Goal: Information Seeking & Learning: Learn about a topic

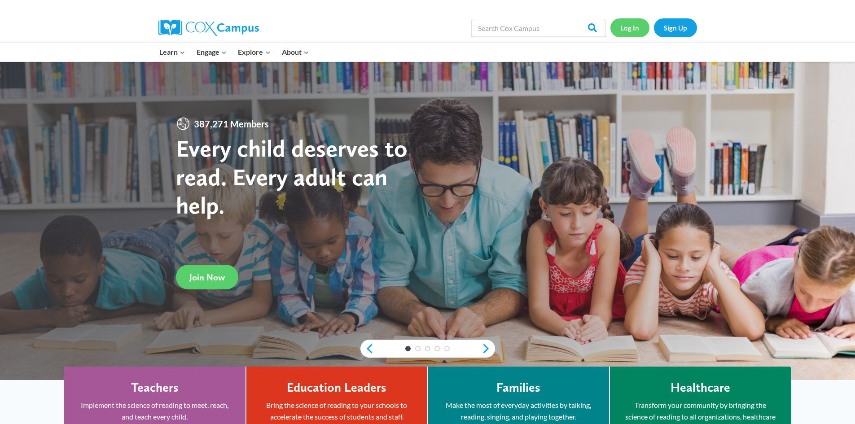
click at [638, 28] on link "Log In" at bounding box center [630, 27] width 39 height 18
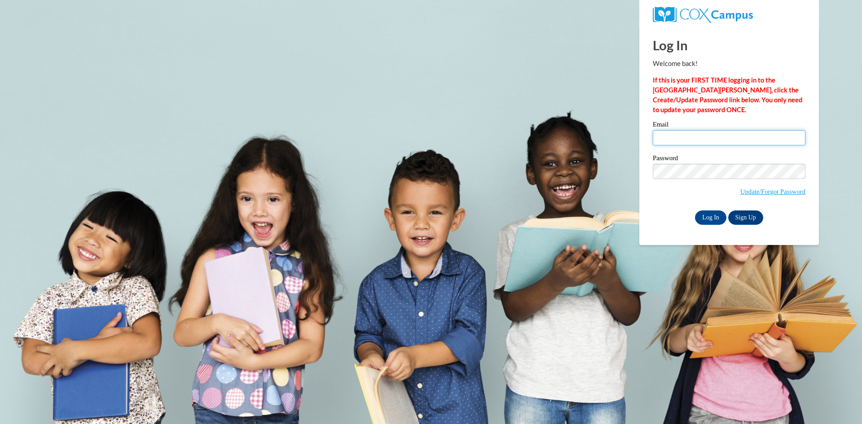
click at [687, 141] on input "Email" at bounding box center [729, 137] width 153 height 15
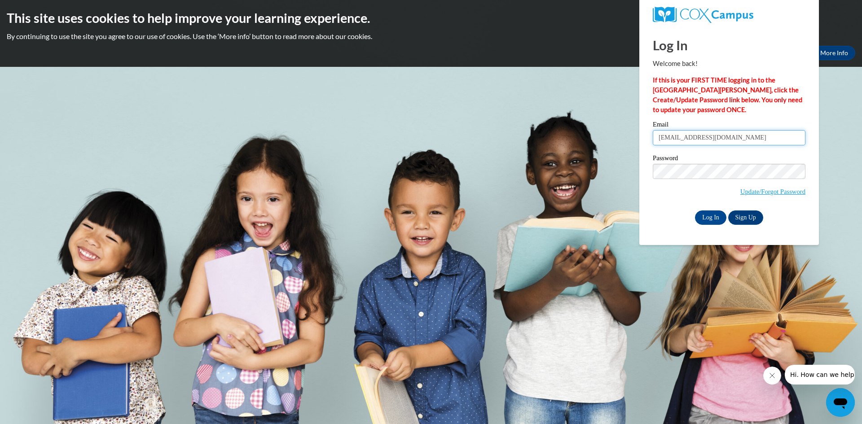
type input "jessicalowry20@icloud.com"
click at [710, 214] on input "Log In" at bounding box center [710, 218] width 31 height 14
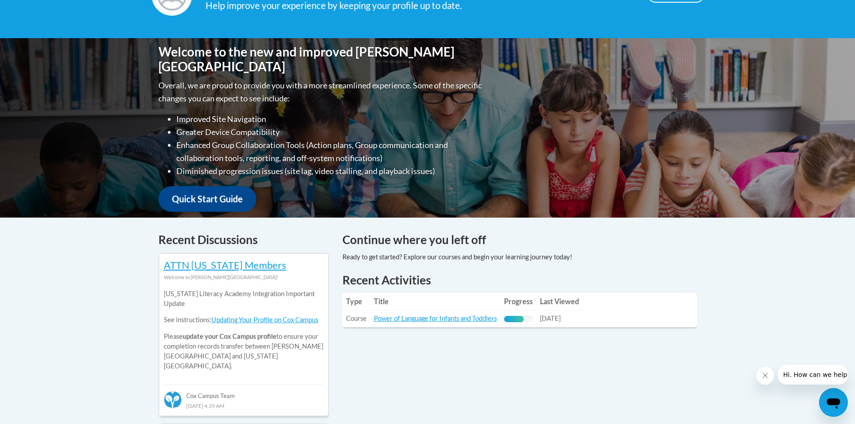
scroll to position [224, 0]
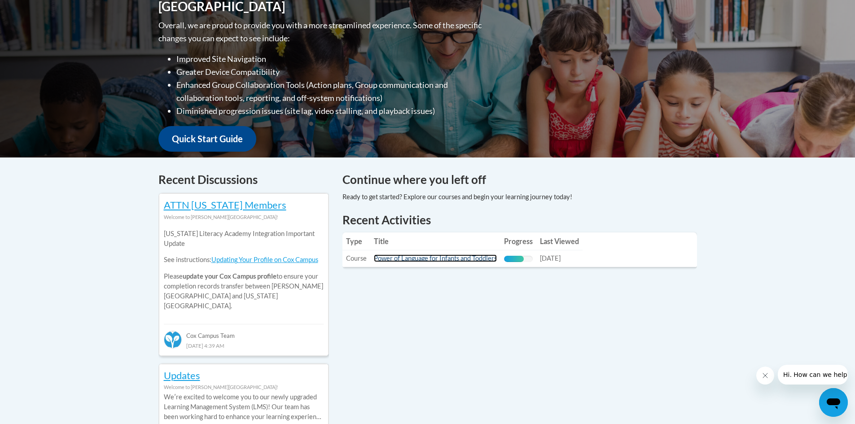
click at [456, 259] on link "Power of Language for Infants and Toddlers" at bounding box center [435, 259] width 123 height 8
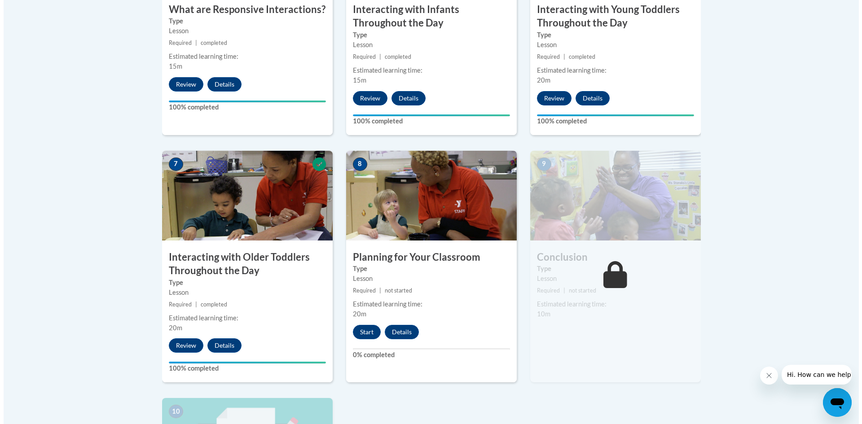
scroll to position [673, 0]
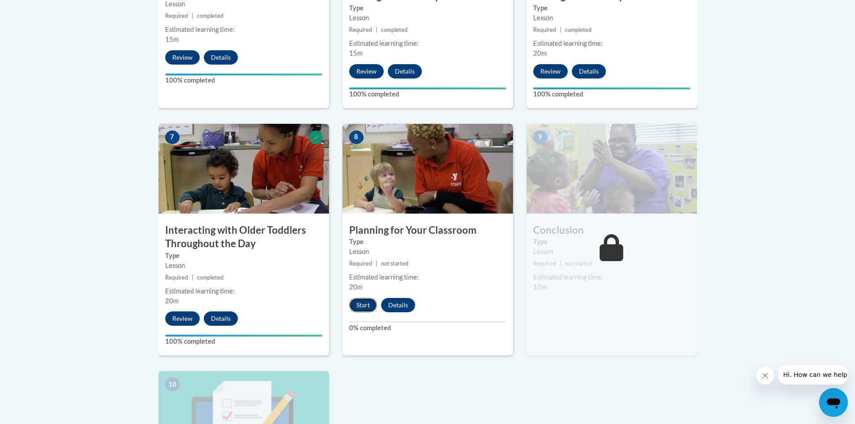
click at [361, 298] on button "Start" at bounding box center [363, 305] width 28 height 14
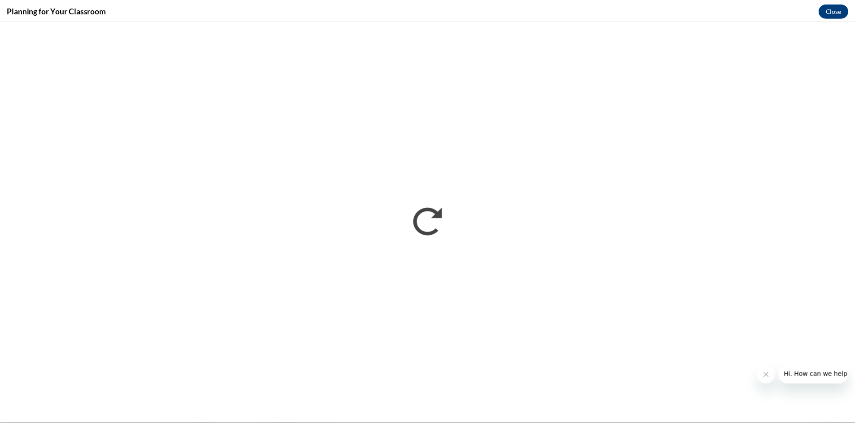
scroll to position [0, 0]
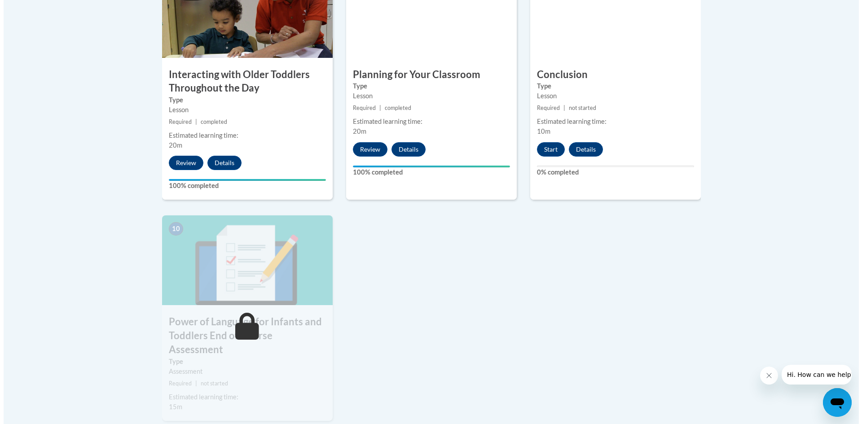
scroll to position [808, 0]
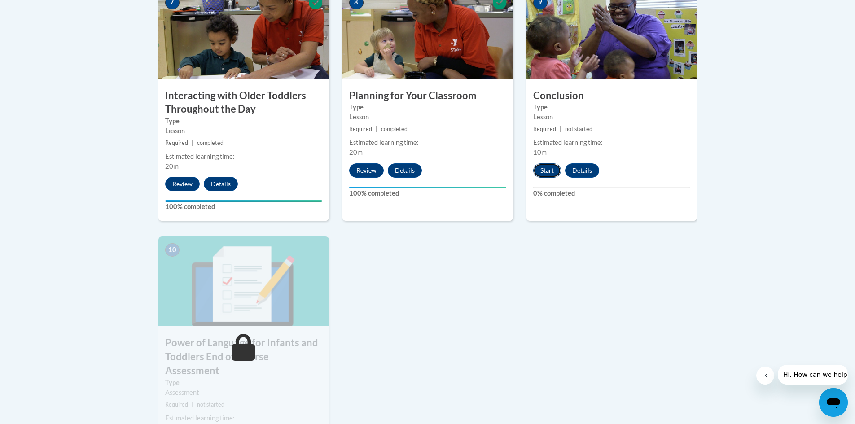
click at [537, 163] on button "Start" at bounding box center [547, 170] width 28 height 14
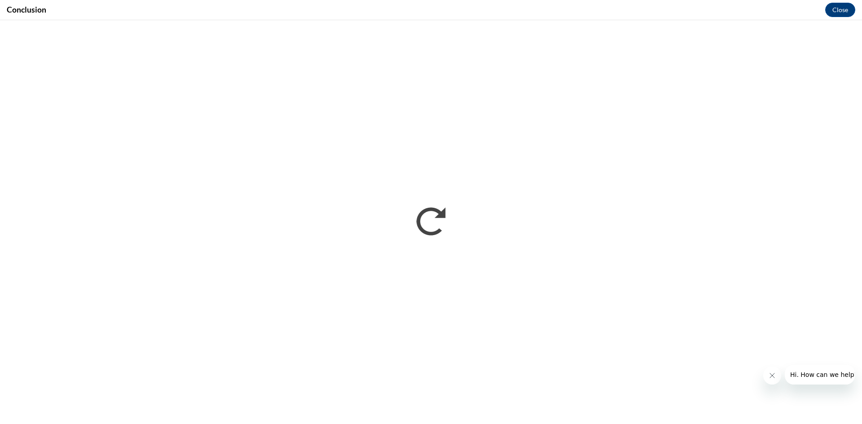
scroll to position [0, 0]
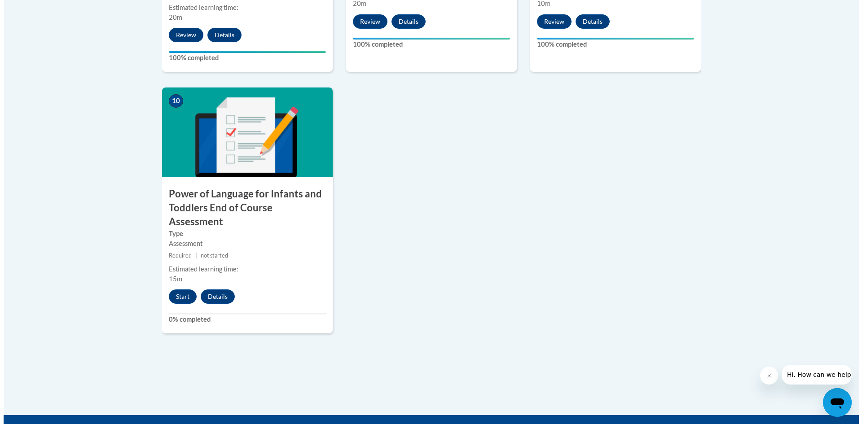
scroll to position [988, 0]
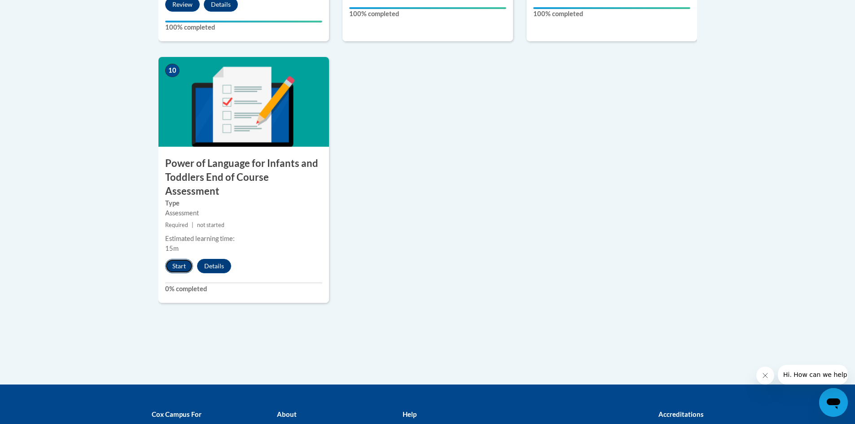
click at [170, 259] on button "Start" at bounding box center [179, 266] width 28 height 14
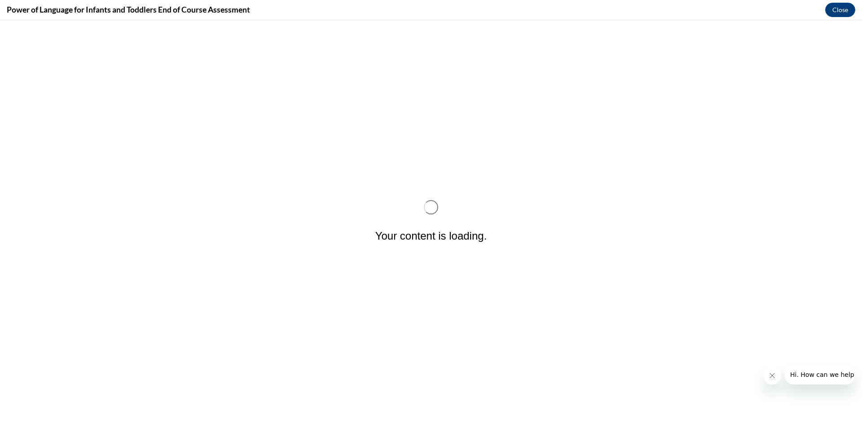
scroll to position [0, 0]
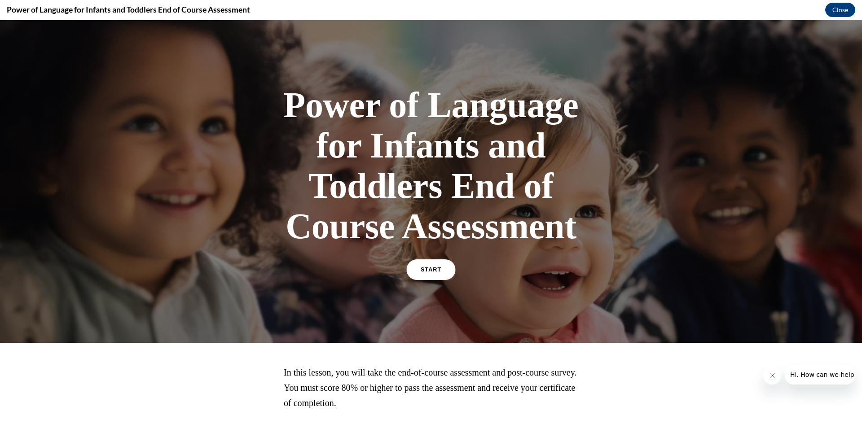
click at [426, 275] on link "START" at bounding box center [430, 269] width 49 height 21
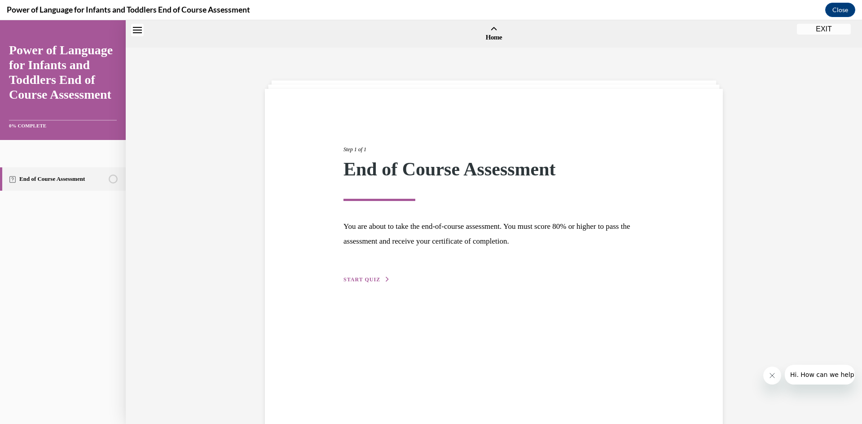
scroll to position [28, 0]
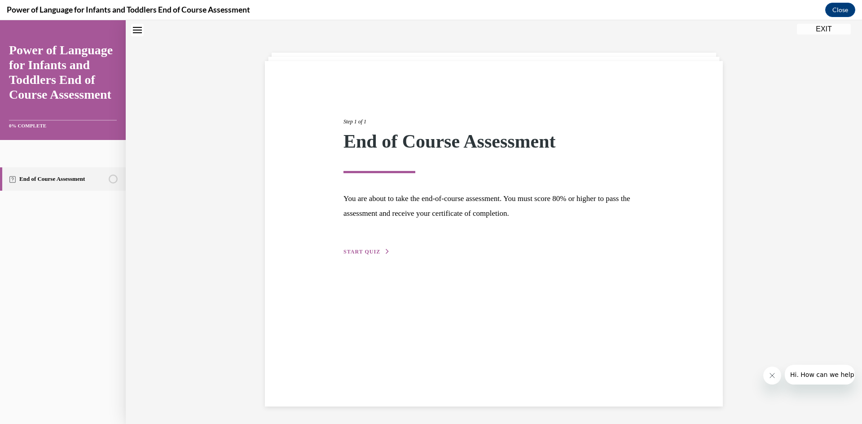
click at [363, 253] on span "START QUIZ" at bounding box center [361, 252] width 37 height 6
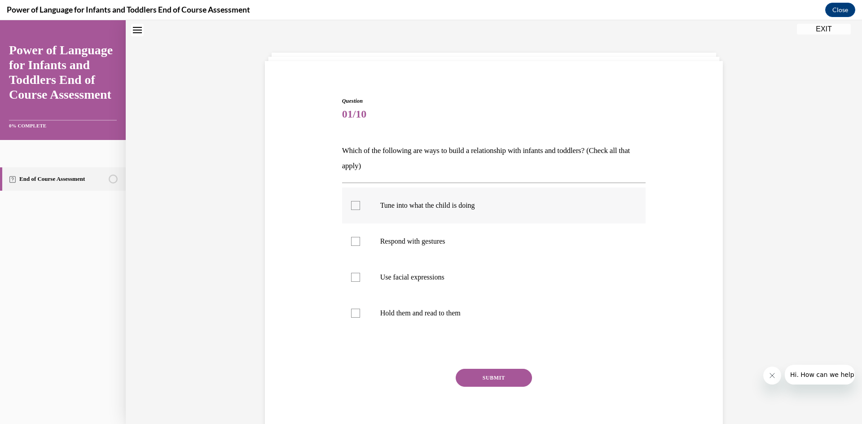
click at [353, 205] on div at bounding box center [355, 205] width 9 height 9
click at [353, 205] on input "Tune into what the child is doing" at bounding box center [355, 205] width 9 height 9
checkbox input "true"
click at [351, 241] on div at bounding box center [355, 241] width 9 height 9
click at [351, 241] on input "Respond with gestures" at bounding box center [355, 241] width 9 height 9
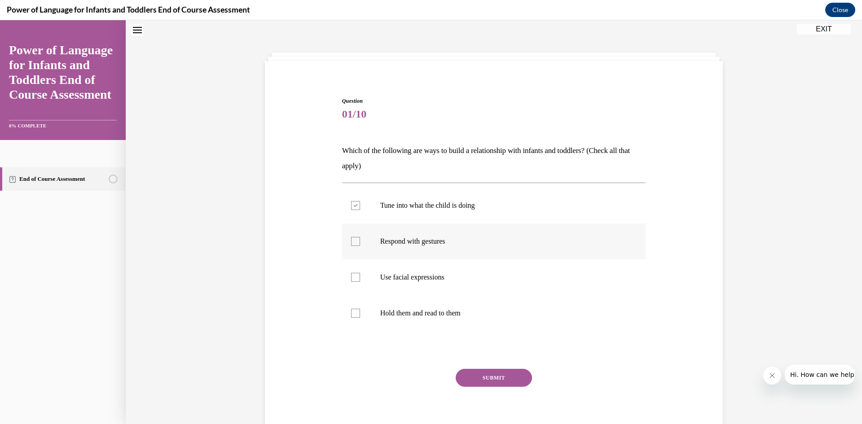
checkbox input "true"
click at [351, 281] on div at bounding box center [355, 277] width 9 height 9
click at [351, 281] on input "Use facial expressions" at bounding box center [355, 277] width 9 height 9
checkbox input "true"
click at [351, 319] on label "Hold them and read to them" at bounding box center [494, 313] width 304 height 36
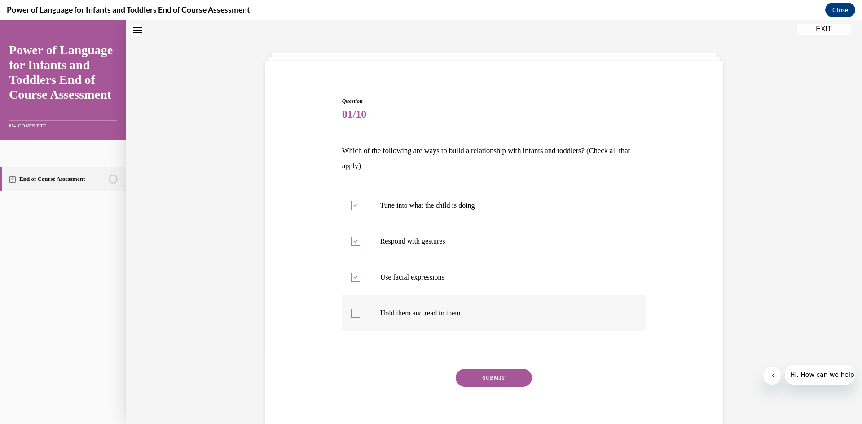
click at [351, 318] on input "Hold them and read to them" at bounding box center [355, 313] width 9 height 9
checkbox input "true"
click at [470, 376] on button "SUBMIT" at bounding box center [494, 378] width 76 height 18
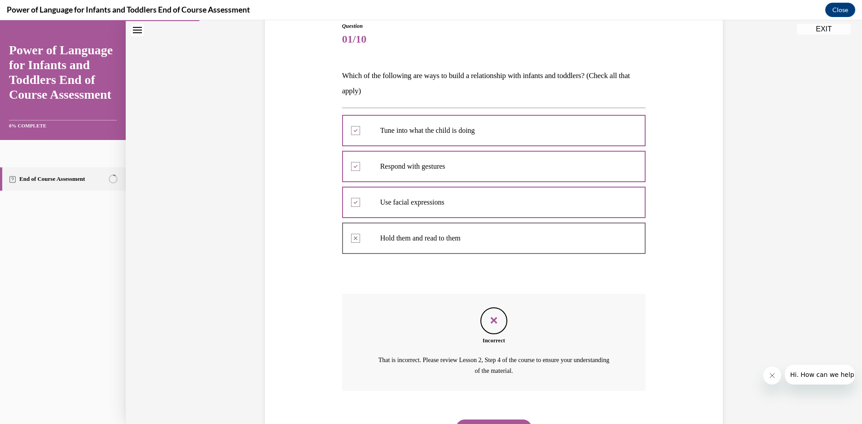
scroll to position [148, 0]
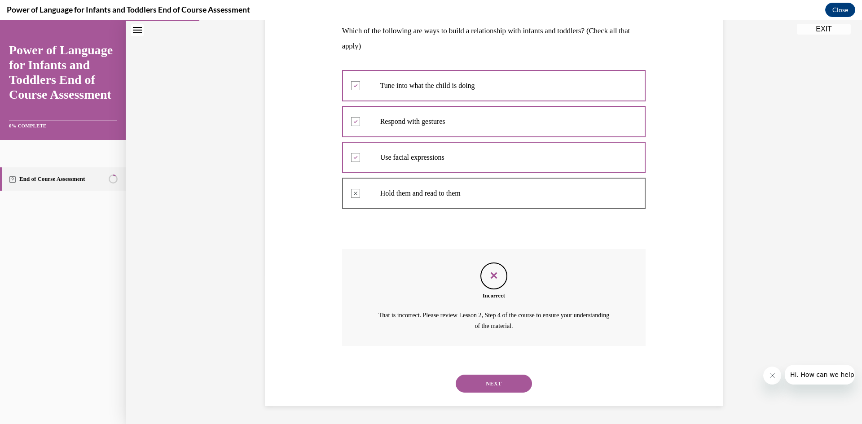
click at [495, 387] on button "NEXT" at bounding box center [494, 384] width 76 height 18
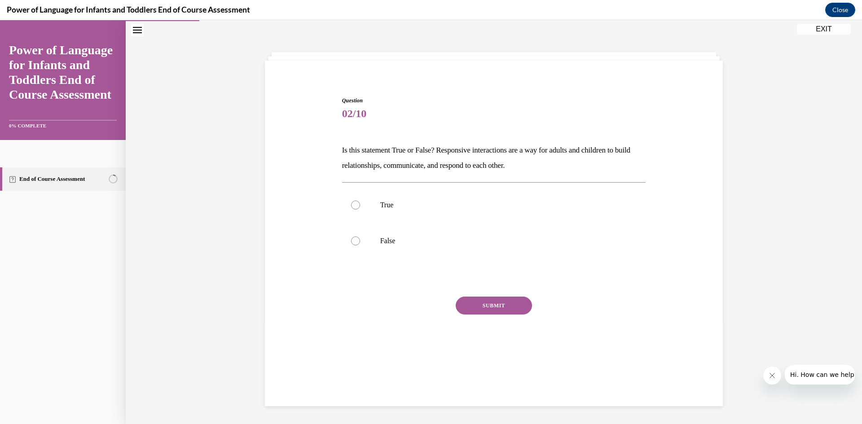
scroll to position [28, 0]
click at [352, 202] on div at bounding box center [355, 205] width 9 height 9
click at [352, 202] on input "True" at bounding box center [355, 205] width 9 height 9
radio input "true"
click at [469, 304] on button "SUBMIT" at bounding box center [494, 306] width 76 height 18
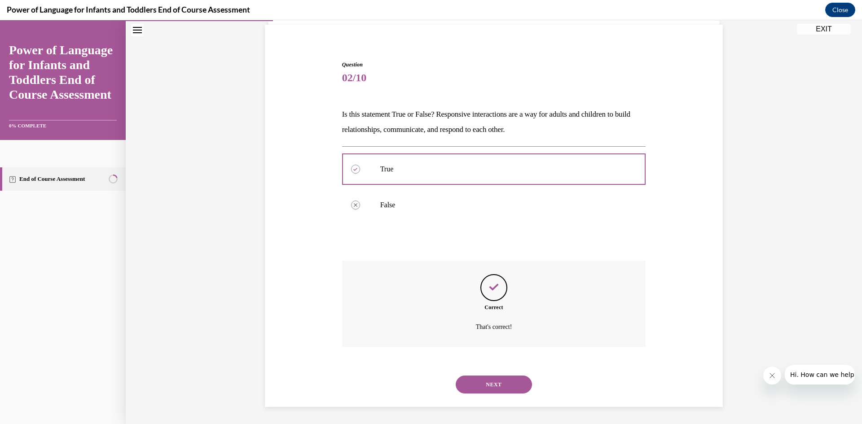
scroll to position [65, 0]
click at [509, 379] on button "NEXT" at bounding box center [494, 384] width 76 height 18
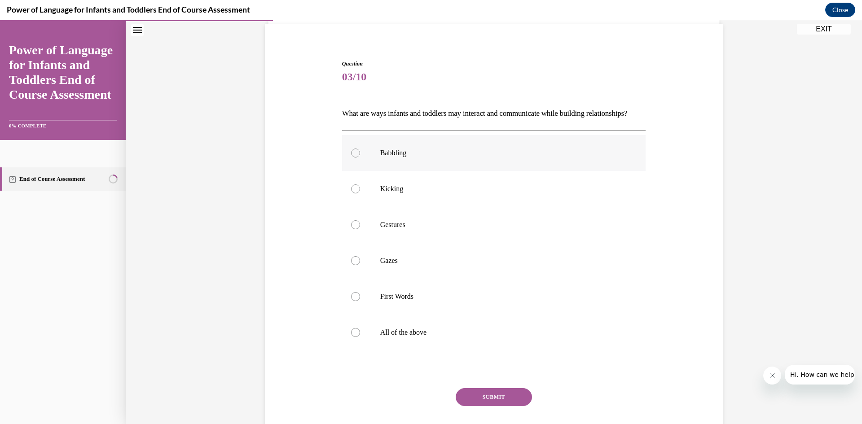
scroll to position [47, 0]
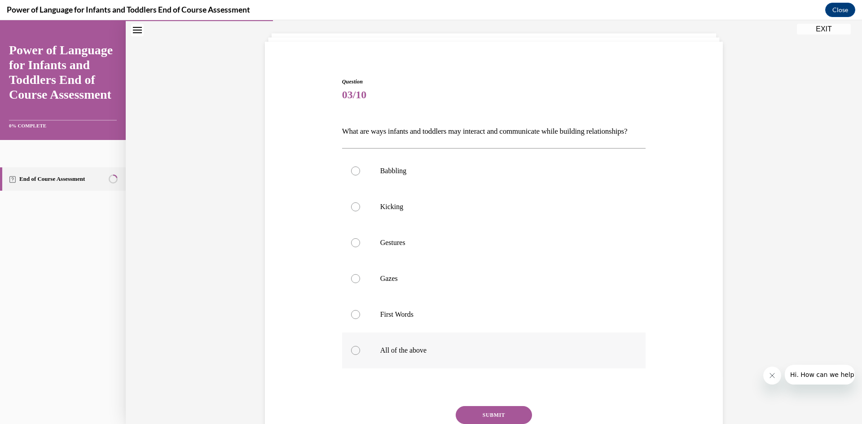
click at [352, 355] on div at bounding box center [355, 350] width 9 height 9
click at [352, 355] on input "All of the above" at bounding box center [355, 350] width 9 height 9
radio input "true"
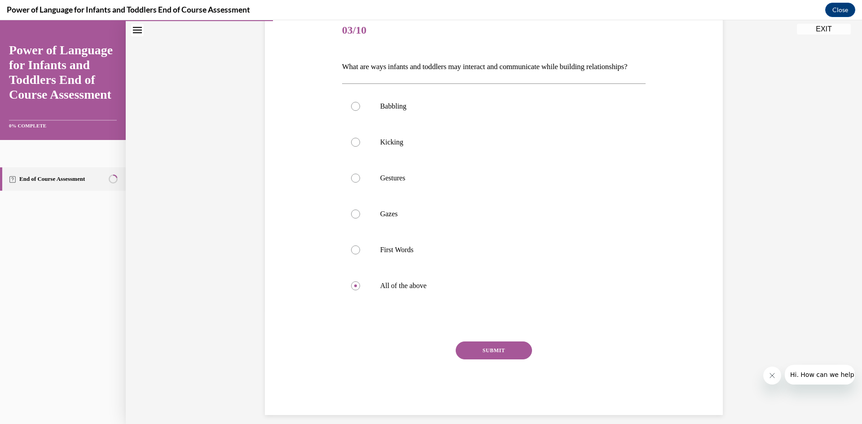
scroll to position [136, 0]
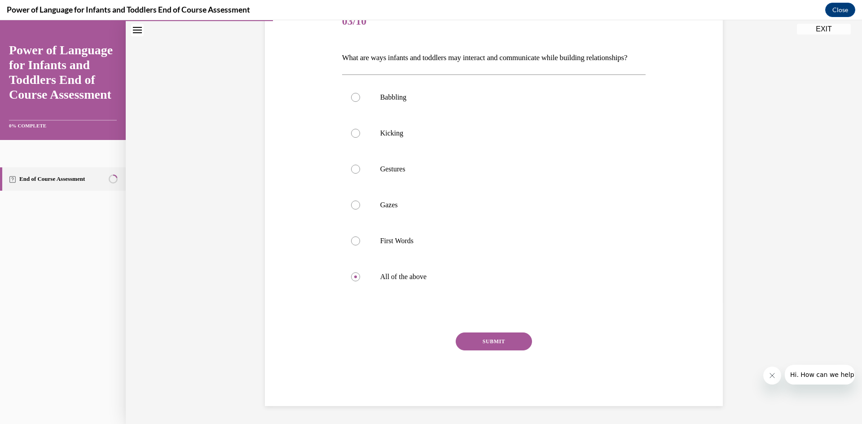
click at [478, 339] on button "SUBMIT" at bounding box center [494, 342] width 76 height 18
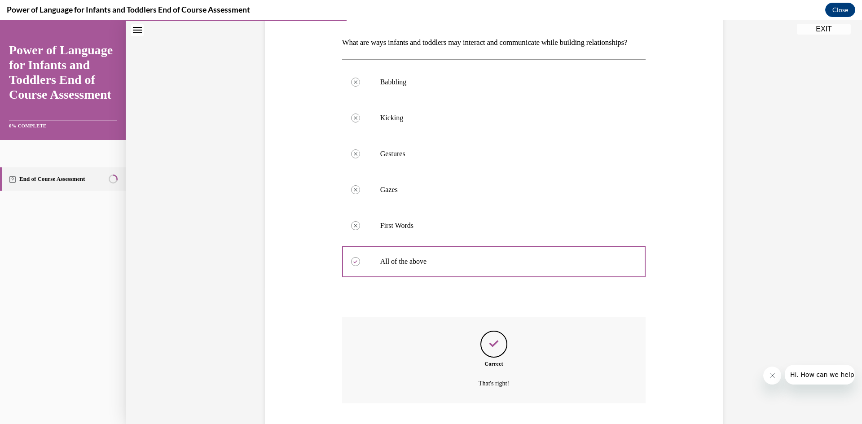
scroll to position [209, 0]
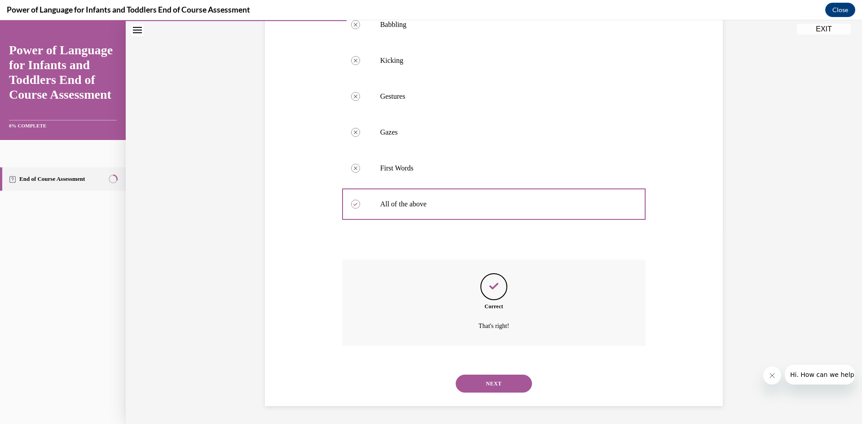
click at [482, 386] on button "NEXT" at bounding box center [494, 384] width 76 height 18
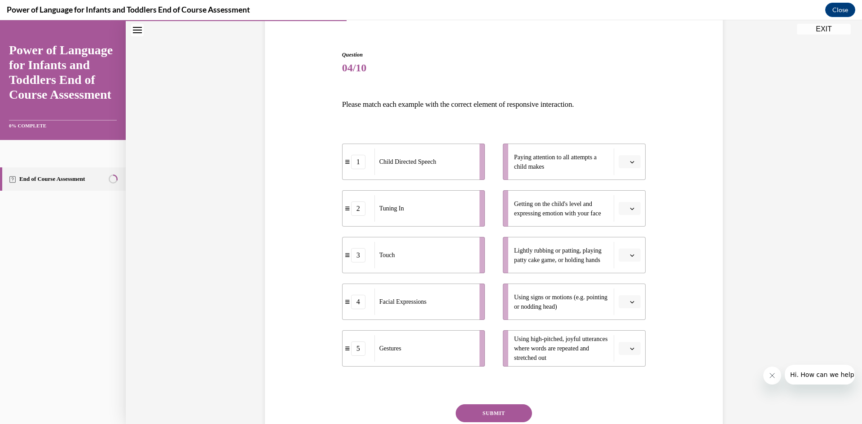
scroll to position [90, 0]
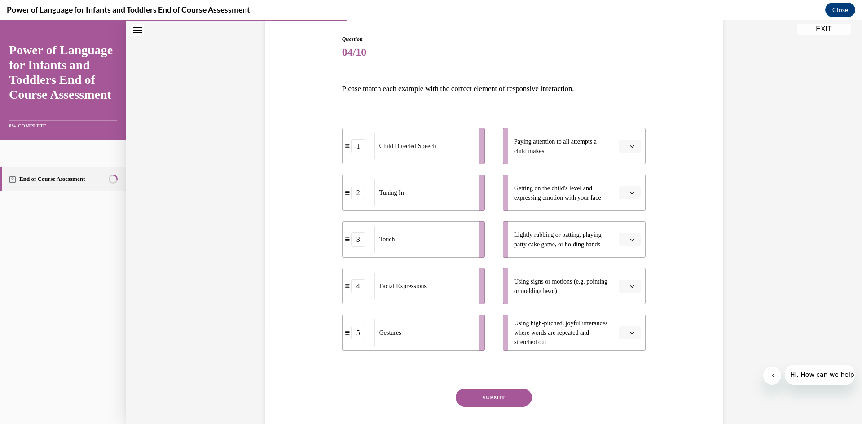
click at [555, 145] on span "Paying attention to all attempts a child makes" at bounding box center [561, 146] width 95 height 19
click at [624, 145] on span "Please select an option" at bounding box center [625, 146] width 3 height 9
click at [617, 197] on div "2" at bounding box center [625, 202] width 22 height 18
click at [625, 188] on button "button" at bounding box center [630, 192] width 22 height 13
click at [622, 280] on div "4" at bounding box center [625, 285] width 22 height 18
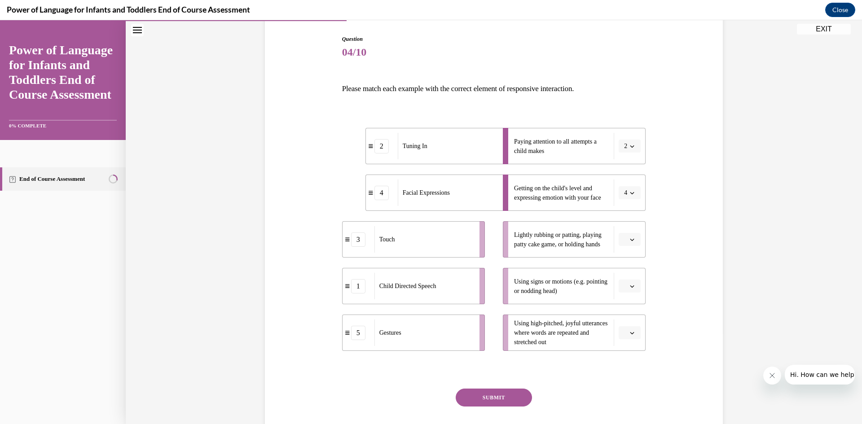
click at [625, 237] on button "button" at bounding box center [630, 239] width 22 height 13
click at [621, 310] on span "3" at bounding box center [622, 313] width 3 height 7
click at [629, 286] on span "button" at bounding box center [632, 286] width 6 height 6
click at [626, 393] on div "5" at bounding box center [625, 396] width 22 height 18
click at [628, 338] on button "button" at bounding box center [630, 332] width 22 height 13
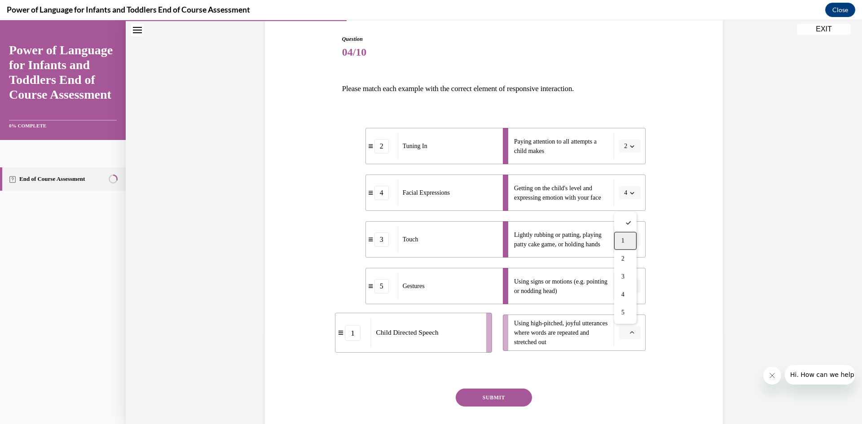
click at [624, 243] on span "1" at bounding box center [622, 240] width 3 height 7
click at [509, 407] on div "SUBMIT" at bounding box center [494, 411] width 304 height 45
click at [508, 396] on button "SUBMIT" at bounding box center [494, 398] width 76 height 18
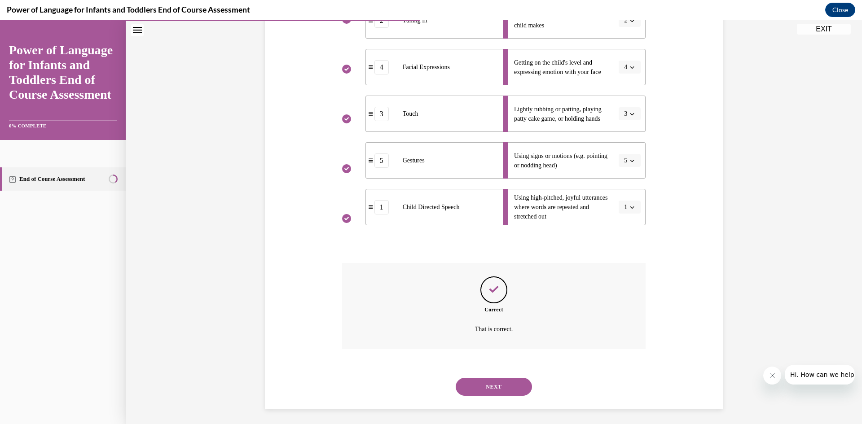
scroll to position [219, 0]
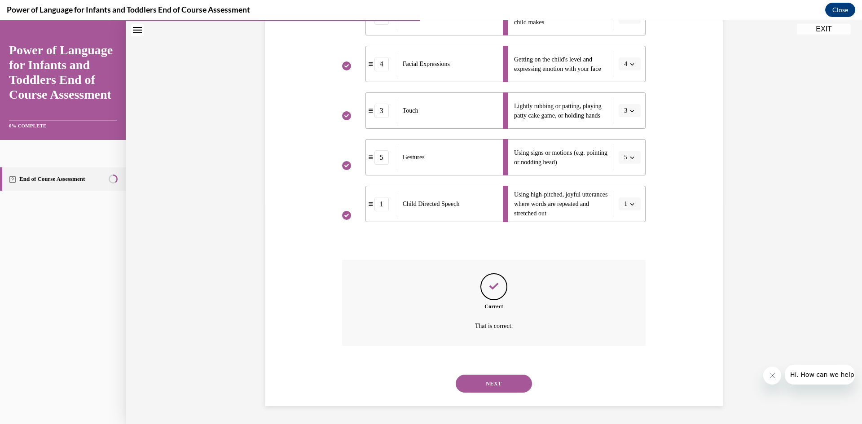
click at [499, 389] on button "NEXT" at bounding box center [494, 384] width 76 height 18
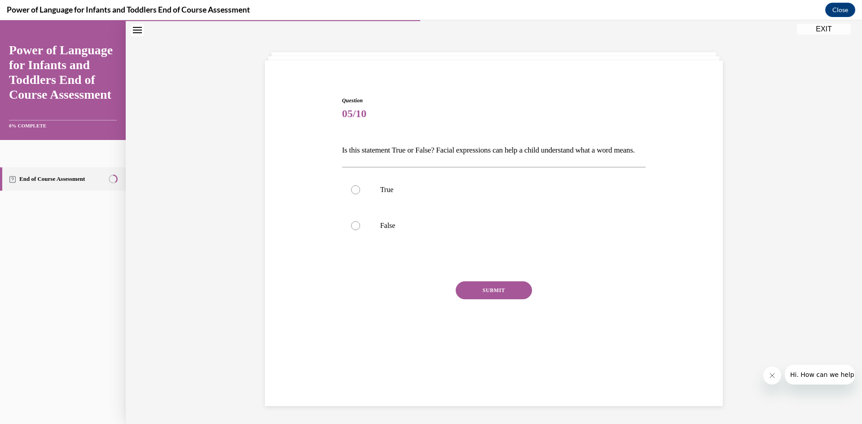
scroll to position [28, 0]
click at [355, 201] on label "True" at bounding box center [494, 190] width 304 height 36
click at [355, 194] on input "True" at bounding box center [355, 189] width 9 height 9
radio input "true"
click at [355, 230] on div at bounding box center [355, 225] width 9 height 9
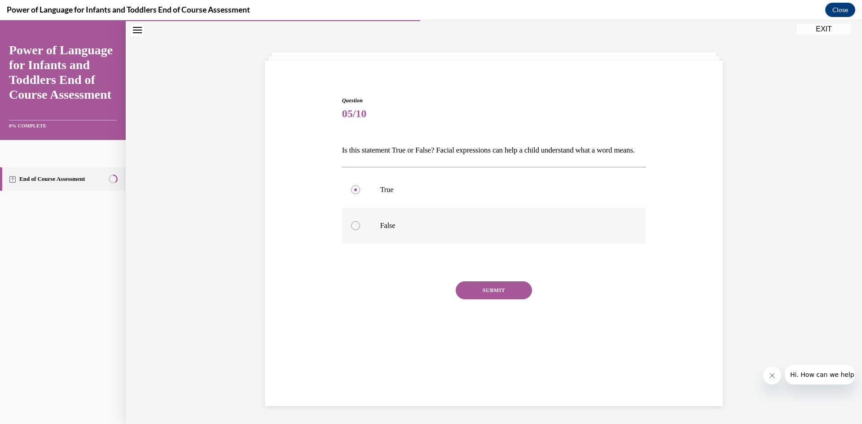
click at [355, 230] on input "False" at bounding box center [355, 225] width 9 height 9
radio input "true"
click at [472, 299] on button "SUBMIT" at bounding box center [494, 290] width 76 height 18
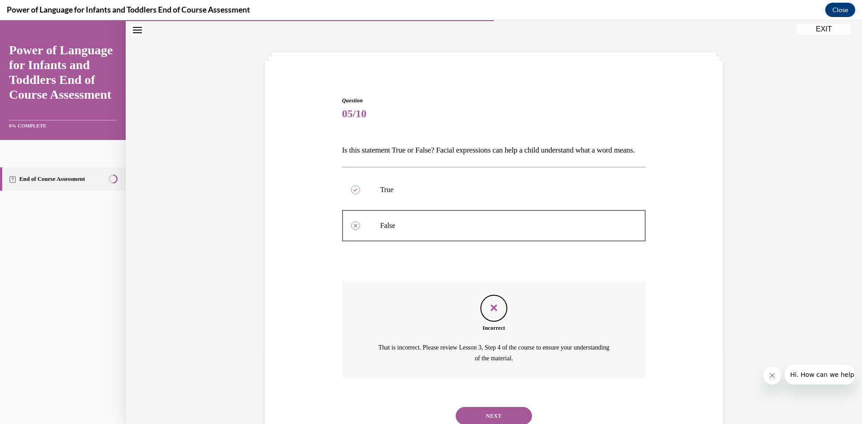
scroll to position [76, 0]
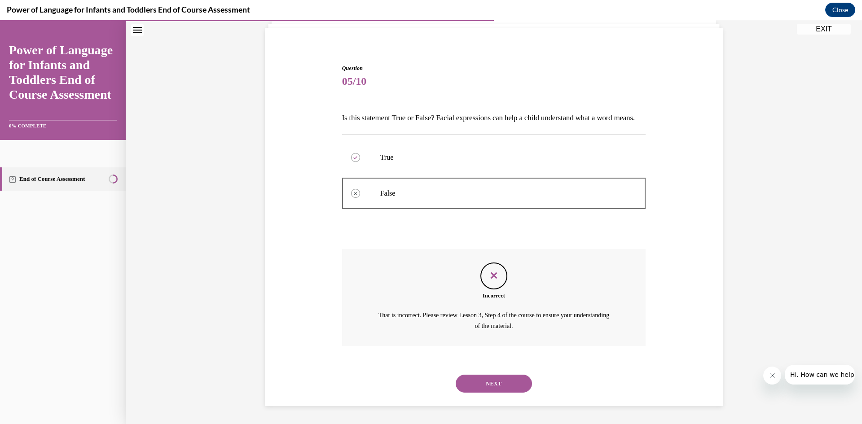
click at [488, 380] on button "NEXT" at bounding box center [494, 384] width 76 height 18
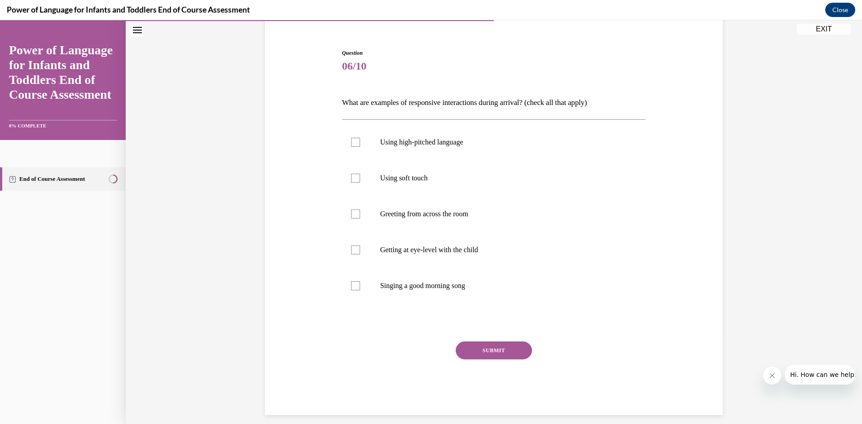
scroll to position [47, 0]
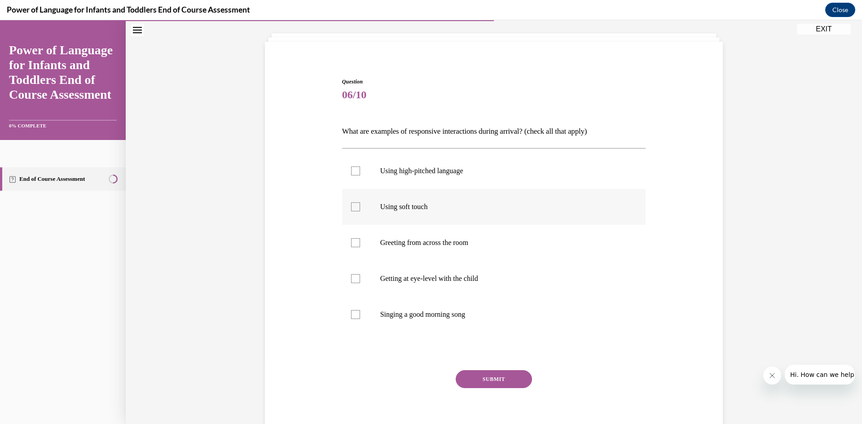
click at [351, 210] on div at bounding box center [355, 206] width 9 height 9
click at [351, 210] on input "Using soft touch" at bounding box center [355, 206] width 9 height 9
checkbox input "true"
click at [356, 277] on div at bounding box center [355, 278] width 9 height 9
click at [356, 277] on input "Getting at eye-level with the child" at bounding box center [355, 278] width 9 height 9
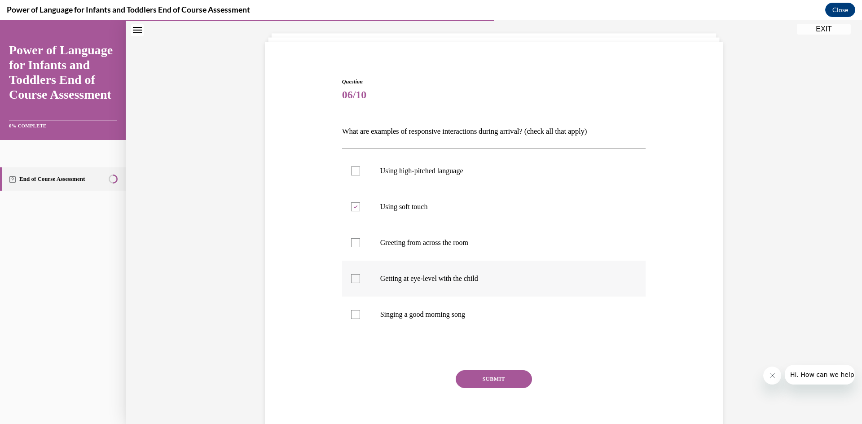
checkbox input "true"
click at [353, 312] on div at bounding box center [355, 314] width 9 height 9
click at [353, 312] on input "Singing a good morning song" at bounding box center [355, 314] width 9 height 9
checkbox input "true"
click at [456, 376] on button "SUBMIT" at bounding box center [494, 379] width 76 height 18
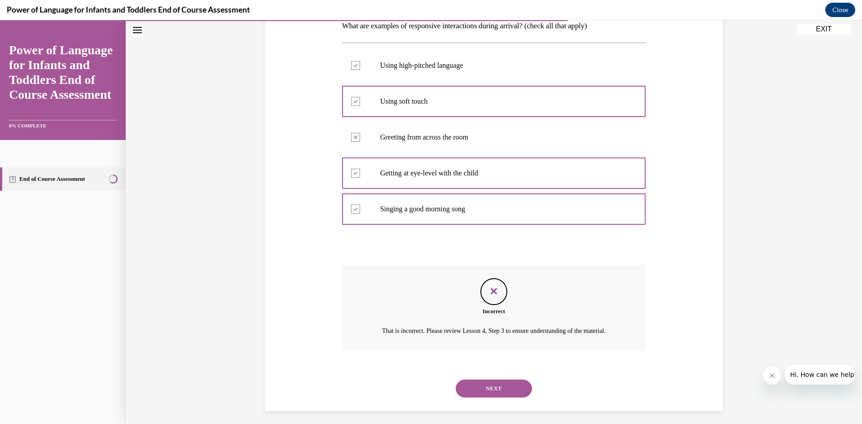
scroll to position [168, 0]
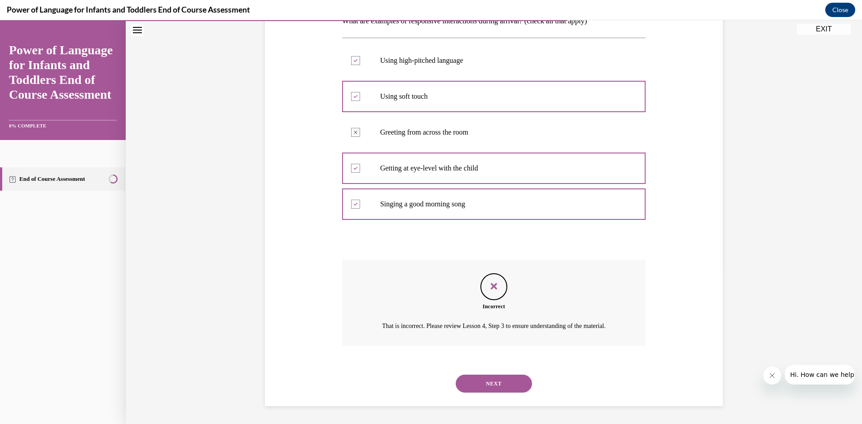
click at [478, 382] on button "NEXT" at bounding box center [494, 384] width 76 height 18
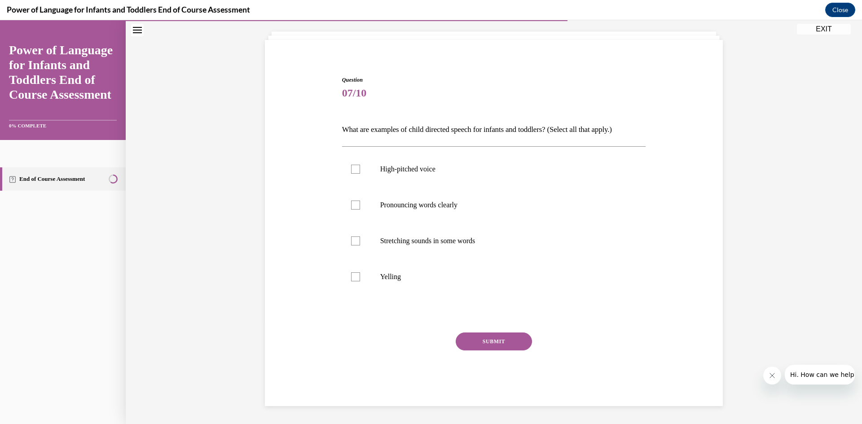
scroll to position [49, 0]
click at [351, 242] on div at bounding box center [355, 241] width 9 height 9
click at [351, 242] on input "Stretching sounds in some words" at bounding box center [355, 241] width 9 height 9
checkbox input "true"
click at [355, 208] on div at bounding box center [355, 205] width 9 height 9
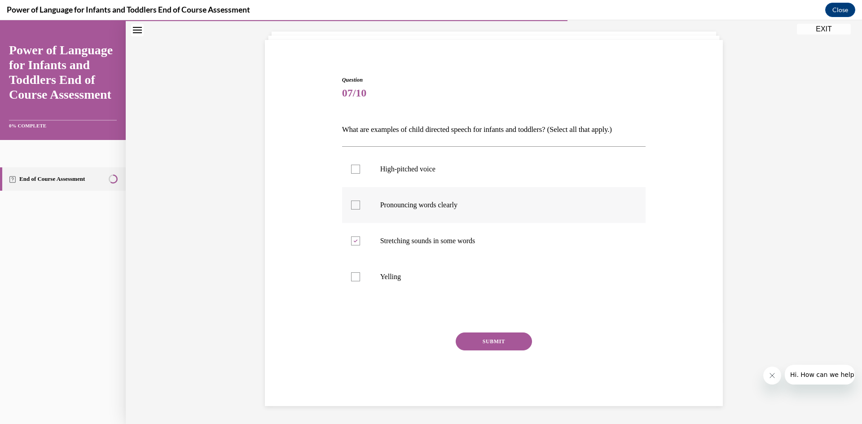
click at [355, 208] on input "Pronouncing words clearly" at bounding box center [355, 205] width 9 height 9
checkbox input "true"
click at [351, 167] on div at bounding box center [355, 169] width 9 height 9
click at [351, 167] on input "High-pitched voice" at bounding box center [355, 169] width 9 height 9
checkbox input "true"
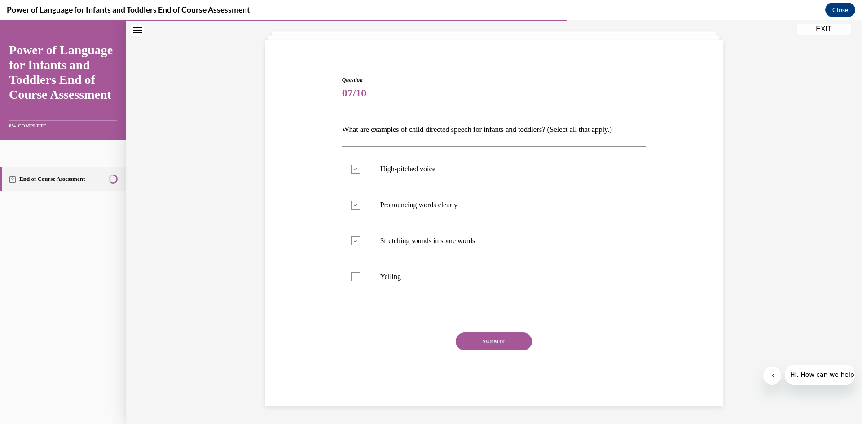
click at [495, 342] on button "SUBMIT" at bounding box center [494, 342] width 76 height 18
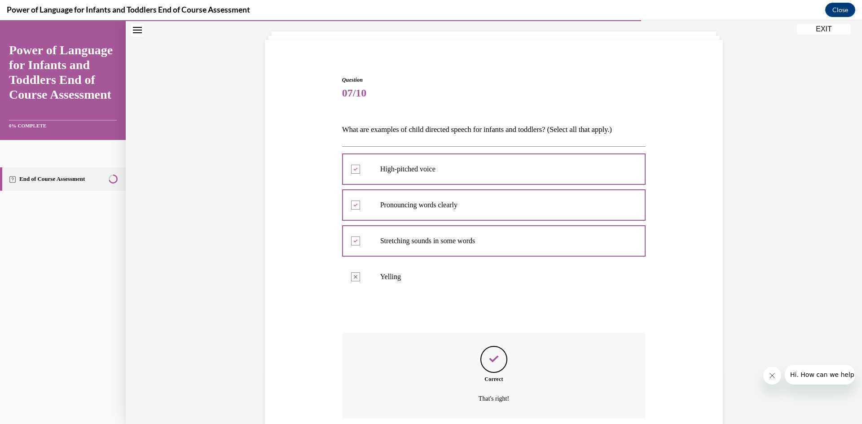
scroll to position [122, 0]
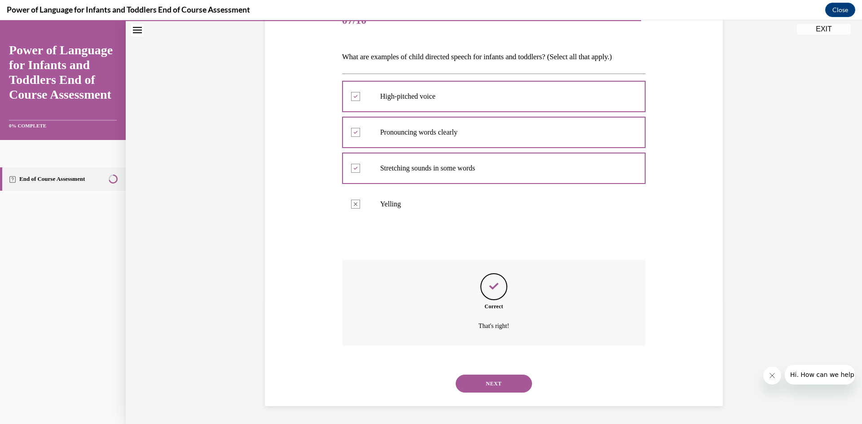
click at [504, 382] on button "NEXT" at bounding box center [494, 384] width 76 height 18
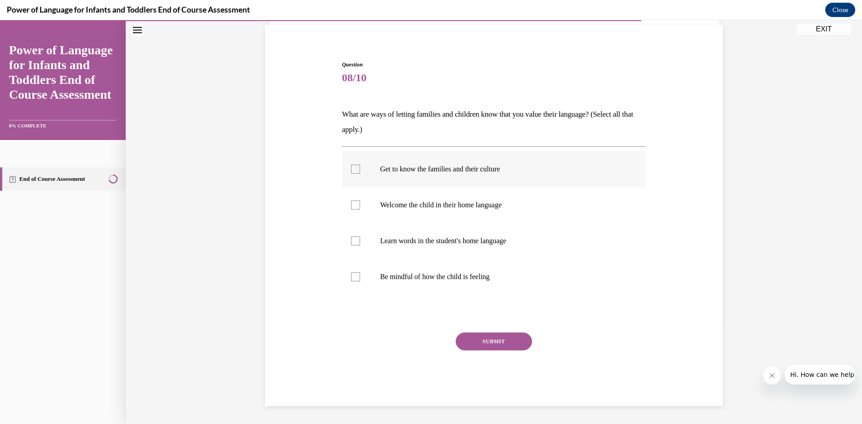
click at [355, 172] on div at bounding box center [355, 169] width 9 height 9
click at [355, 172] on input "Get to know the families and their culture" at bounding box center [355, 169] width 9 height 9
checkbox input "true"
click at [353, 202] on div at bounding box center [355, 205] width 9 height 9
click at [353, 202] on input "Welcome the child in their home language" at bounding box center [355, 205] width 9 height 9
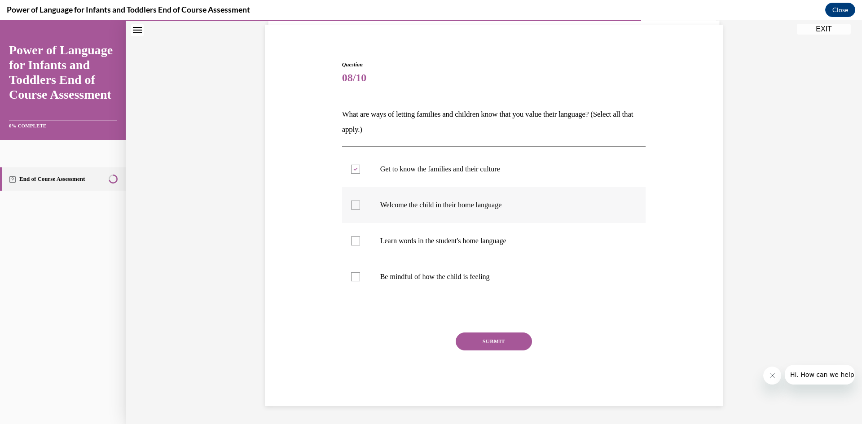
checkbox input "true"
click at [352, 237] on div at bounding box center [355, 241] width 9 height 9
click at [352, 237] on input "Learn words in the student's home language" at bounding box center [355, 241] width 9 height 9
checkbox input "true"
click at [497, 343] on button "SUBMIT" at bounding box center [494, 342] width 76 height 18
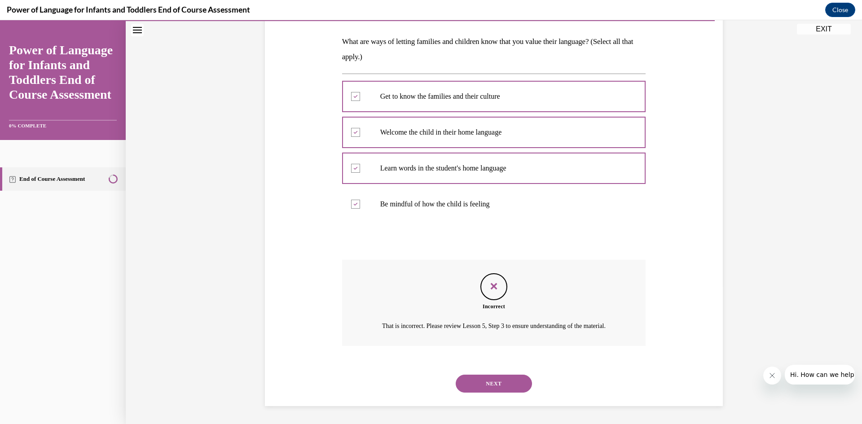
scroll to position [148, 0]
click at [497, 378] on button "NEXT" at bounding box center [494, 384] width 76 height 18
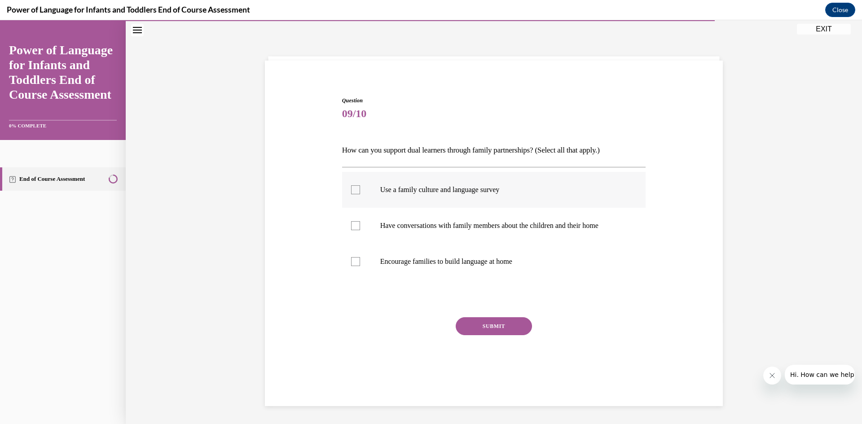
click at [352, 191] on div at bounding box center [355, 189] width 9 height 9
click at [352, 191] on input "Use a family culture and language survey" at bounding box center [355, 189] width 9 height 9
checkbox input "true"
click at [353, 228] on div at bounding box center [355, 225] width 9 height 9
click at [353, 228] on input "Have conversations with family members about the children and their home" at bounding box center [355, 225] width 9 height 9
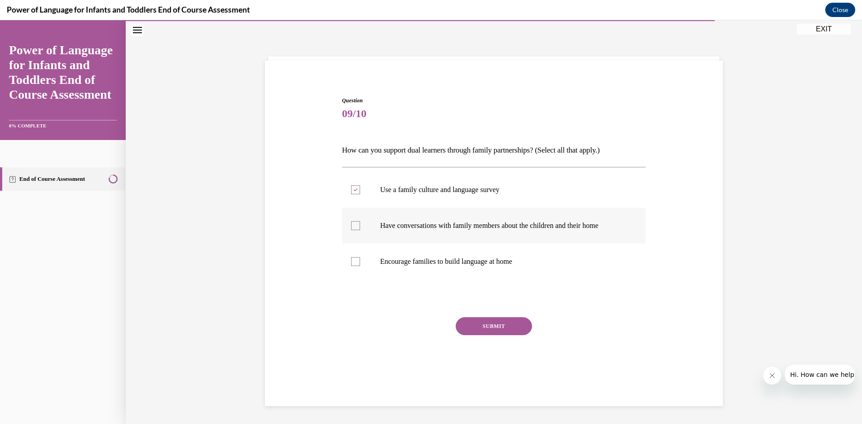
checkbox input "true"
click at [353, 255] on label "Encourage families to build language at home" at bounding box center [494, 262] width 304 height 36
click at [353, 257] on input "Encourage families to build language at home" at bounding box center [355, 261] width 9 height 9
checkbox input "true"
click at [501, 329] on button "SUBMIT" at bounding box center [494, 326] width 76 height 18
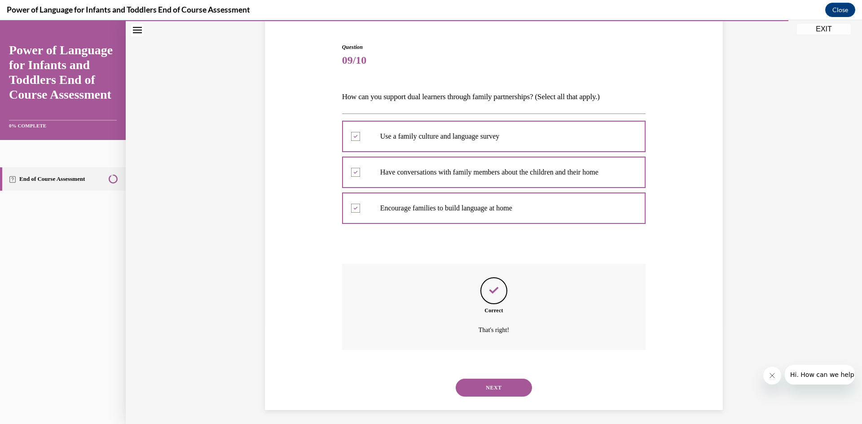
scroll to position [86, 0]
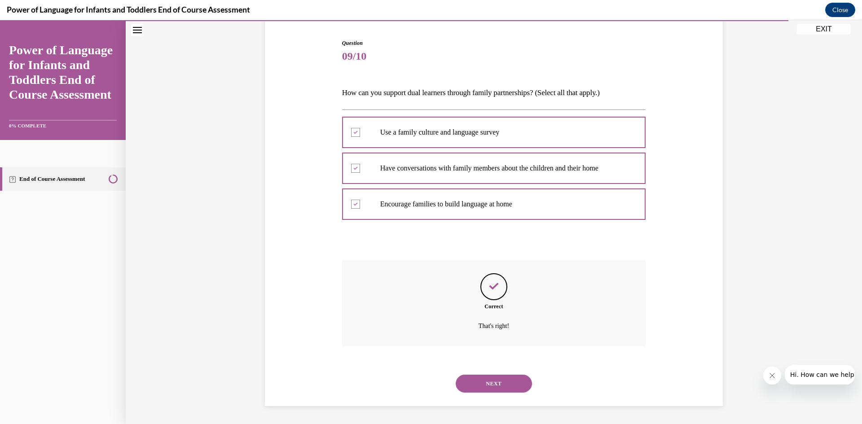
click at [492, 381] on button "NEXT" at bounding box center [494, 384] width 76 height 18
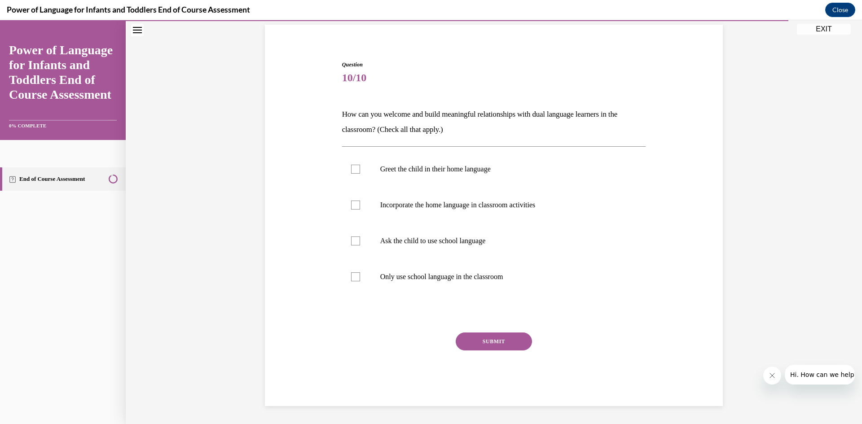
scroll to position [64, 0]
click at [352, 170] on div at bounding box center [355, 169] width 9 height 9
click at [352, 170] on input "Greet the child in their home language" at bounding box center [355, 169] width 9 height 9
checkbox input "true"
click at [353, 206] on div at bounding box center [355, 205] width 9 height 9
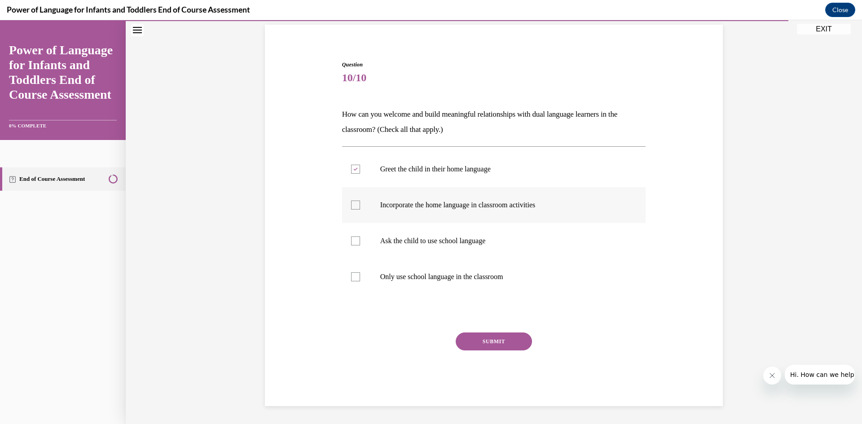
click at [353, 206] on input "Incorporate the home language in classroom activities" at bounding box center [355, 205] width 9 height 9
checkbox input "true"
click at [513, 344] on button "SUBMIT" at bounding box center [494, 342] width 76 height 18
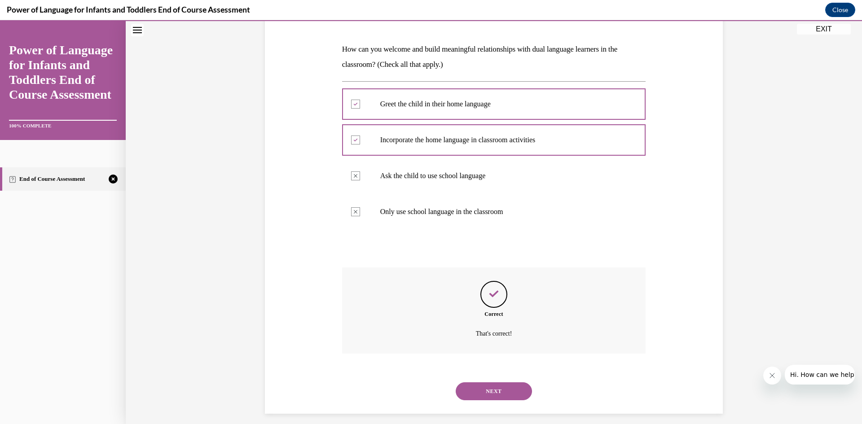
scroll to position [137, 0]
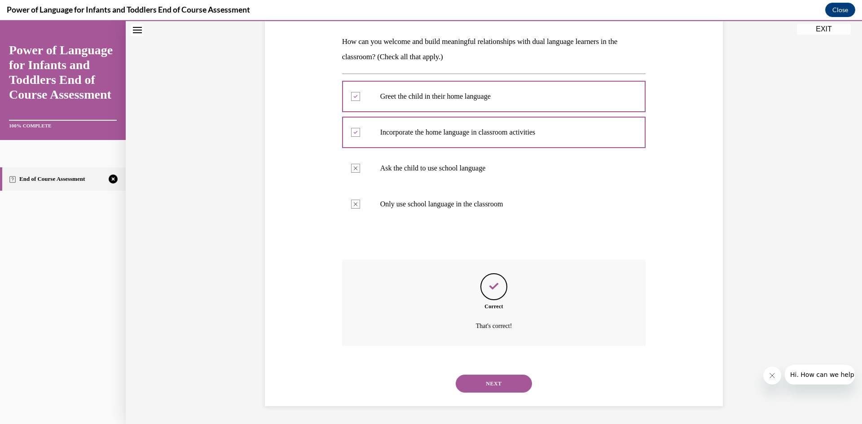
click at [499, 380] on button "NEXT" at bounding box center [494, 384] width 76 height 18
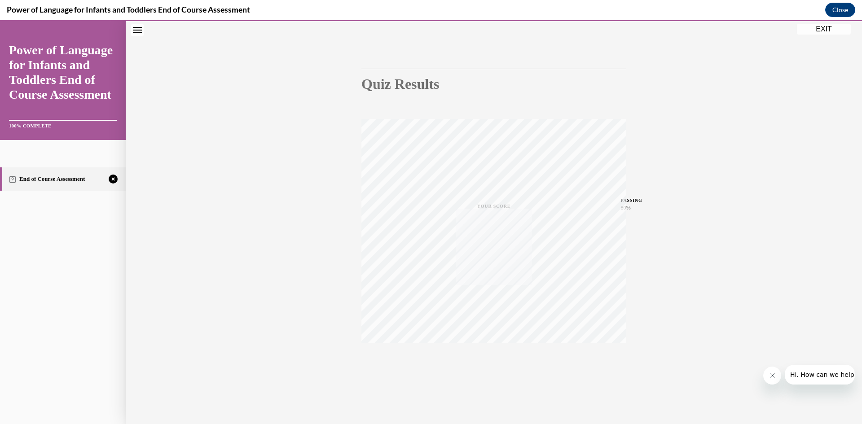
scroll to position [56, 0]
click at [488, 367] on icon "button" at bounding box center [494, 370] width 32 height 10
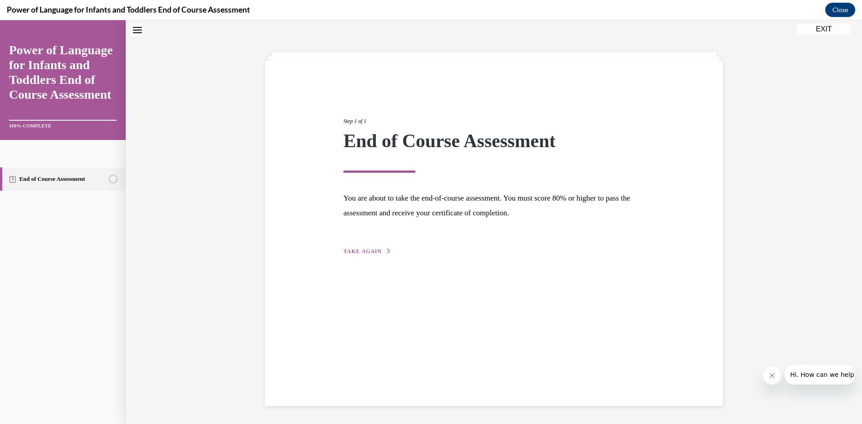
scroll to position [28, 0]
click at [372, 250] on span "TAKE AGAIN" at bounding box center [362, 251] width 38 height 6
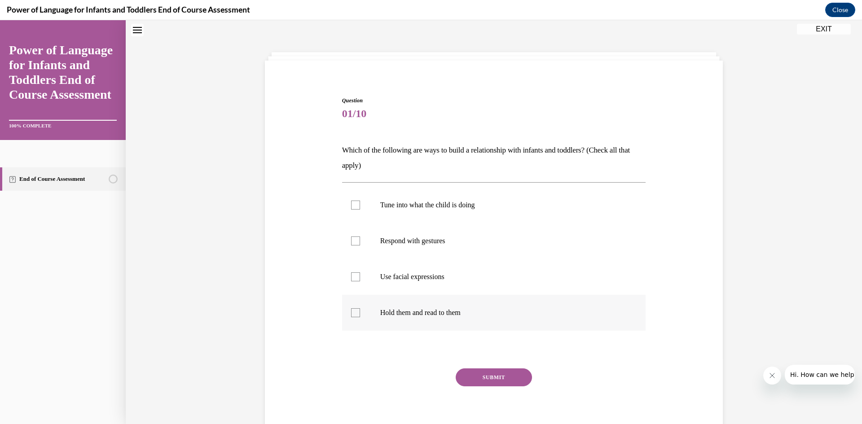
click at [351, 314] on div at bounding box center [355, 312] width 9 height 9
click at [351, 314] on input "Hold them and read to them" at bounding box center [355, 312] width 9 height 9
checkbox input "true"
click at [493, 371] on button "SUBMIT" at bounding box center [494, 378] width 76 height 18
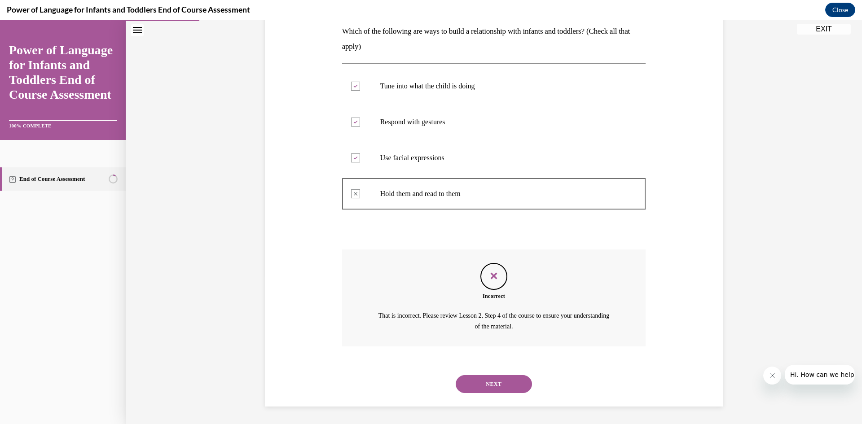
scroll to position [148, 0]
click at [487, 379] on button "NEXT" at bounding box center [494, 384] width 76 height 18
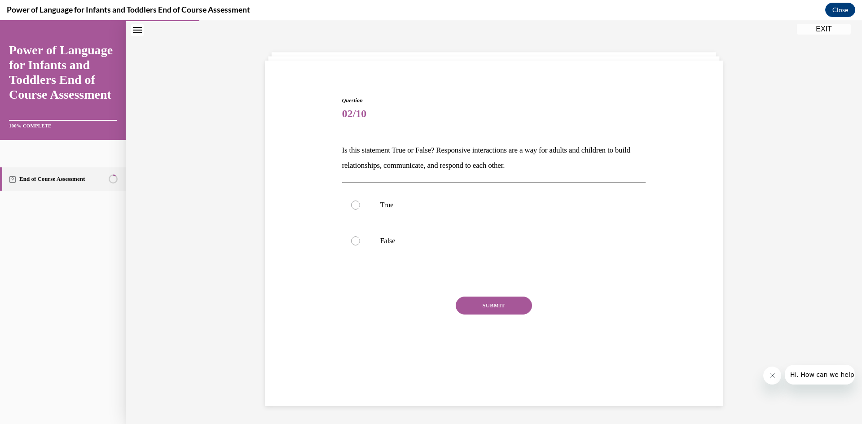
scroll to position [28, 0]
click at [353, 203] on div at bounding box center [355, 205] width 9 height 9
click at [353, 203] on input "True" at bounding box center [355, 205] width 9 height 9
radio input "true"
click at [502, 309] on button "SUBMIT" at bounding box center [494, 306] width 76 height 18
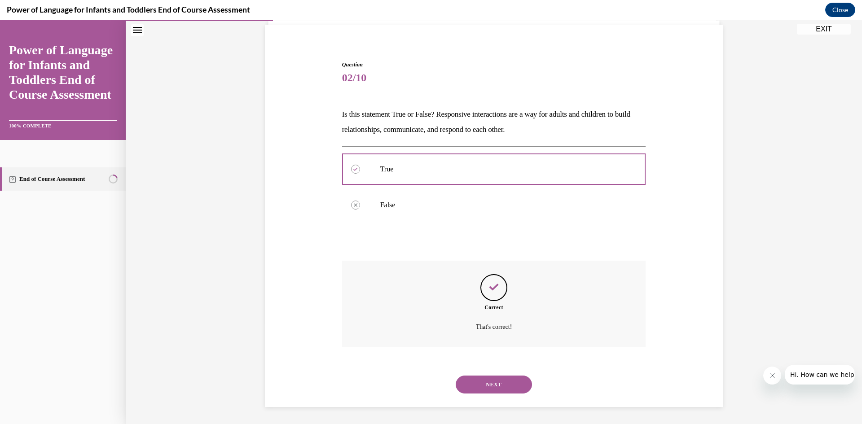
scroll to position [65, 0]
click at [501, 376] on button "NEXT" at bounding box center [494, 384] width 76 height 18
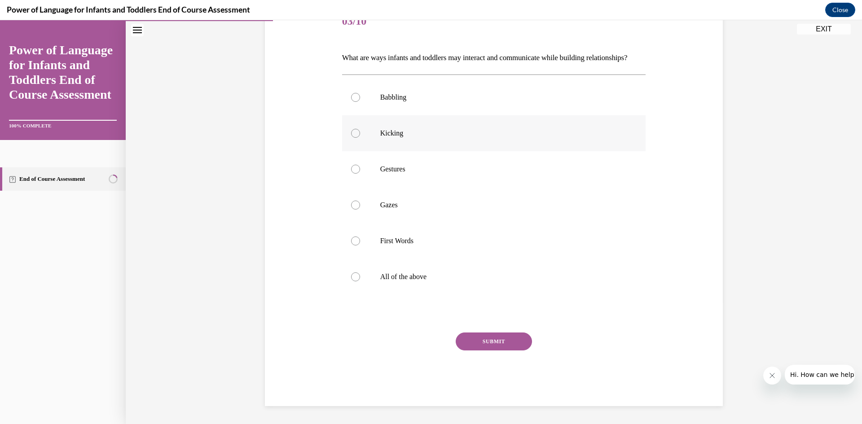
scroll to position [136, 0]
click at [358, 278] on label "All of the above" at bounding box center [494, 277] width 304 height 36
click at [358, 278] on input "All of the above" at bounding box center [355, 277] width 9 height 9
radio input "true"
click at [485, 336] on button "SUBMIT" at bounding box center [494, 342] width 76 height 18
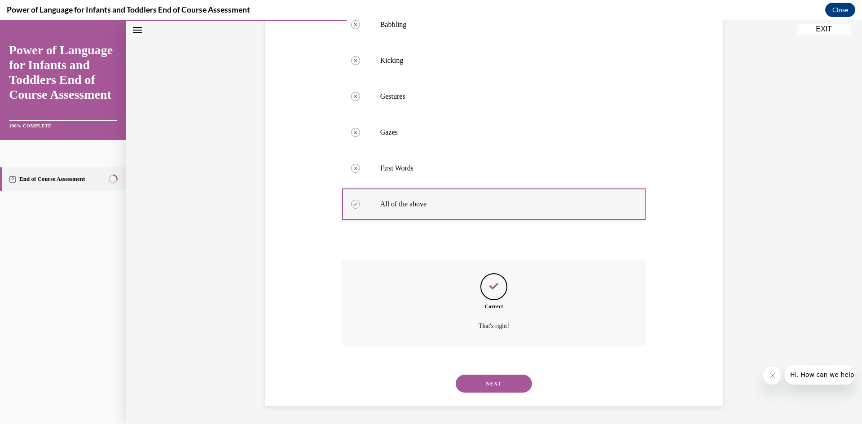
scroll to position [209, 0]
click at [503, 384] on button "NEXT" at bounding box center [494, 384] width 76 height 18
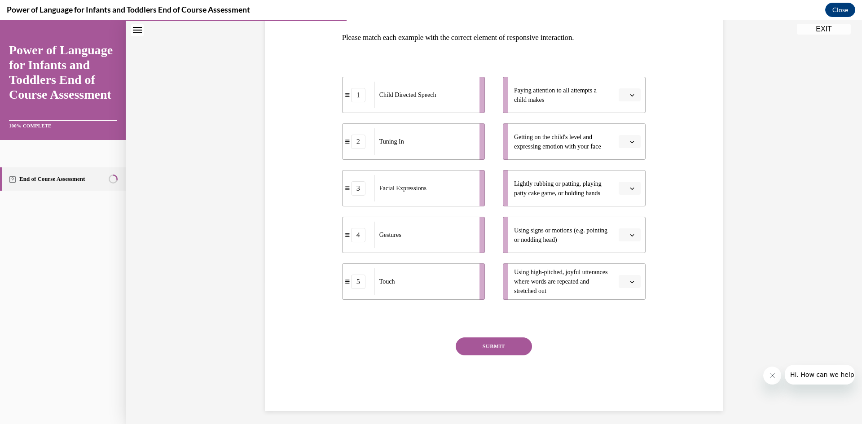
scroll to position [146, 0]
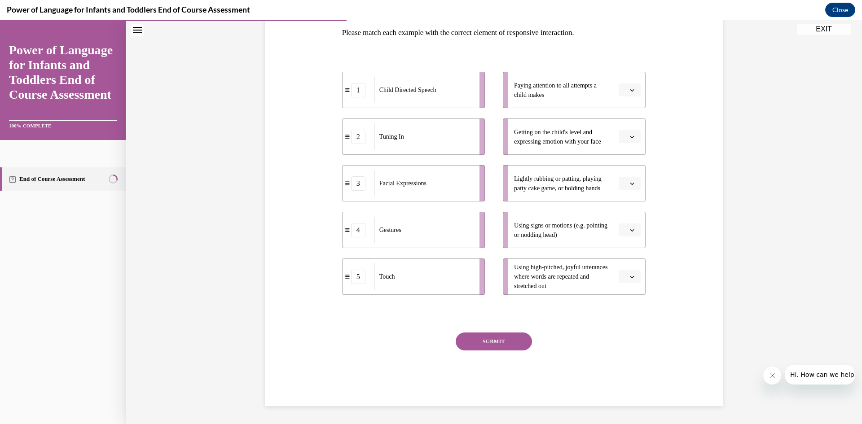
click at [630, 91] on icon "button" at bounding box center [632, 90] width 4 height 4
click at [626, 146] on div "2" at bounding box center [625, 146] width 22 height 18
click at [630, 138] on icon "button" at bounding box center [632, 137] width 4 height 4
click at [630, 206] on div "3" at bounding box center [625, 211] width 22 height 18
click at [630, 182] on icon "button" at bounding box center [632, 183] width 4 height 4
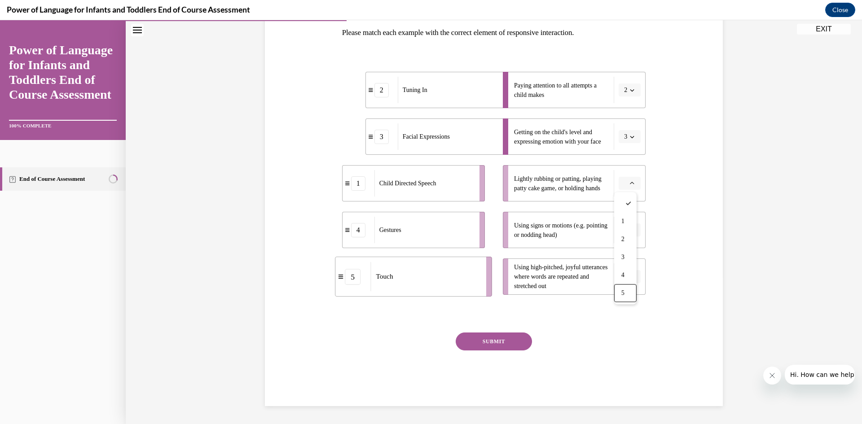
click at [624, 296] on span "5" at bounding box center [622, 293] width 3 height 7
click at [632, 232] on button "button" at bounding box center [630, 230] width 22 height 13
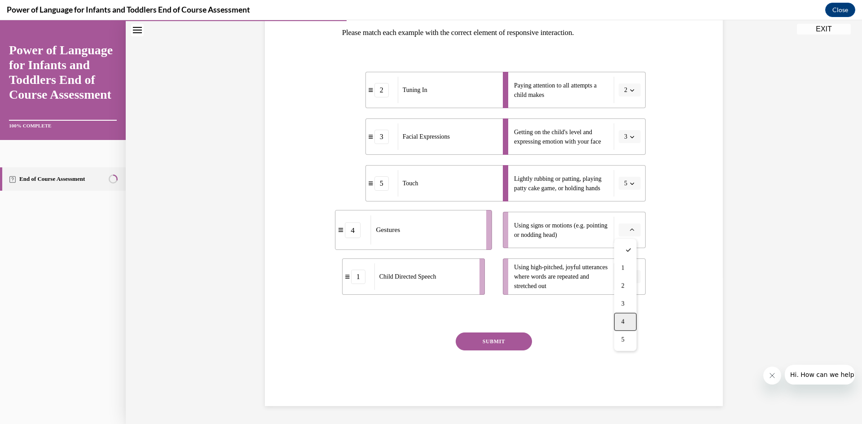
click at [629, 314] on div "4" at bounding box center [625, 322] width 22 height 18
click at [624, 278] on button "button" at bounding box center [630, 276] width 22 height 13
click at [625, 308] on div "1" at bounding box center [625, 315] width 22 height 18
click at [515, 343] on button "SUBMIT" at bounding box center [494, 342] width 76 height 18
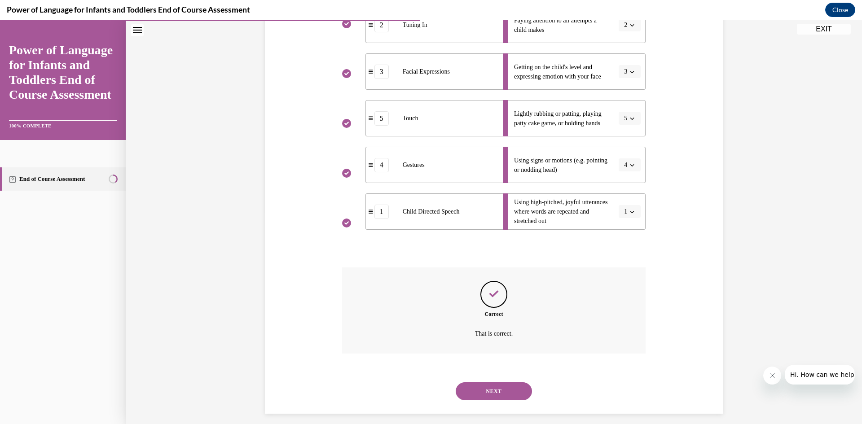
scroll to position [219, 0]
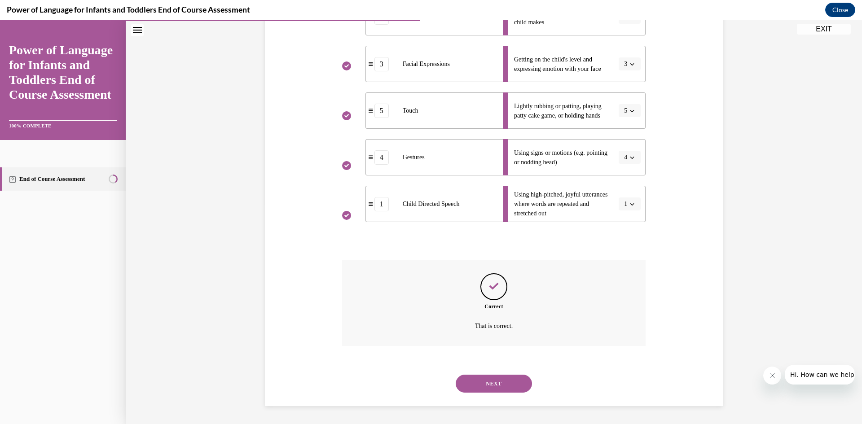
click at [520, 386] on button "NEXT" at bounding box center [494, 384] width 76 height 18
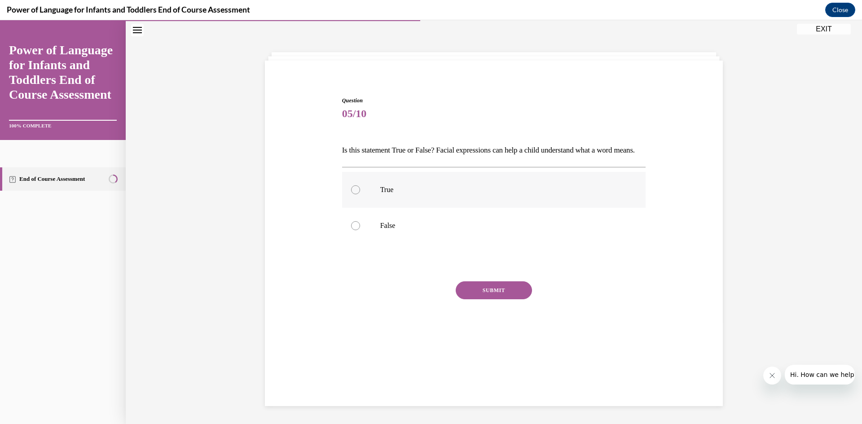
click at [353, 194] on div at bounding box center [355, 189] width 9 height 9
click at [353, 194] on input "True" at bounding box center [355, 189] width 9 height 9
radio input "true"
click at [504, 299] on button "SUBMIT" at bounding box center [494, 290] width 76 height 18
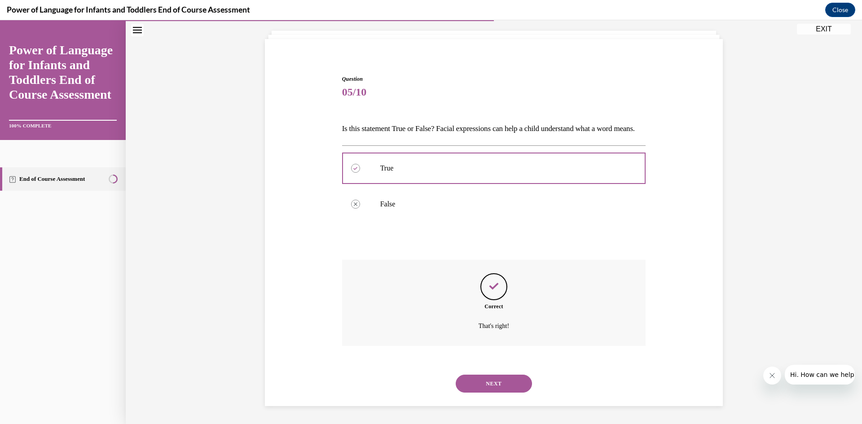
scroll to position [65, 0]
click at [494, 384] on button "NEXT" at bounding box center [494, 384] width 76 height 18
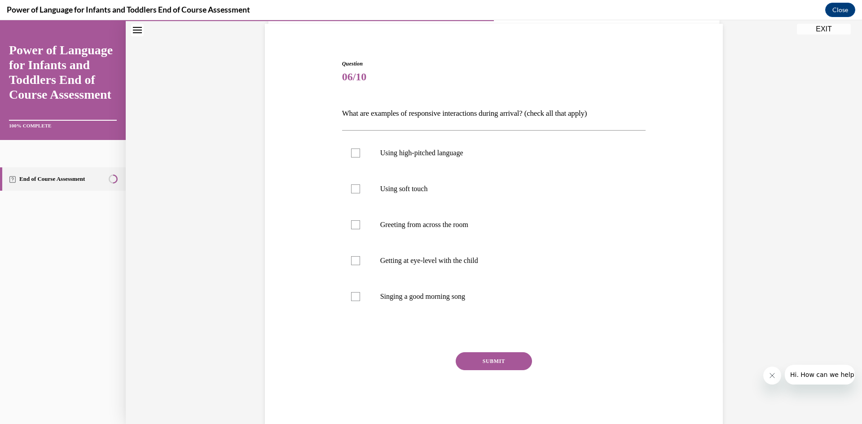
scroll to position [47, 0]
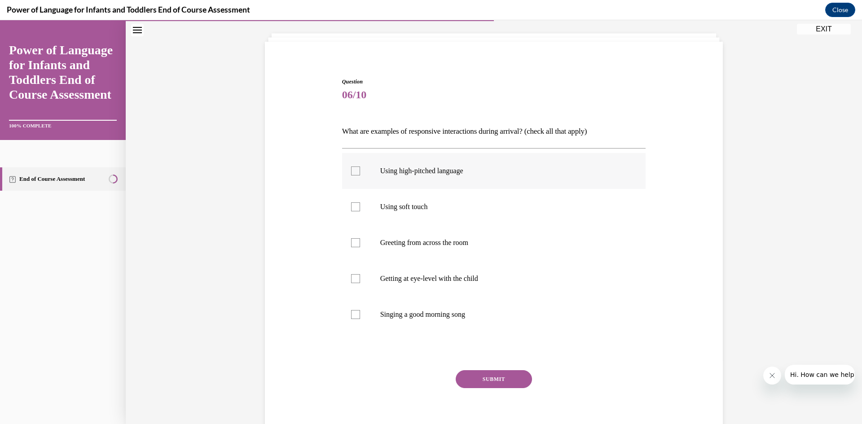
click at [354, 170] on div at bounding box center [355, 171] width 9 height 9
click at [354, 170] on input "Using high-pitched language" at bounding box center [355, 171] width 9 height 9
checkbox input "true"
click at [355, 204] on div at bounding box center [355, 206] width 9 height 9
click at [355, 204] on input "Using soft touch" at bounding box center [355, 206] width 9 height 9
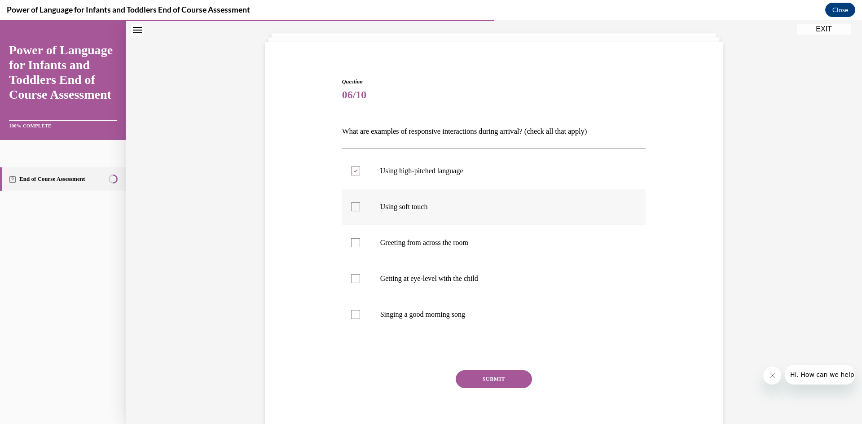
checkbox input "true"
click at [359, 279] on label "Getting at eye-level with the child" at bounding box center [494, 279] width 304 height 36
click at [359, 279] on input "Getting at eye-level with the child" at bounding box center [355, 278] width 9 height 9
checkbox input "true"
click at [356, 314] on div at bounding box center [355, 314] width 9 height 9
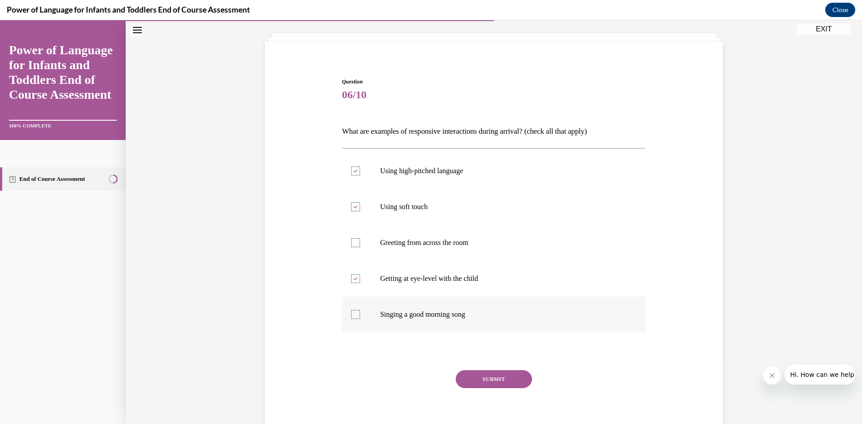
click at [356, 314] on input "Singing a good morning song" at bounding box center [355, 314] width 9 height 9
checkbox input "true"
click at [462, 377] on button "SUBMIT" at bounding box center [494, 379] width 76 height 18
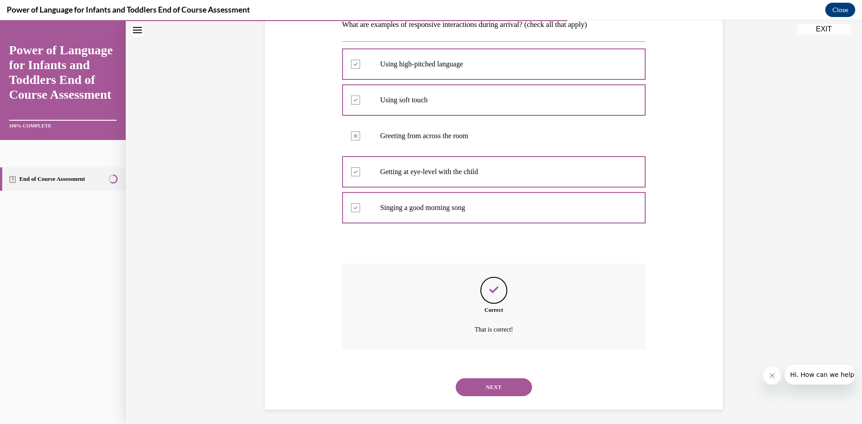
scroll to position [158, 0]
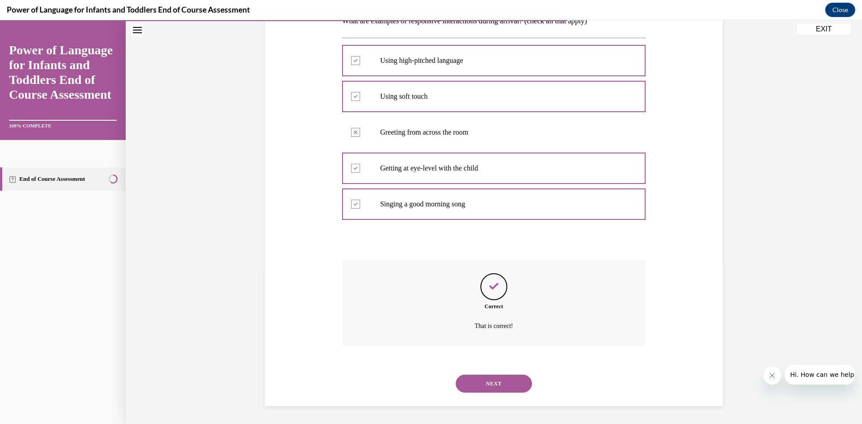
click at [502, 379] on button "NEXT" at bounding box center [494, 384] width 76 height 18
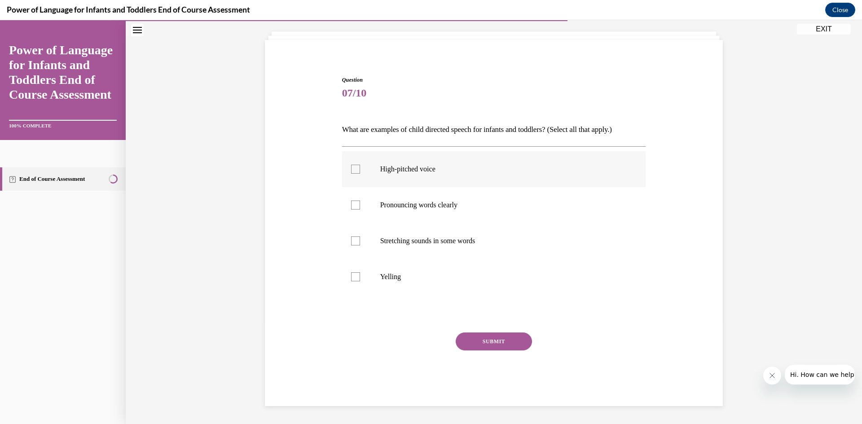
click at [353, 171] on div at bounding box center [355, 169] width 9 height 9
click at [353, 171] on input "High-pitched voice" at bounding box center [355, 169] width 9 height 9
checkbox input "true"
click at [357, 204] on label "Pronouncing words clearly" at bounding box center [494, 205] width 304 height 36
click at [357, 204] on input "Pronouncing words clearly" at bounding box center [355, 205] width 9 height 9
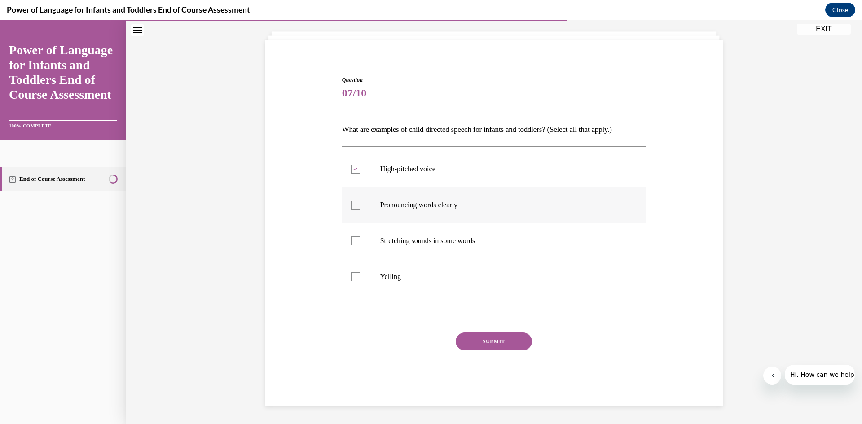
checkbox input "true"
click at [354, 238] on div at bounding box center [355, 241] width 9 height 9
click at [354, 238] on input "Stretching sounds in some words" at bounding box center [355, 241] width 9 height 9
checkbox input "true"
click at [493, 335] on button "SUBMIT" at bounding box center [494, 342] width 76 height 18
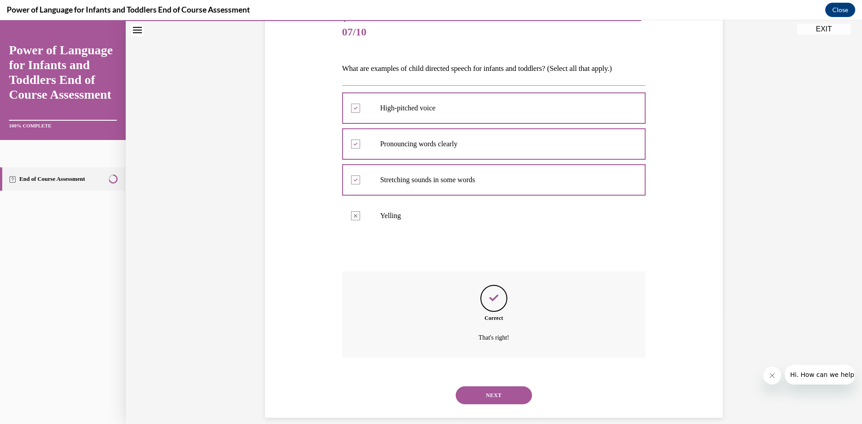
scroll to position [122, 0]
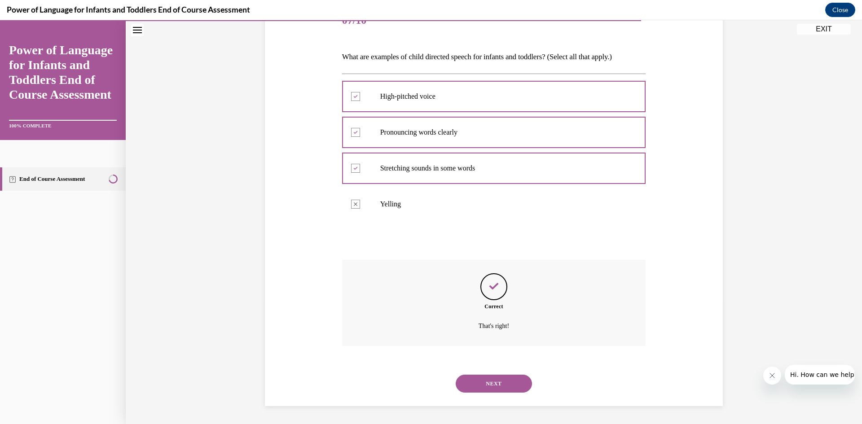
click at [486, 387] on button "NEXT" at bounding box center [494, 384] width 76 height 18
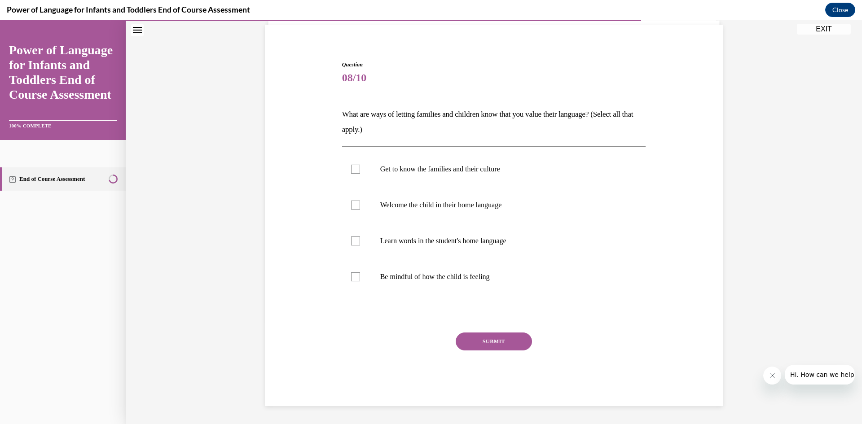
scroll to position [64, 0]
click at [347, 167] on label "Get to know the families and their culture" at bounding box center [494, 169] width 304 height 36
click at [351, 167] on input "Get to know the families and their culture" at bounding box center [355, 169] width 9 height 9
checkbox input "true"
click at [347, 202] on label "Welcome the child in their home language" at bounding box center [494, 205] width 304 height 36
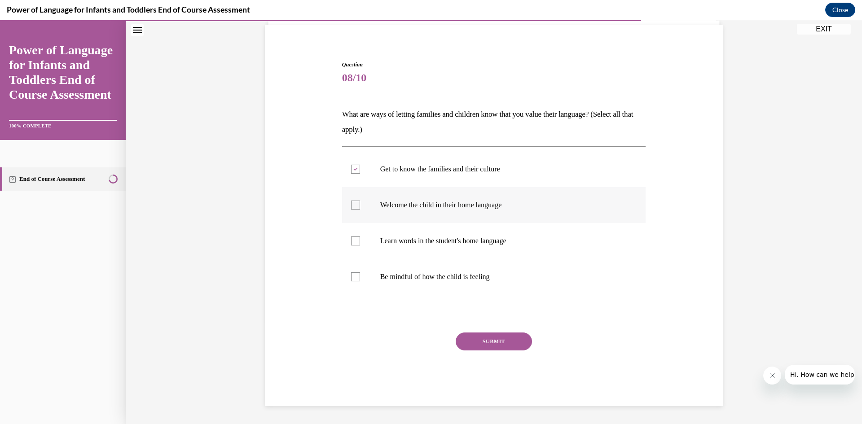
click at [351, 202] on input "Welcome the child in their home language" at bounding box center [355, 205] width 9 height 9
checkbox input "true"
click at [352, 239] on div at bounding box center [355, 241] width 9 height 9
click at [352, 239] on input "Learn words in the student's home language" at bounding box center [355, 241] width 9 height 9
checkbox input "true"
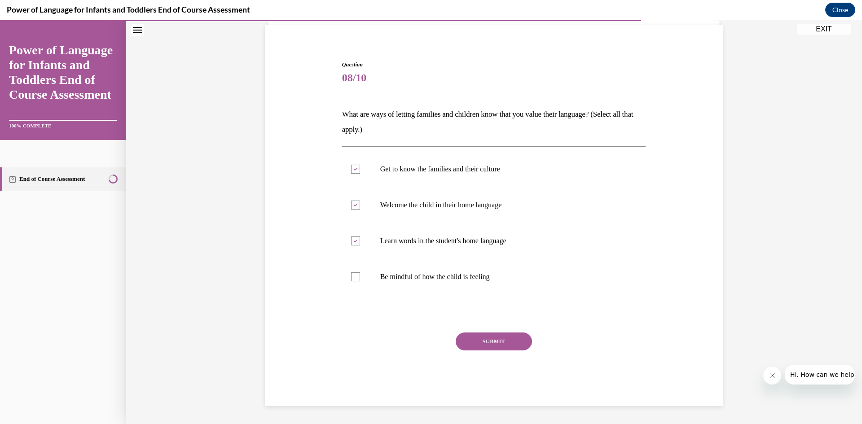
click at [492, 339] on button "SUBMIT" at bounding box center [494, 342] width 76 height 18
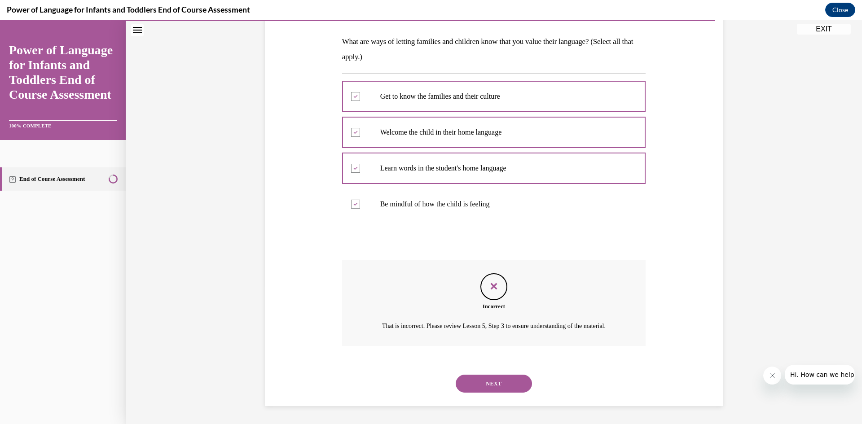
scroll to position [148, 0]
click at [487, 385] on button "NEXT" at bounding box center [494, 384] width 76 height 18
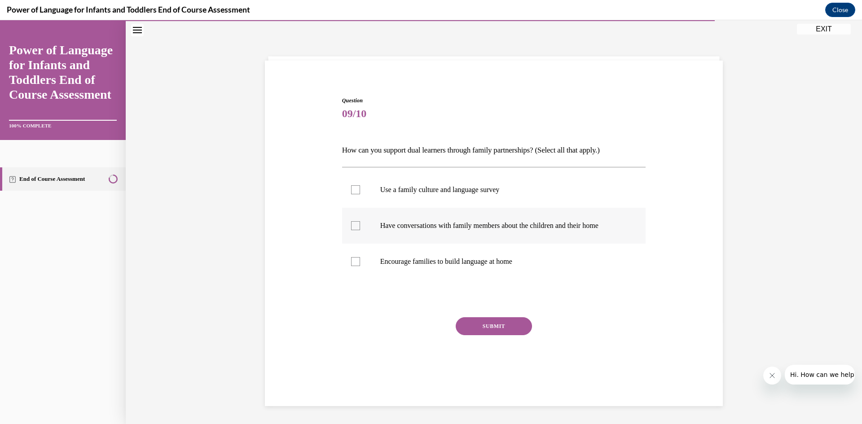
click at [355, 227] on div at bounding box center [355, 225] width 9 height 9
click at [355, 227] on input "Have conversations with family members about the children and their home" at bounding box center [355, 225] width 9 height 9
checkbox input "true"
click at [496, 329] on button "SUBMIT" at bounding box center [494, 326] width 76 height 18
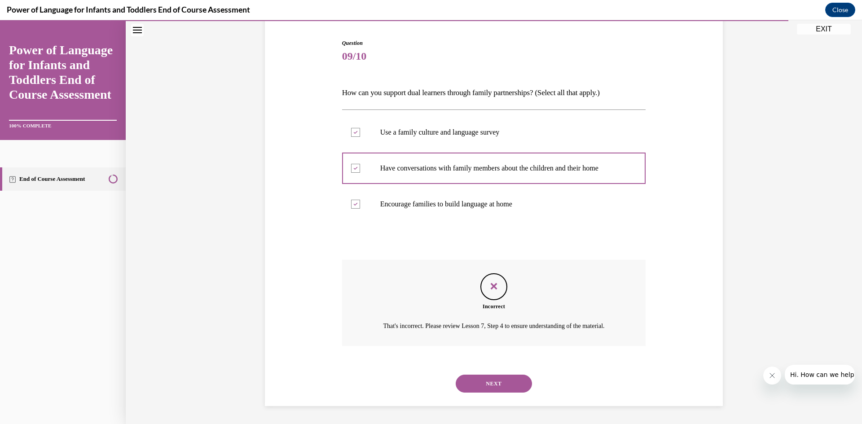
scroll to position [97, 0]
click at [471, 386] on button "NEXT" at bounding box center [494, 384] width 76 height 18
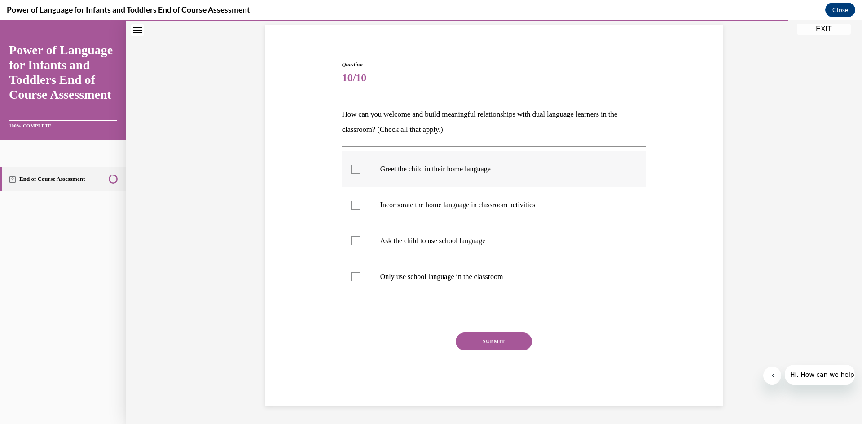
click at [352, 163] on label "Greet the child in their home language" at bounding box center [494, 169] width 304 height 36
click at [352, 165] on input "Greet the child in their home language" at bounding box center [355, 169] width 9 height 9
checkbox input "true"
click at [347, 198] on label "Incorporate the home language in classroom activities" at bounding box center [494, 205] width 304 height 36
click at [351, 201] on input "Incorporate the home language in classroom activities" at bounding box center [355, 205] width 9 height 9
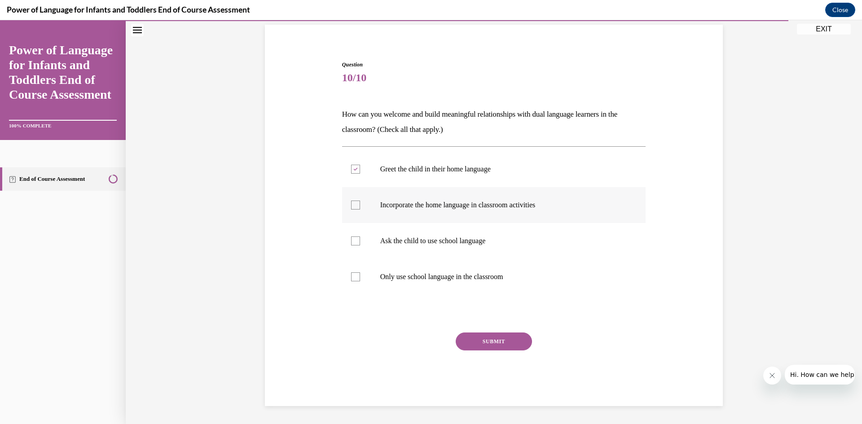
checkbox input "true"
click at [500, 336] on button "SUBMIT" at bounding box center [494, 342] width 76 height 18
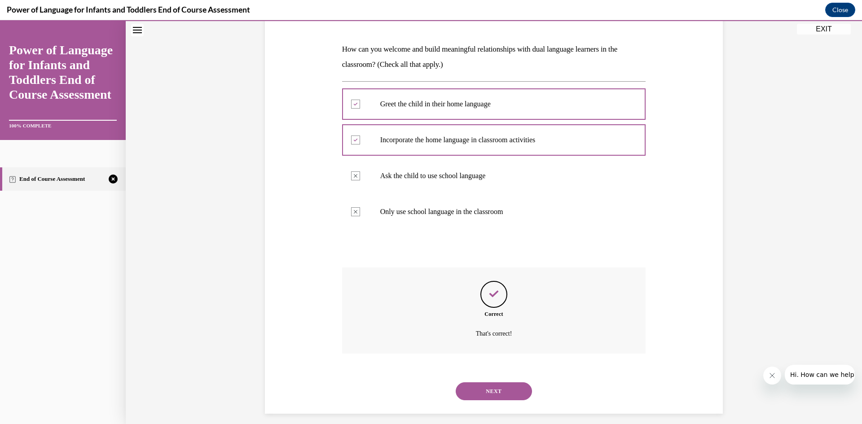
scroll to position [137, 0]
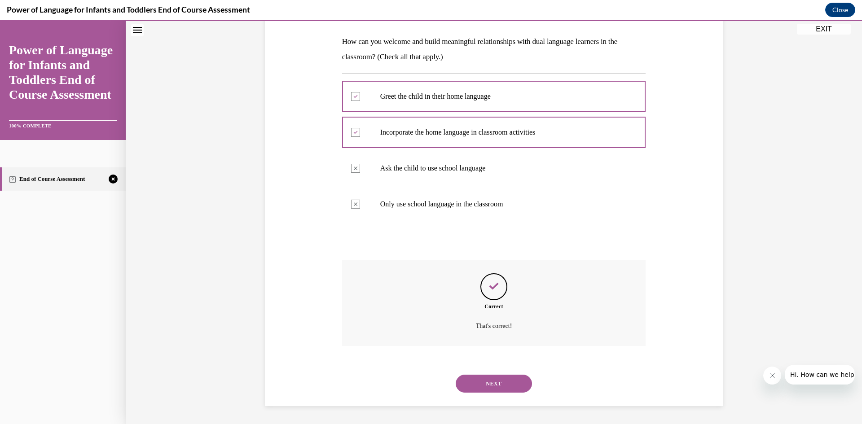
click at [504, 376] on button "NEXT" at bounding box center [494, 384] width 76 height 18
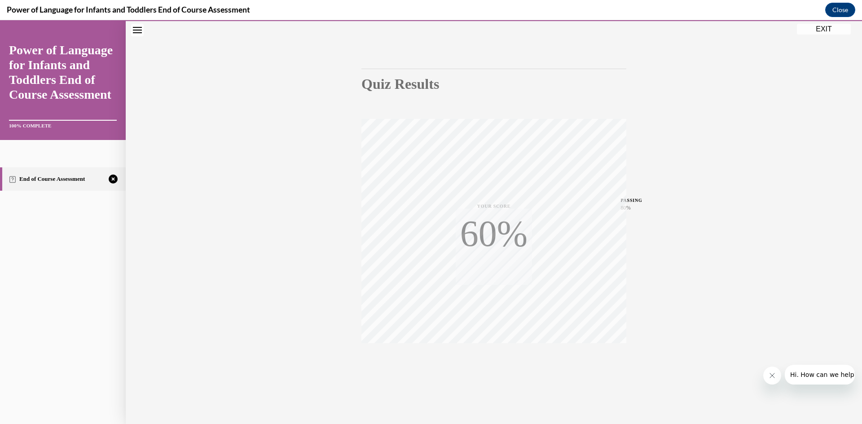
scroll to position [56, 0]
click at [485, 363] on div "TAKE AGAIN" at bounding box center [494, 363] width 32 height 21
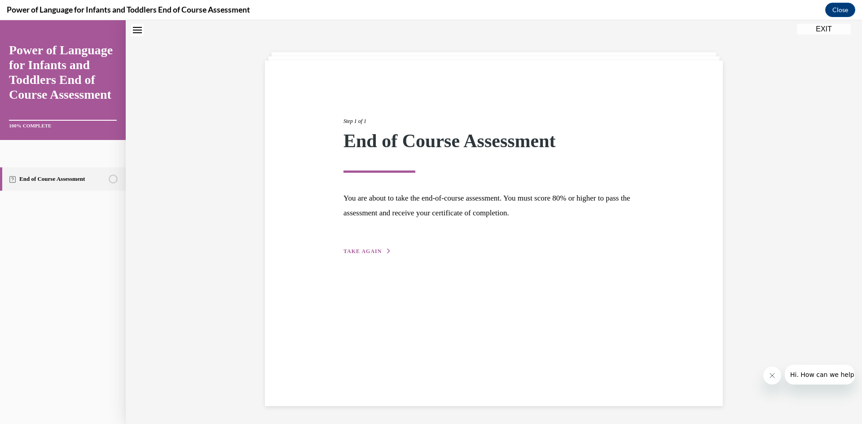
scroll to position [28, 0]
click at [363, 253] on span "TAKE AGAIN" at bounding box center [362, 251] width 38 height 6
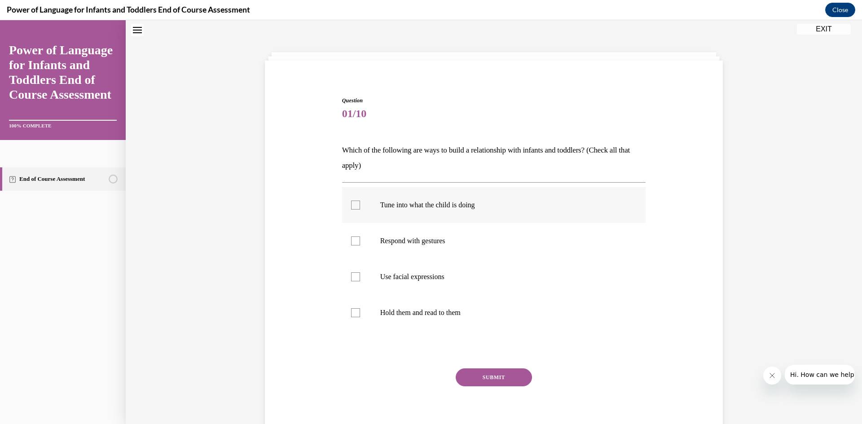
click at [350, 198] on label "Tune into what the child is doing" at bounding box center [494, 205] width 304 height 36
click at [351, 201] on input "Tune into what the child is doing" at bounding box center [355, 205] width 9 height 9
checkbox input "true"
click at [352, 244] on div at bounding box center [355, 241] width 9 height 9
click at [352, 244] on input "Respond with gestures" at bounding box center [355, 241] width 9 height 9
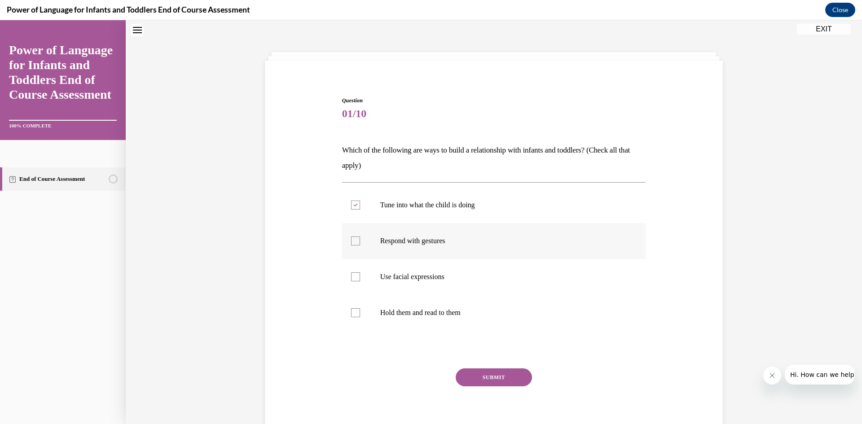
checkbox input "true"
click at [362, 276] on label "Use facial expressions" at bounding box center [494, 277] width 304 height 36
click at [360, 276] on input "Use facial expressions" at bounding box center [355, 277] width 9 height 9
checkbox input "true"
click at [512, 377] on button "SUBMIT" at bounding box center [494, 378] width 76 height 18
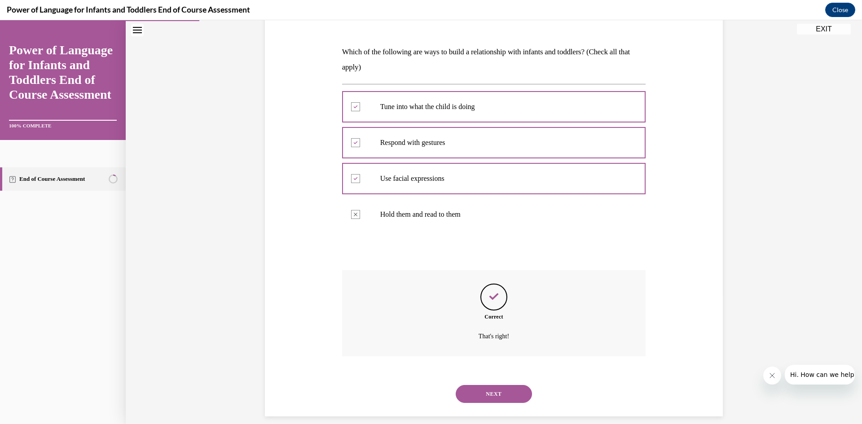
scroll to position [127, 0]
click at [501, 385] on button "NEXT" at bounding box center [494, 394] width 76 height 18
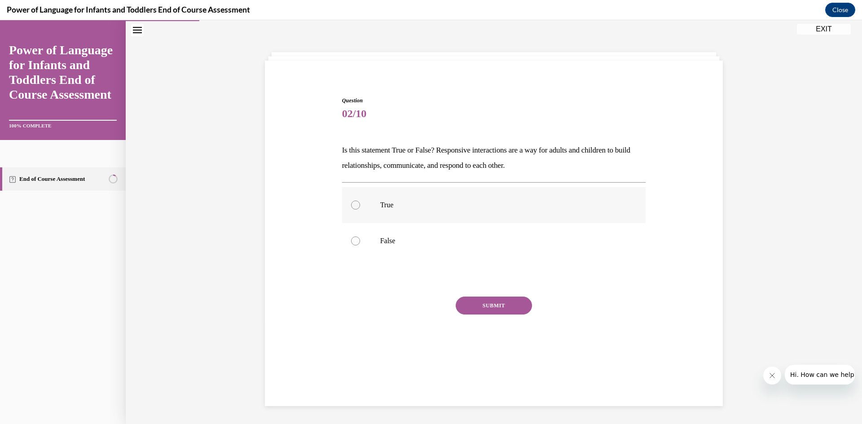
click at [353, 207] on div at bounding box center [355, 205] width 9 height 9
click at [353, 207] on input "True" at bounding box center [355, 205] width 9 height 9
radio input "true"
click at [520, 303] on button "SUBMIT" at bounding box center [494, 306] width 76 height 18
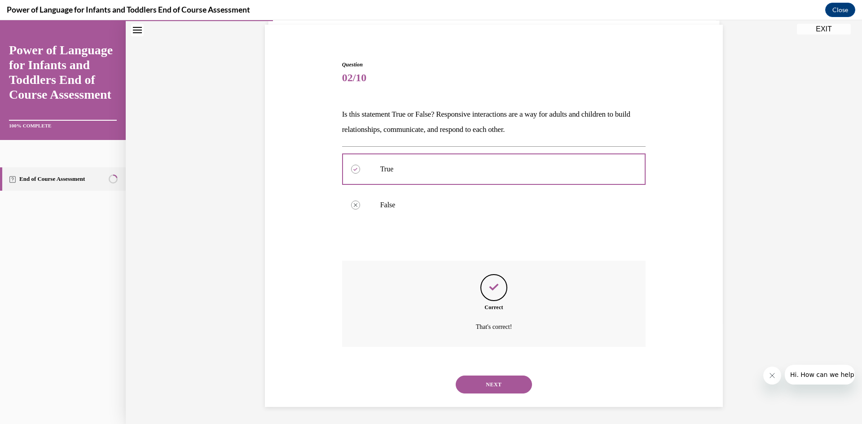
scroll to position [65, 0]
click at [468, 381] on button "NEXT" at bounding box center [494, 384] width 76 height 18
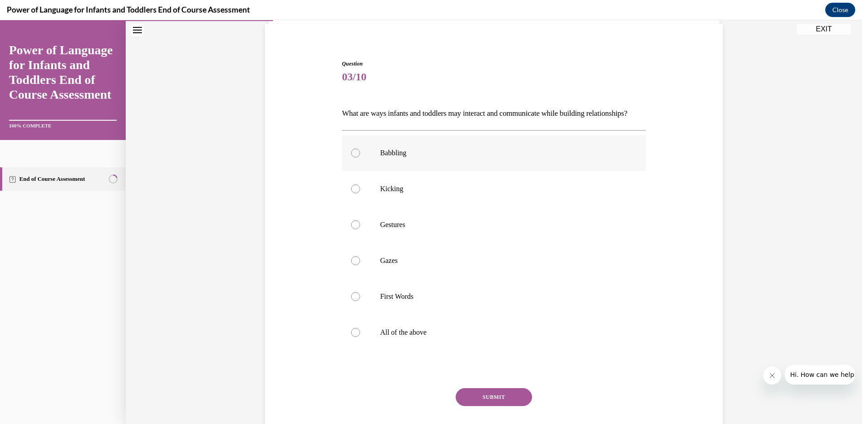
scroll to position [47, 0]
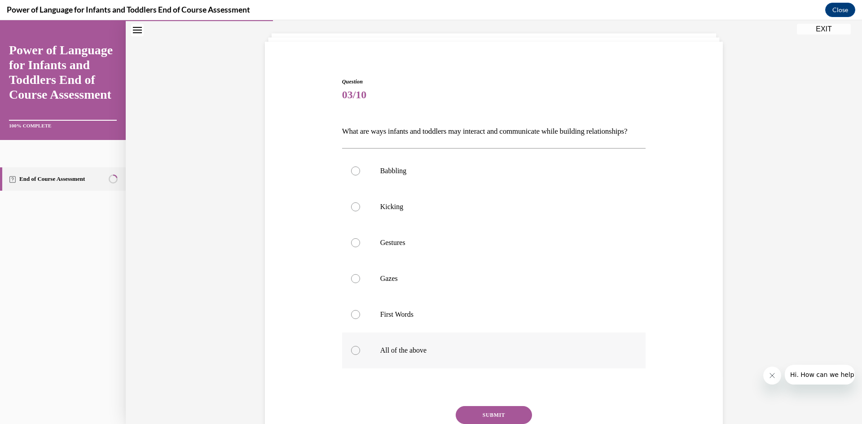
click at [352, 355] on div at bounding box center [355, 350] width 9 height 9
click at [352, 355] on input "All of the above" at bounding box center [355, 350] width 9 height 9
radio input "true"
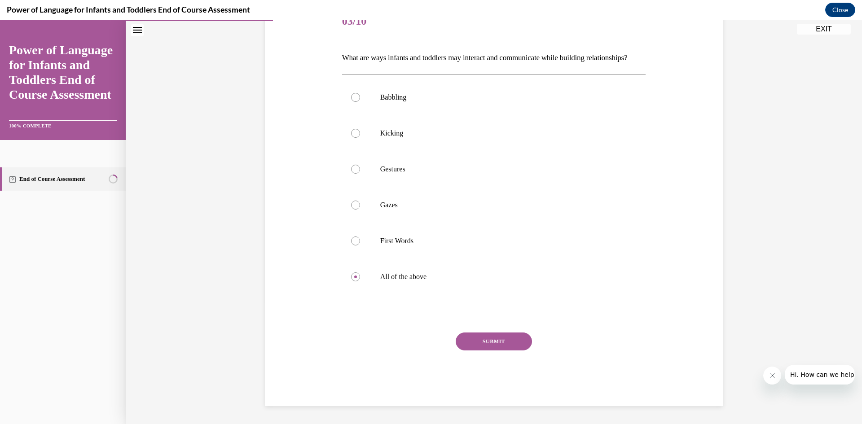
scroll to position [136, 0]
click at [517, 341] on button "SUBMIT" at bounding box center [494, 342] width 76 height 18
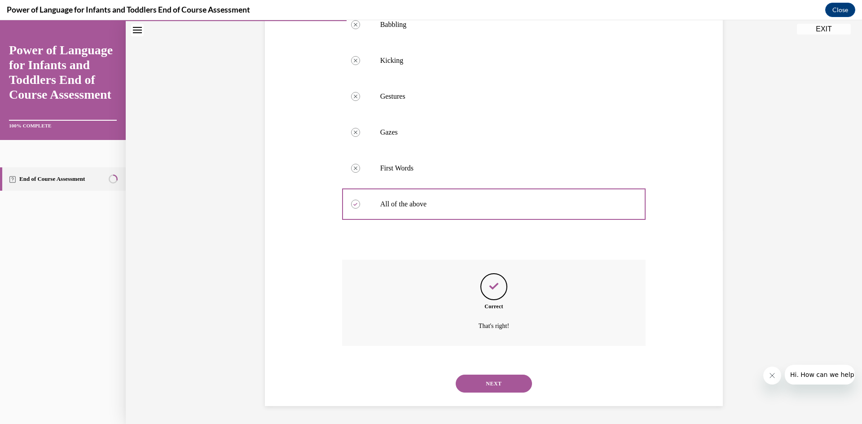
scroll to position [209, 0]
click at [488, 387] on button "NEXT" at bounding box center [494, 384] width 76 height 18
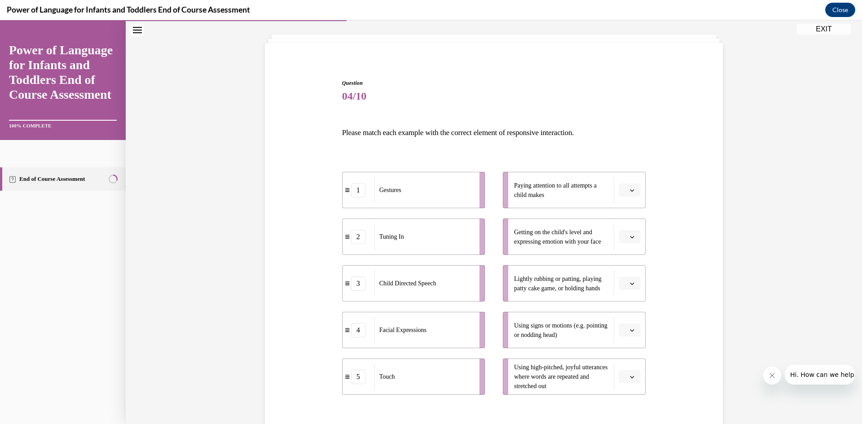
scroll to position [90, 0]
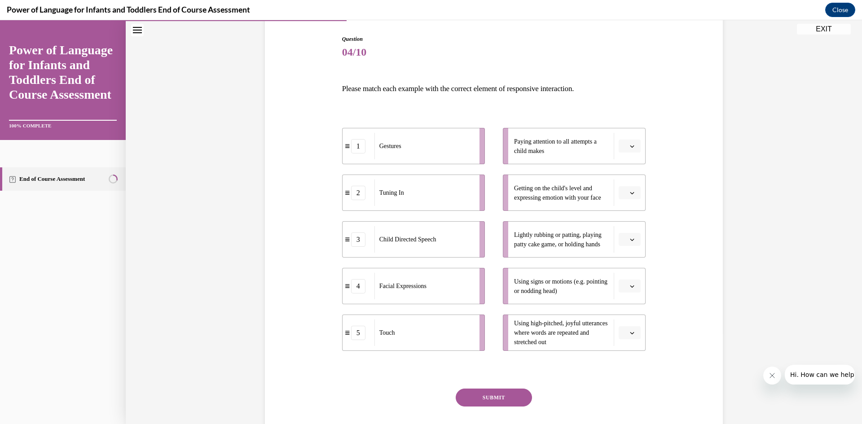
click at [631, 144] on span "button" at bounding box center [632, 146] width 6 height 6
click at [628, 202] on div "2" at bounding box center [625, 202] width 22 height 18
click at [624, 189] on button "button" at bounding box center [630, 192] width 22 height 13
click at [624, 284] on span "4" at bounding box center [622, 284] width 3 height 7
click at [630, 241] on icon "button" at bounding box center [632, 239] width 4 height 4
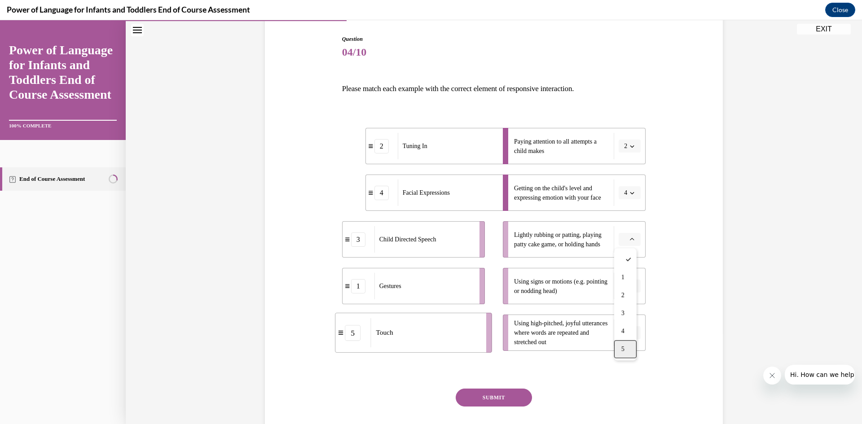
click at [622, 341] on div "5" at bounding box center [625, 349] width 22 height 18
click at [633, 288] on button "button" at bounding box center [630, 286] width 22 height 13
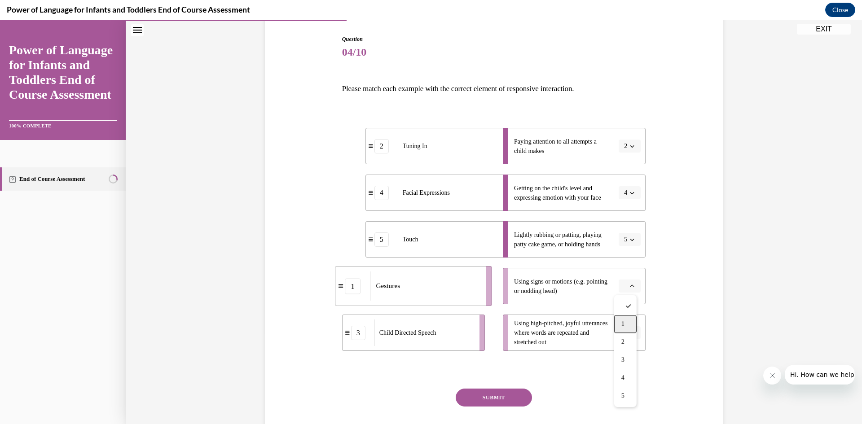
click at [624, 317] on div "1" at bounding box center [625, 324] width 22 height 18
click at [635, 332] on button "button" at bounding box center [630, 332] width 22 height 13
click at [621, 278] on span "3" at bounding box center [622, 276] width 3 height 7
click at [515, 387] on div "Question 04/10 Please match each example with the correct element of responsive…" at bounding box center [494, 248] width 304 height 427
click at [518, 396] on button "SUBMIT" at bounding box center [494, 398] width 76 height 18
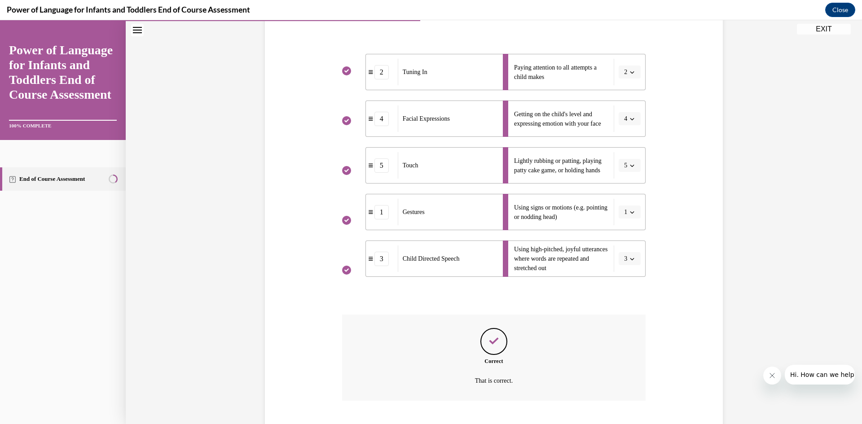
scroll to position [219, 0]
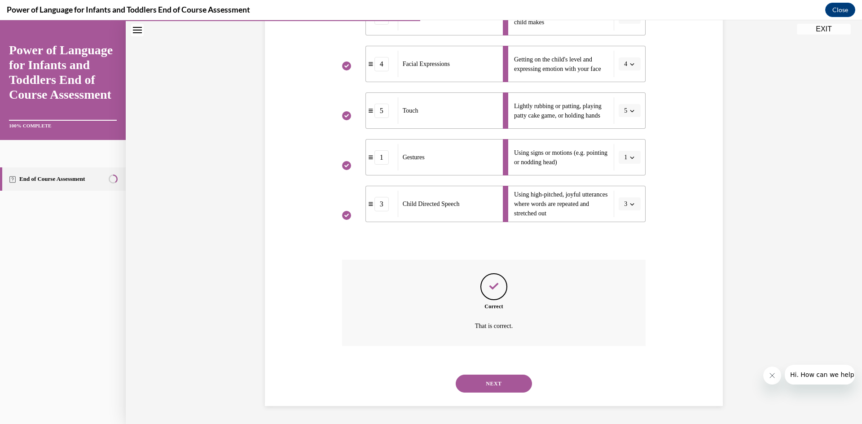
click at [494, 386] on button "NEXT" at bounding box center [494, 384] width 76 height 18
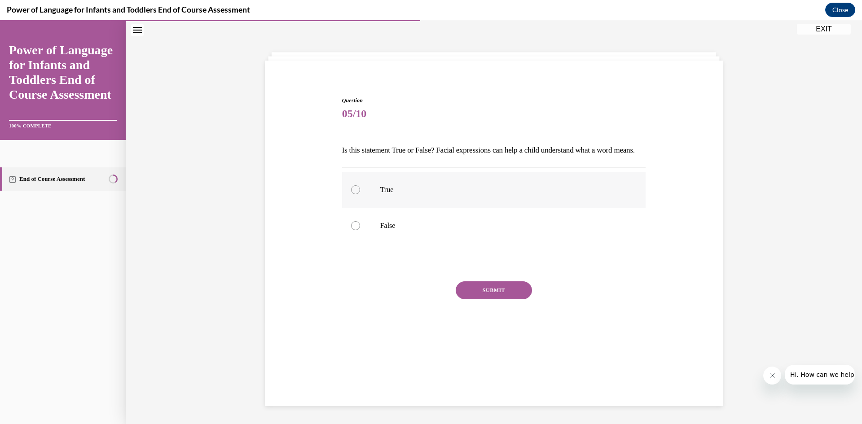
click at [351, 194] on div at bounding box center [355, 189] width 9 height 9
click at [351, 194] on input "True" at bounding box center [355, 189] width 9 height 9
radio input "true"
click at [521, 299] on button "SUBMIT" at bounding box center [494, 290] width 76 height 18
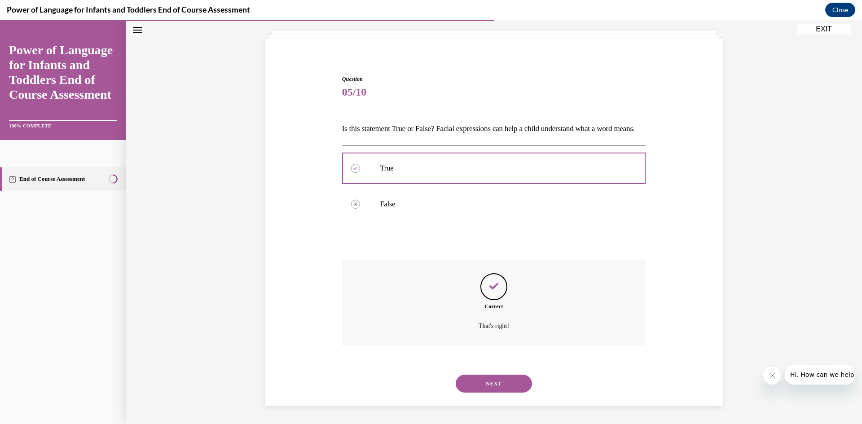
scroll to position [65, 0]
click at [499, 383] on button "NEXT" at bounding box center [494, 384] width 76 height 18
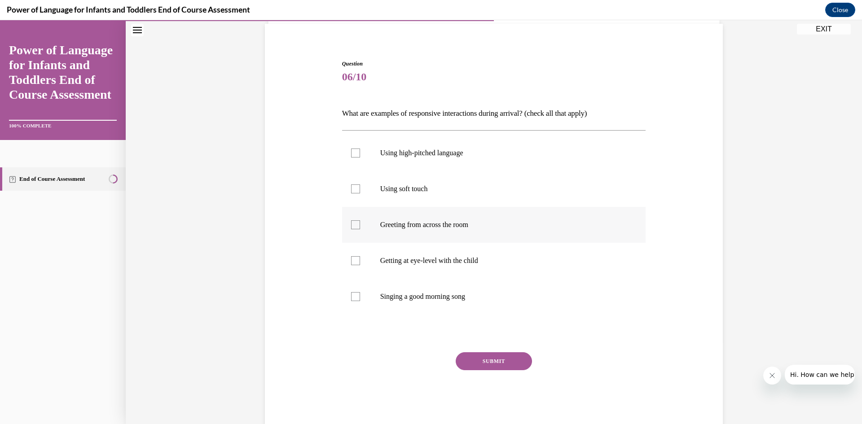
scroll to position [47, 0]
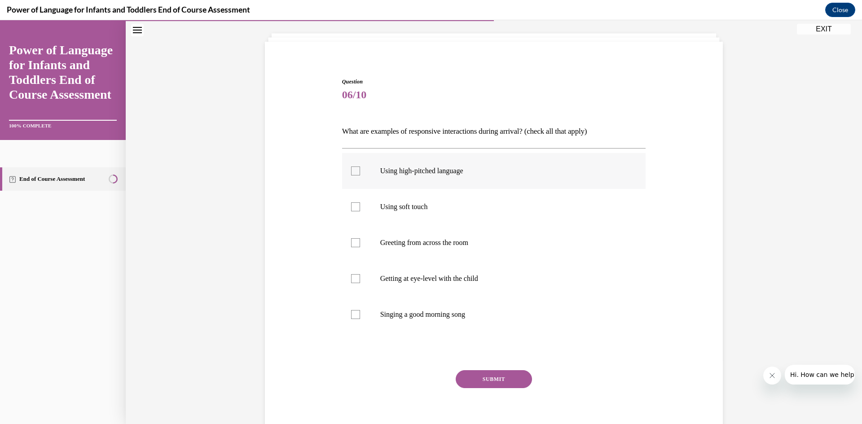
click at [355, 174] on div at bounding box center [355, 171] width 9 height 9
click at [355, 174] on input "Using high-pitched language" at bounding box center [355, 171] width 9 height 9
checkbox input "true"
click at [347, 201] on label "Using soft touch" at bounding box center [494, 207] width 304 height 36
click at [351, 202] on input "Using soft touch" at bounding box center [355, 206] width 9 height 9
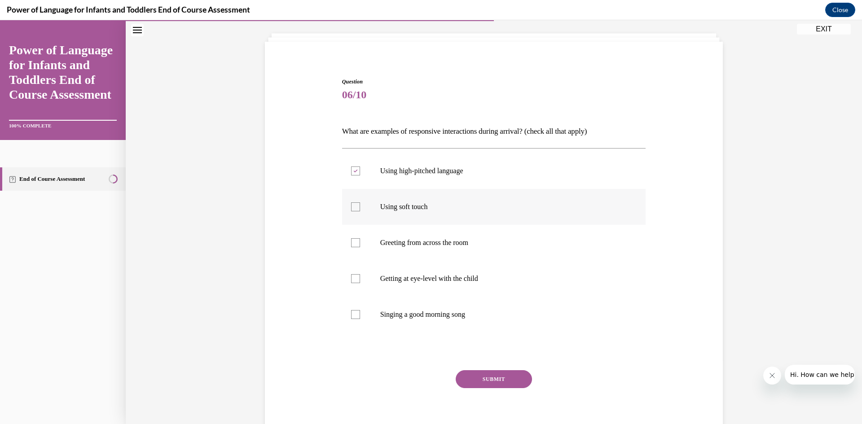
checkbox input "true"
click at [355, 277] on div at bounding box center [355, 278] width 9 height 9
click at [355, 277] on input "Getting at eye-level with the child" at bounding box center [355, 278] width 9 height 9
checkbox input "true"
click at [351, 314] on div at bounding box center [355, 314] width 9 height 9
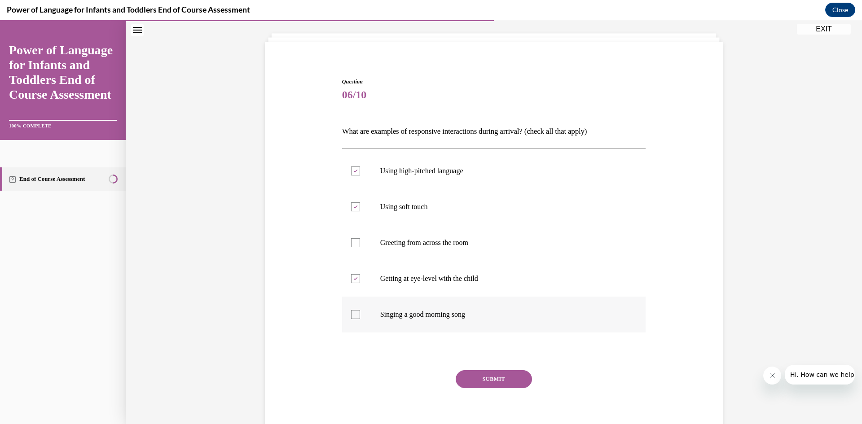
click at [351, 314] on input "Singing a good morning song" at bounding box center [355, 314] width 9 height 9
checkbox input "true"
click at [494, 372] on button "SUBMIT" at bounding box center [494, 379] width 76 height 18
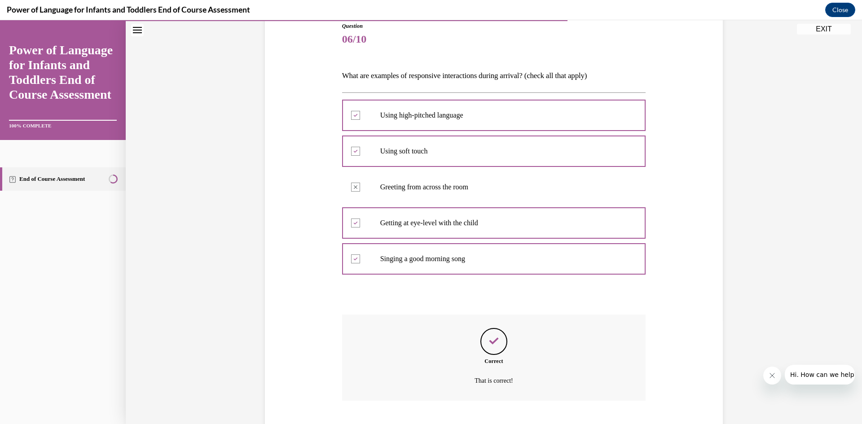
scroll to position [158, 0]
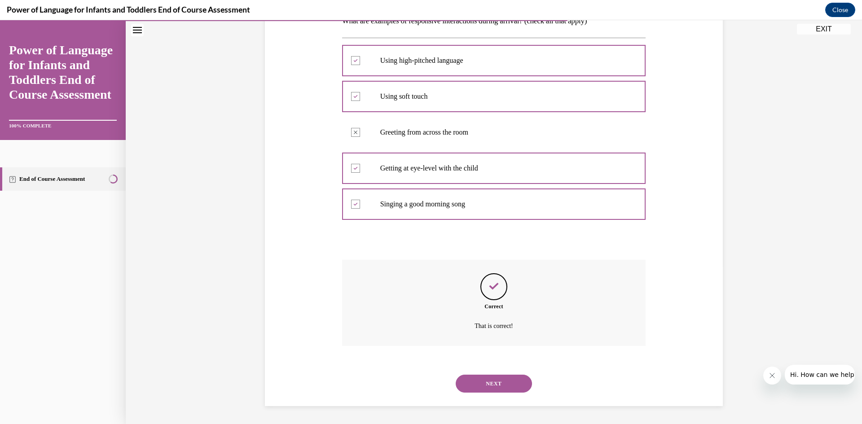
click at [492, 377] on button "NEXT" at bounding box center [494, 384] width 76 height 18
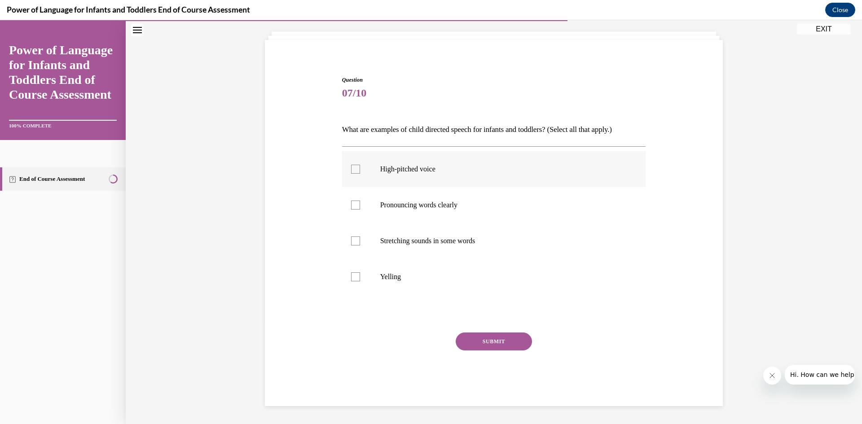
click at [354, 170] on div at bounding box center [355, 169] width 9 height 9
click at [354, 170] on input "High-pitched voice" at bounding box center [355, 169] width 9 height 9
checkbox input "true"
click at [355, 205] on div at bounding box center [355, 205] width 9 height 9
click at [355, 205] on input "Pronouncing words clearly" at bounding box center [355, 205] width 9 height 9
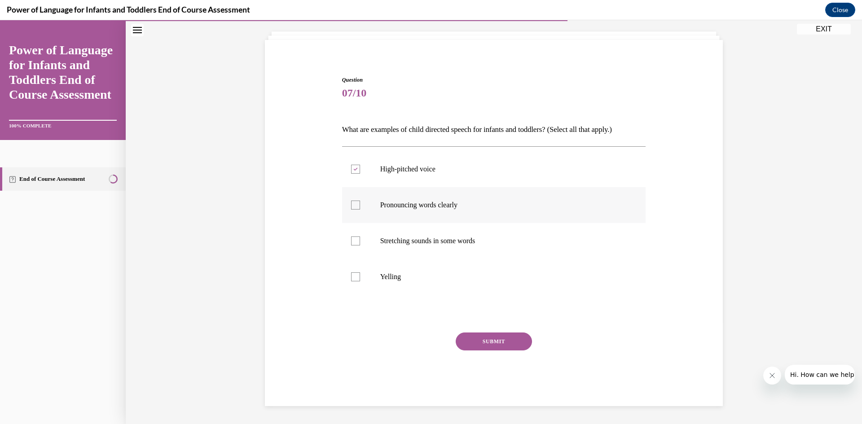
checkbox input "true"
click at [355, 234] on label "Stretching sounds in some words" at bounding box center [494, 241] width 304 height 36
click at [355, 237] on input "Stretching sounds in some words" at bounding box center [355, 241] width 9 height 9
checkbox input "true"
click at [484, 334] on button "SUBMIT" at bounding box center [494, 342] width 76 height 18
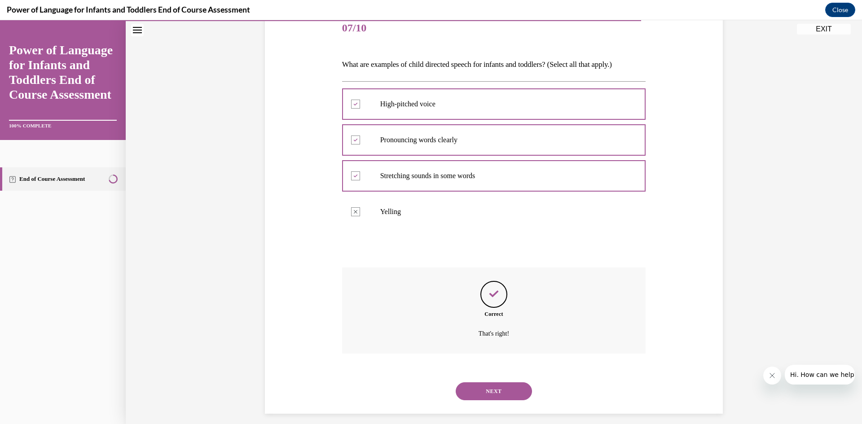
scroll to position [122, 0]
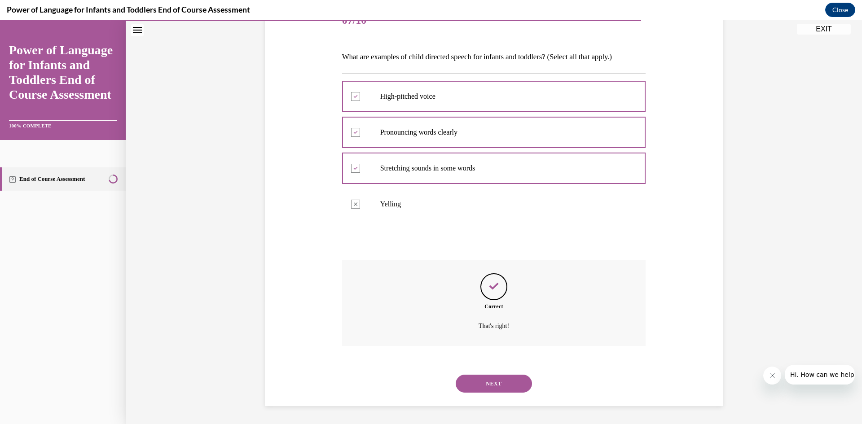
click at [514, 389] on button "NEXT" at bounding box center [494, 384] width 76 height 18
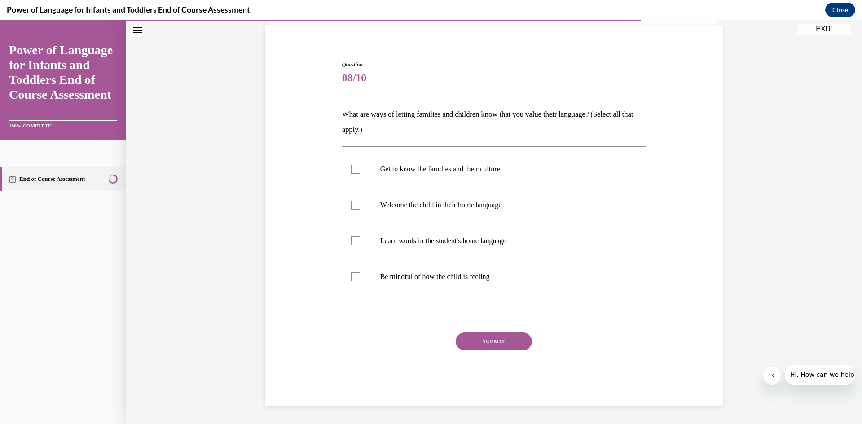
scroll to position [64, 0]
click at [360, 171] on label "Get to know the families and their culture" at bounding box center [494, 169] width 304 height 36
click at [360, 171] on input "Get to know the families and their culture" at bounding box center [355, 169] width 9 height 9
checkbox input "true"
click at [356, 203] on div at bounding box center [355, 205] width 9 height 9
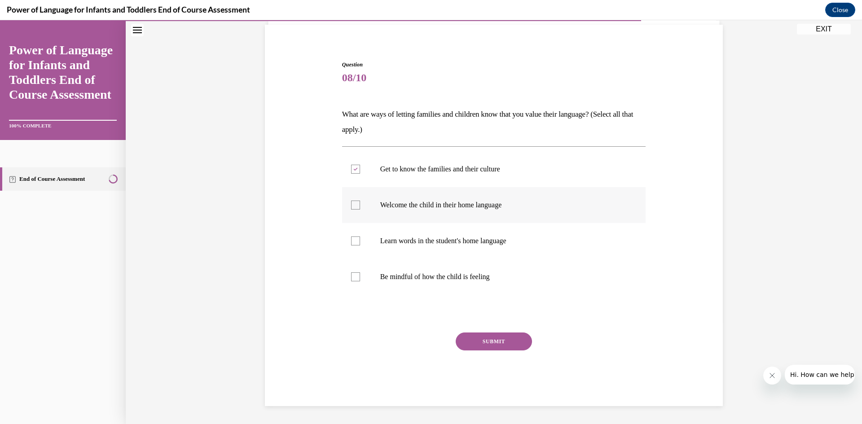
click at [356, 203] on input "Welcome the child in their home language" at bounding box center [355, 205] width 9 height 9
checkbox input "true"
click at [351, 246] on label "Learn words in the student's home language" at bounding box center [494, 241] width 304 height 36
click at [351, 246] on input "Learn words in the student's home language" at bounding box center [355, 241] width 9 height 9
checkbox input "true"
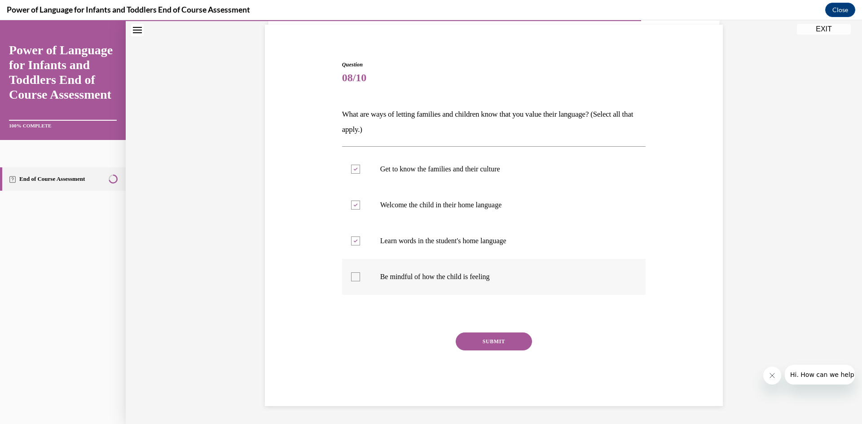
click at [355, 276] on div at bounding box center [355, 277] width 9 height 9
click at [355, 276] on input "Be mindful of how the child is feeling" at bounding box center [355, 277] width 9 height 9
checkbox input "true"
click at [481, 346] on button "SUBMIT" at bounding box center [494, 342] width 76 height 18
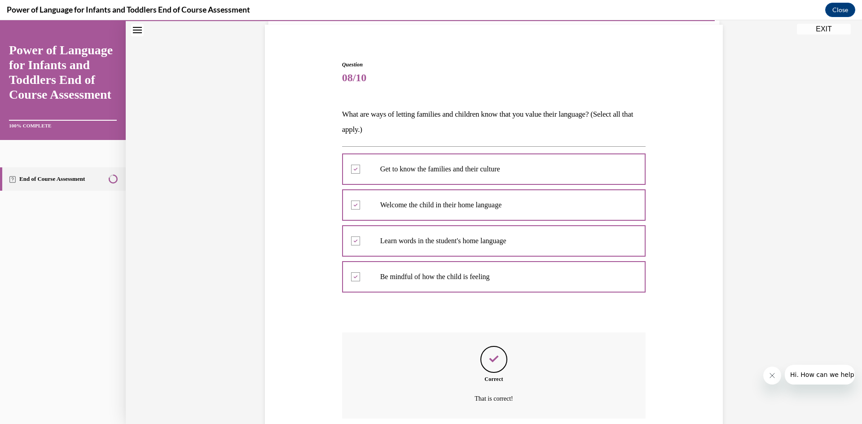
scroll to position [137, 0]
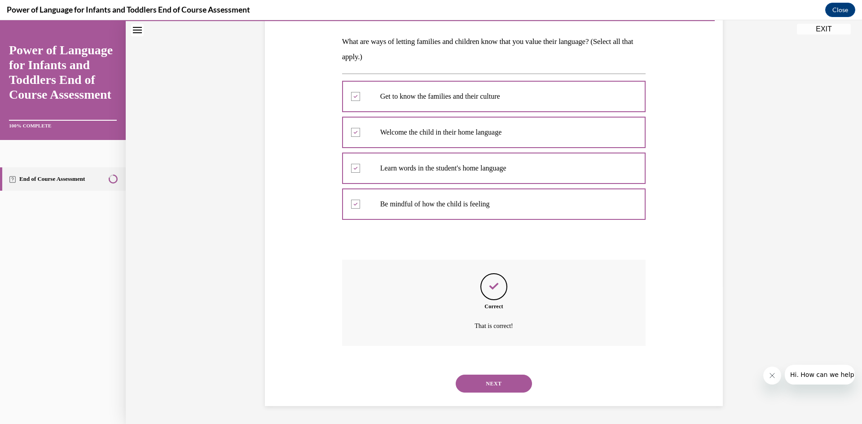
click at [498, 381] on button "NEXT" at bounding box center [494, 384] width 76 height 18
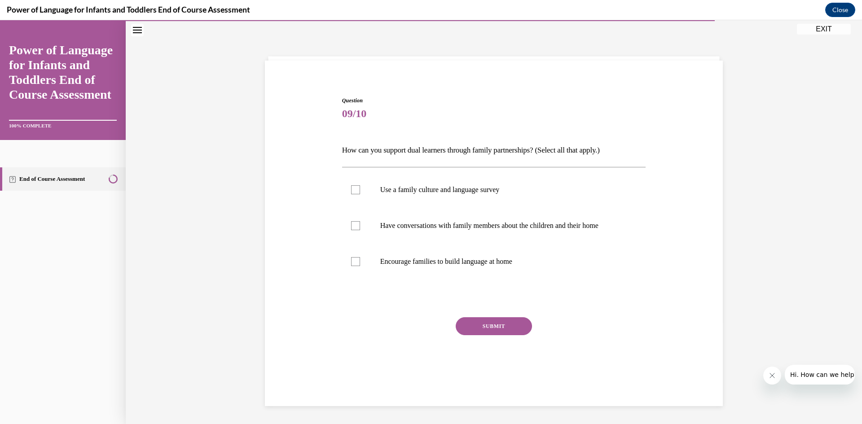
scroll to position [28, 0]
click at [354, 196] on label "Use a family culture and language survey" at bounding box center [494, 190] width 304 height 36
click at [354, 194] on input "Use a family culture and language survey" at bounding box center [355, 189] width 9 height 9
checkbox input "true"
click at [351, 229] on div at bounding box center [355, 225] width 9 height 9
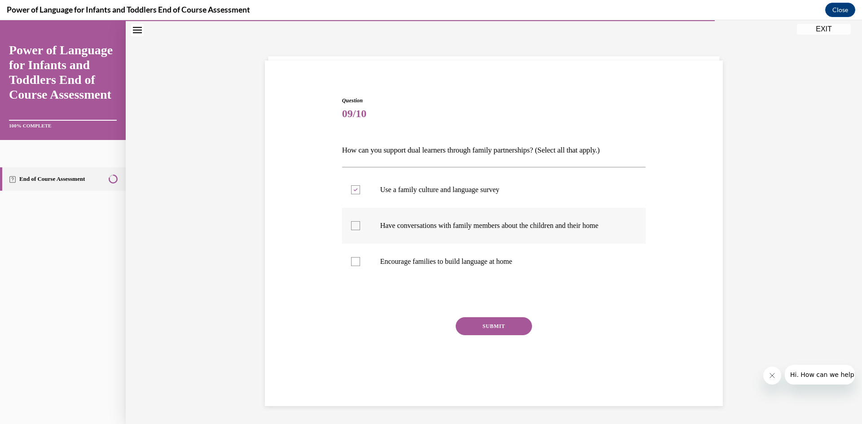
click at [351, 229] on input "Have conversations with family members about the children and their home" at bounding box center [355, 225] width 9 height 9
checkbox input "true"
click at [351, 261] on div at bounding box center [355, 261] width 9 height 9
click at [351, 261] on input "Encourage families to build language at home" at bounding box center [355, 261] width 9 height 9
checkbox input "true"
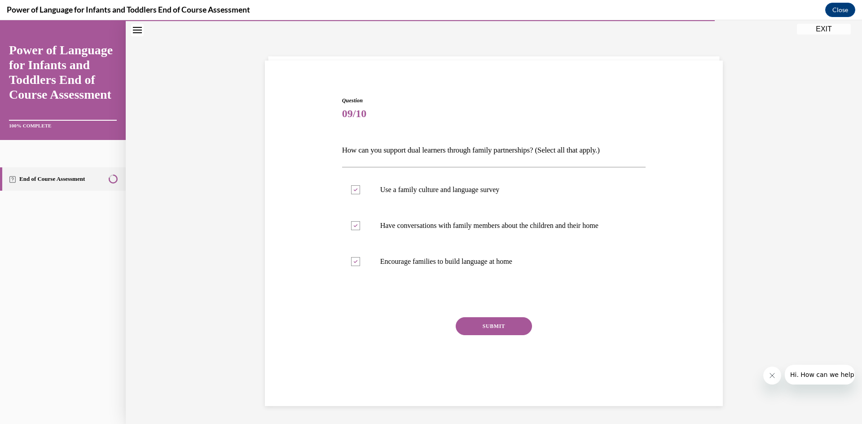
click at [479, 322] on button "SUBMIT" at bounding box center [494, 326] width 76 height 18
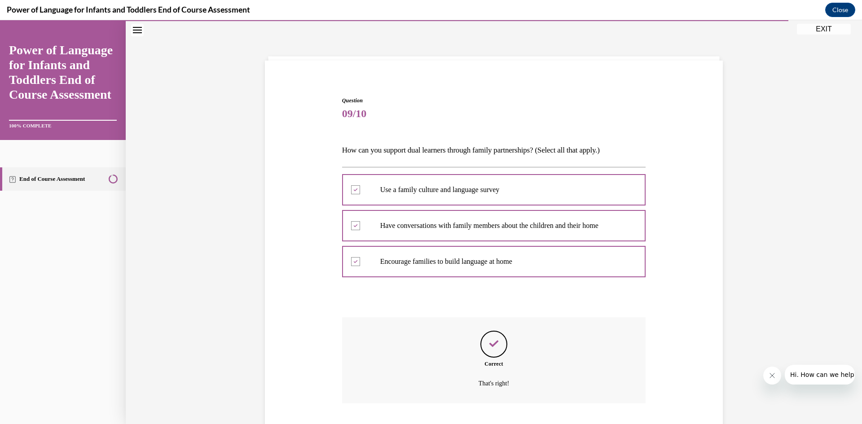
scroll to position [86, 0]
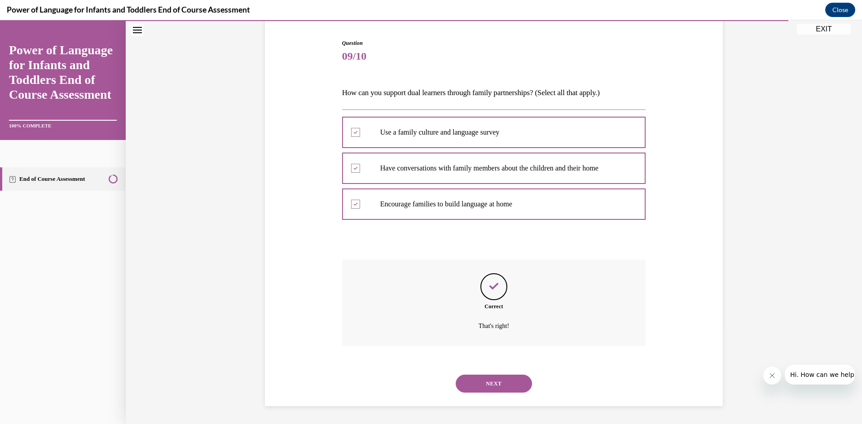
click at [507, 382] on button "NEXT" at bounding box center [494, 384] width 76 height 18
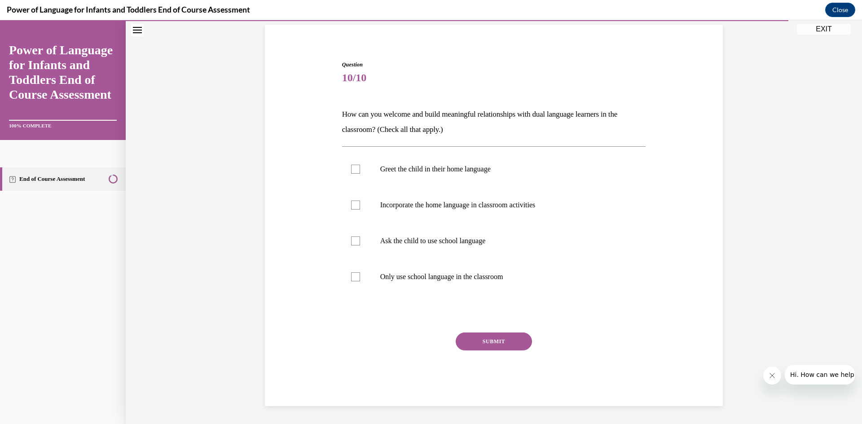
scroll to position [64, 0]
click at [360, 169] on label "Greet the child in their home language" at bounding box center [494, 169] width 304 height 36
click at [360, 169] on input "Greet the child in their home language" at bounding box center [355, 169] width 9 height 9
checkbox input "true"
click at [342, 206] on label "Incorporate the home language in classroom activities" at bounding box center [494, 205] width 304 height 36
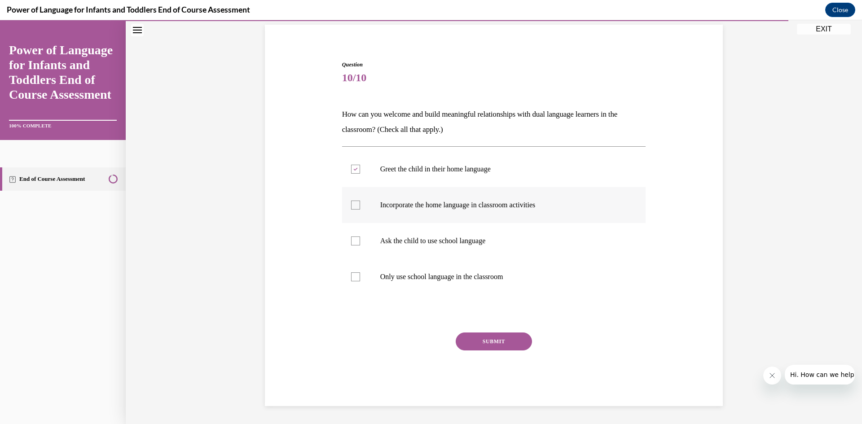
click at [351, 206] on input "Incorporate the home language in classroom activities" at bounding box center [355, 205] width 9 height 9
checkbox input "true"
click at [470, 338] on button "SUBMIT" at bounding box center [494, 342] width 76 height 18
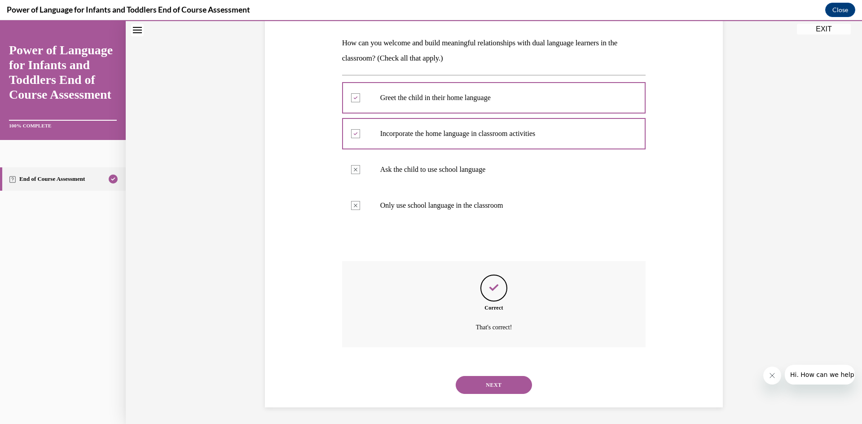
scroll to position [137, 0]
click at [469, 383] on button "NEXT" at bounding box center [494, 384] width 76 height 18
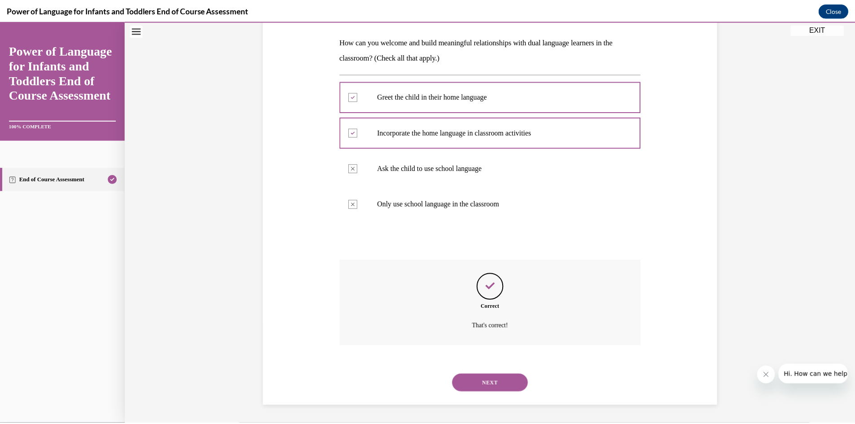
scroll to position [56, 0]
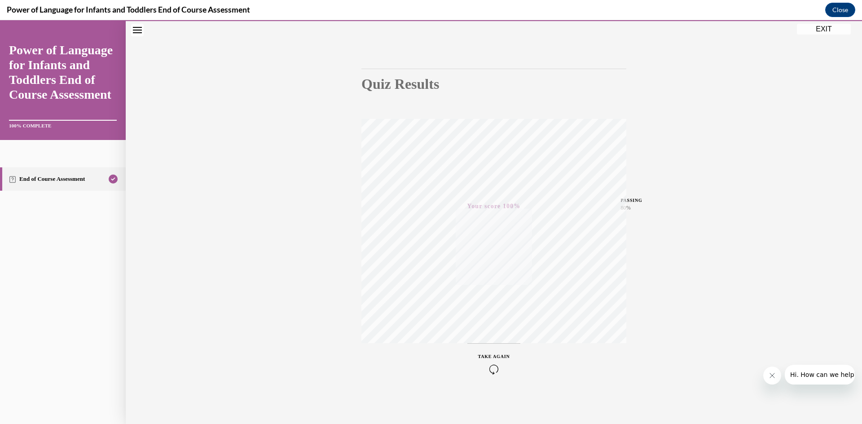
click at [810, 31] on button "EXIT" at bounding box center [824, 29] width 54 height 11
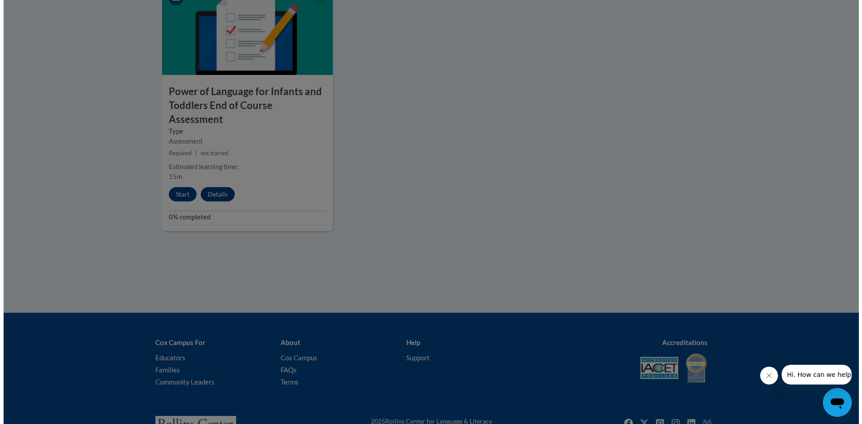
scroll to position [1068, 0]
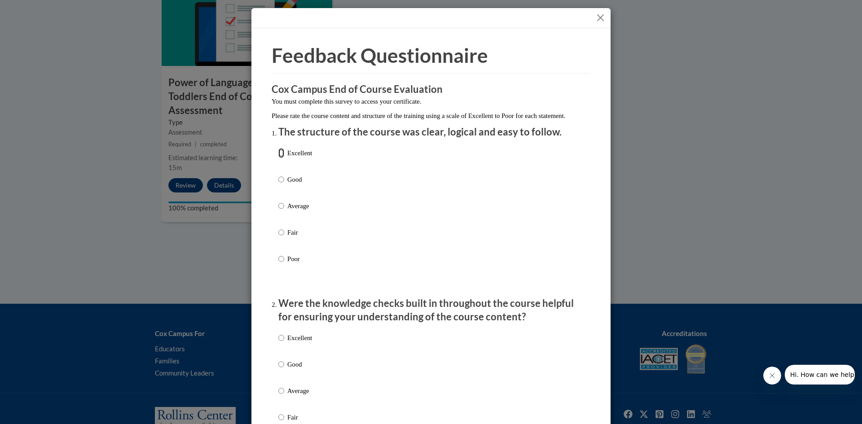
click at [279, 158] on input "Excellent" at bounding box center [281, 153] width 6 height 10
radio input "true"
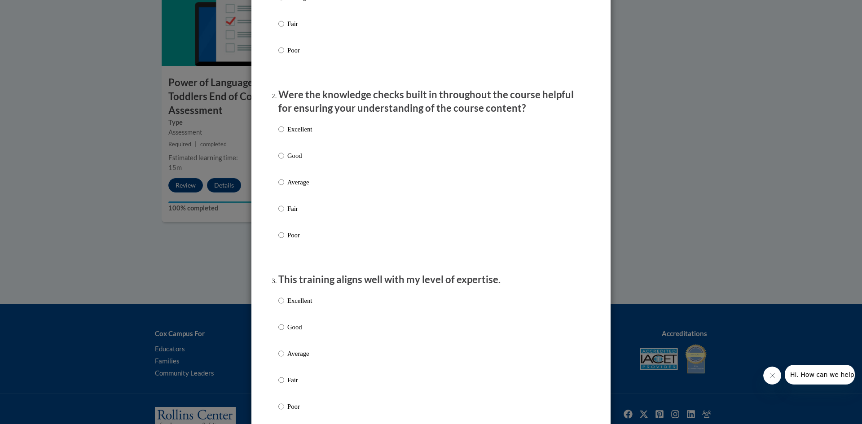
scroll to position [224, 0]
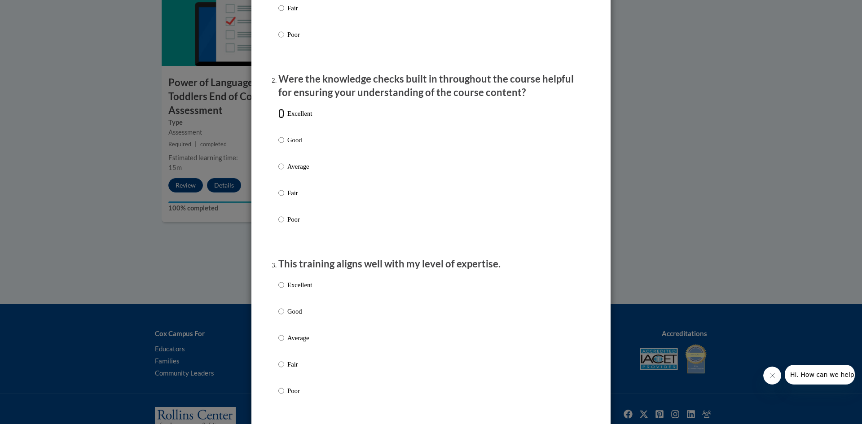
click at [278, 119] on input "Excellent" at bounding box center [281, 114] width 6 height 10
radio input "true"
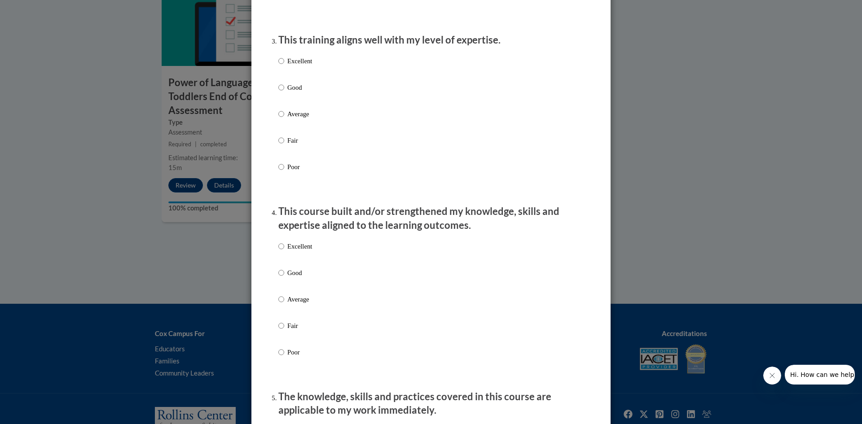
scroll to position [449, 0]
click at [278, 66] on input "Excellent" at bounding box center [281, 61] width 6 height 10
radio input "true"
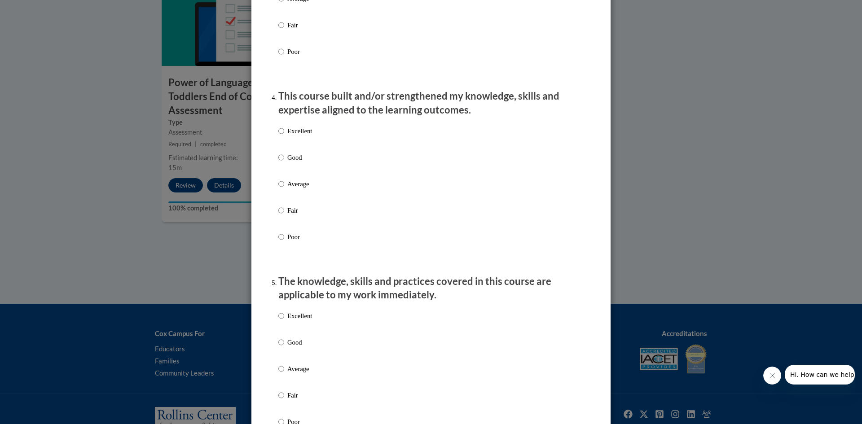
scroll to position [584, 0]
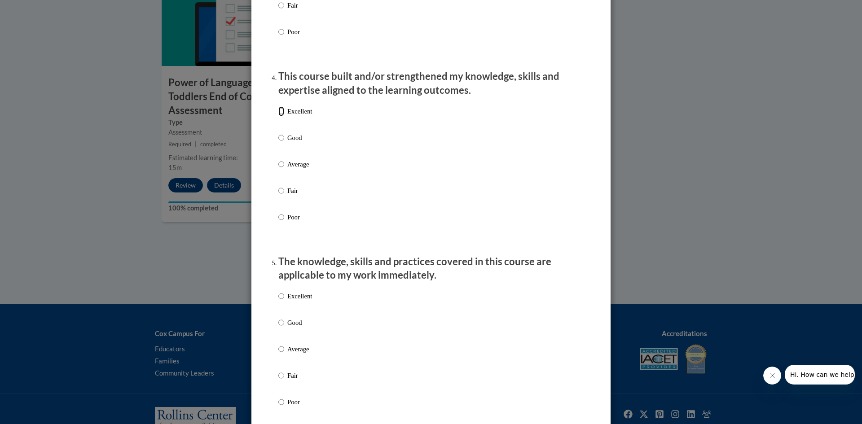
click at [278, 116] on input "Excellent" at bounding box center [281, 111] width 6 height 10
radio input "true"
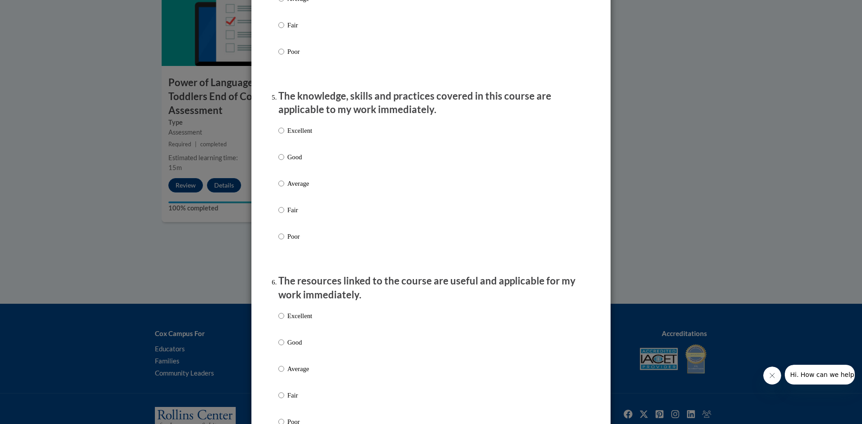
scroll to position [763, 0]
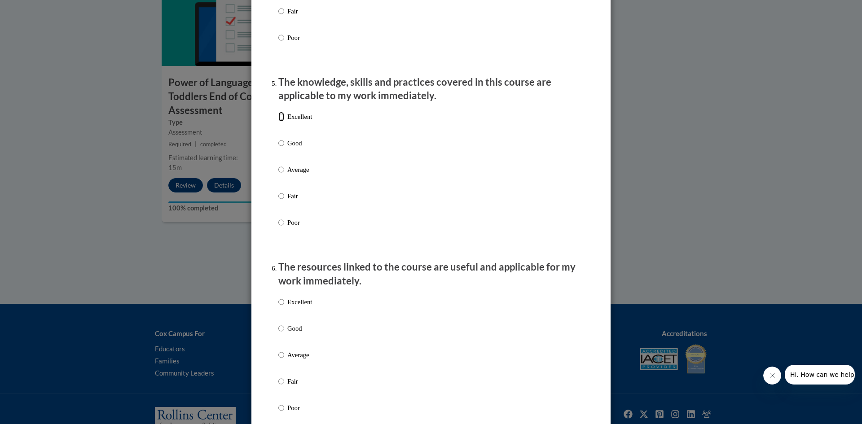
click at [281, 122] on input "Excellent" at bounding box center [281, 117] width 6 height 10
radio input "true"
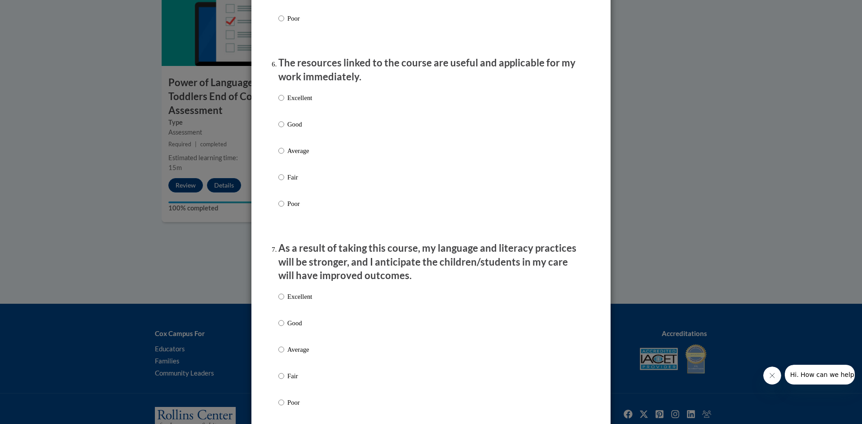
scroll to position [988, 0]
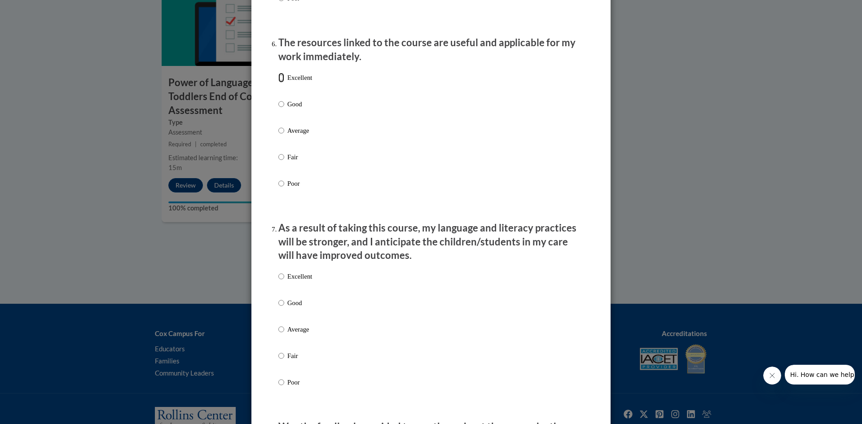
click at [278, 83] on input "Excellent" at bounding box center [281, 78] width 6 height 10
radio input "true"
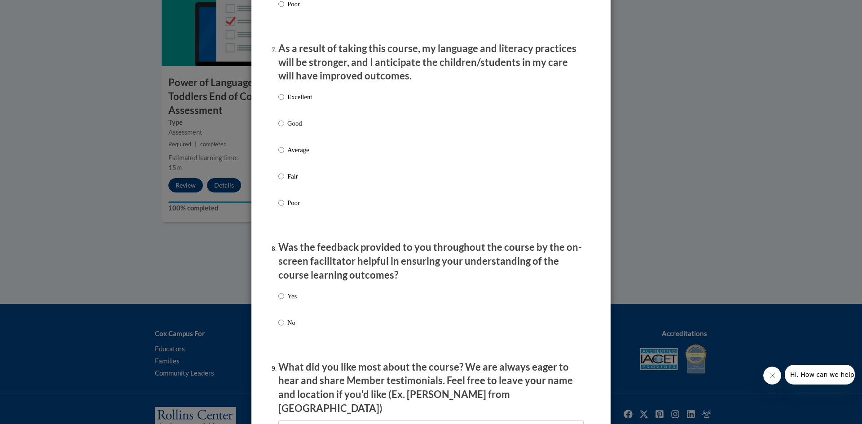
scroll to position [1212, 0]
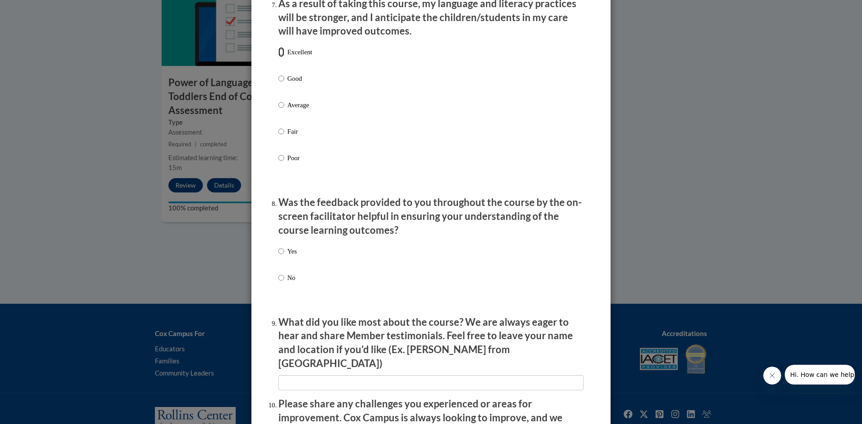
click at [278, 57] on input "Excellent" at bounding box center [281, 52] width 6 height 10
radio input "true"
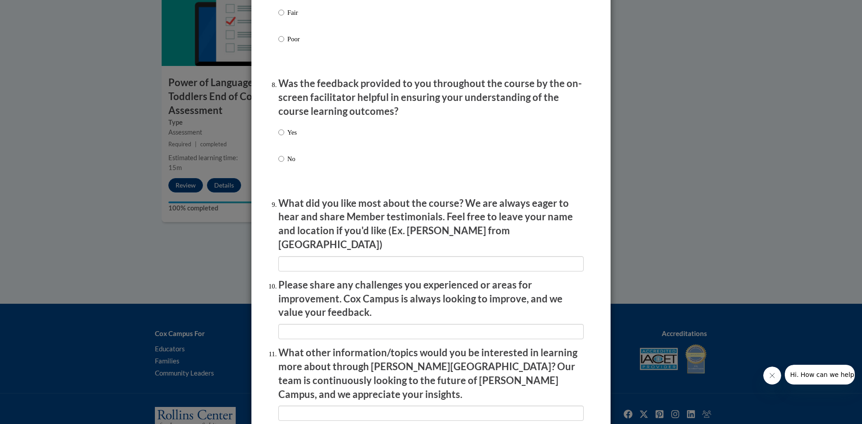
scroll to position [1347, 0]
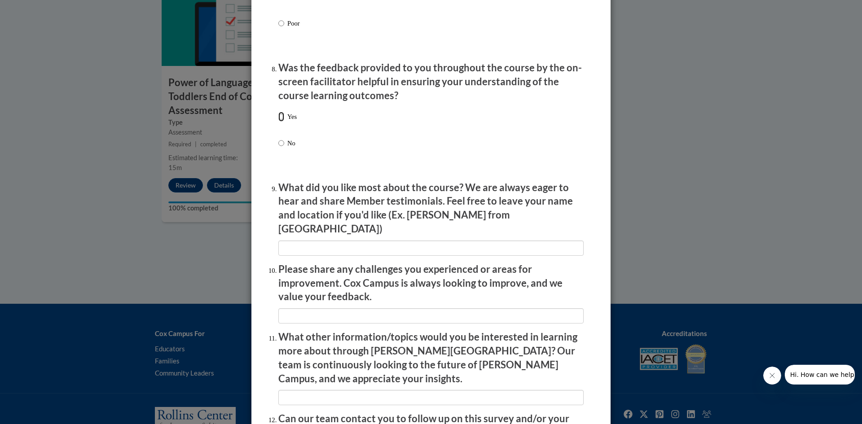
click at [280, 122] on input "Yes" at bounding box center [281, 117] width 6 height 10
radio input "true"
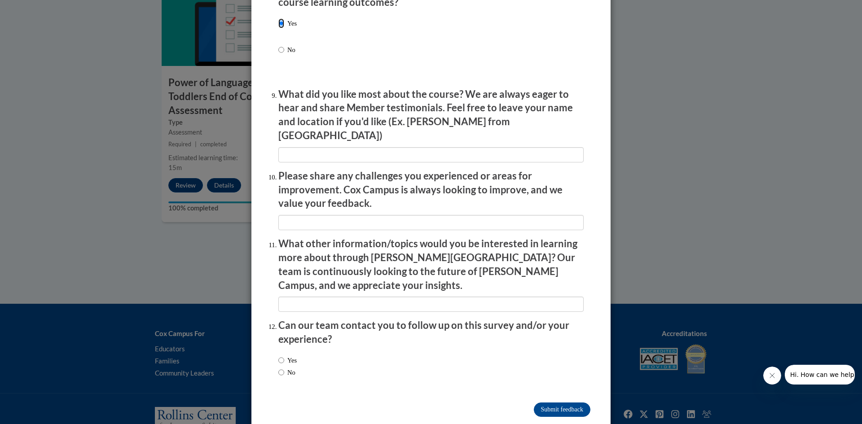
scroll to position [1441, 0]
click at [391, 146] on input "textbox" at bounding box center [430, 153] width 305 height 15
type input "The videos"
click at [280, 367] on input "No" at bounding box center [281, 372] width 6 height 10
radio input "true"
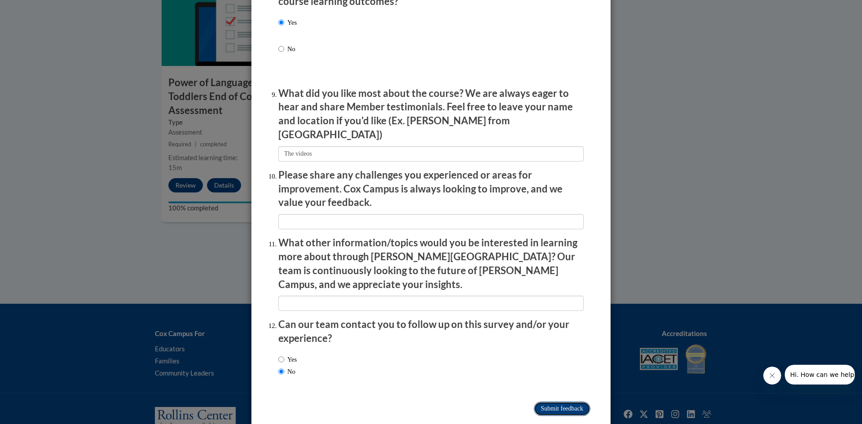
click at [576, 402] on input "Submit feedback" at bounding box center [562, 409] width 57 height 14
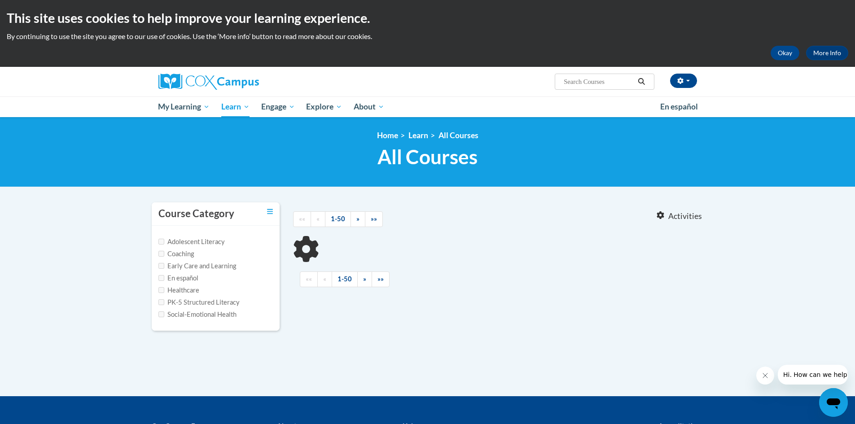
type input "Meaningful conversations"
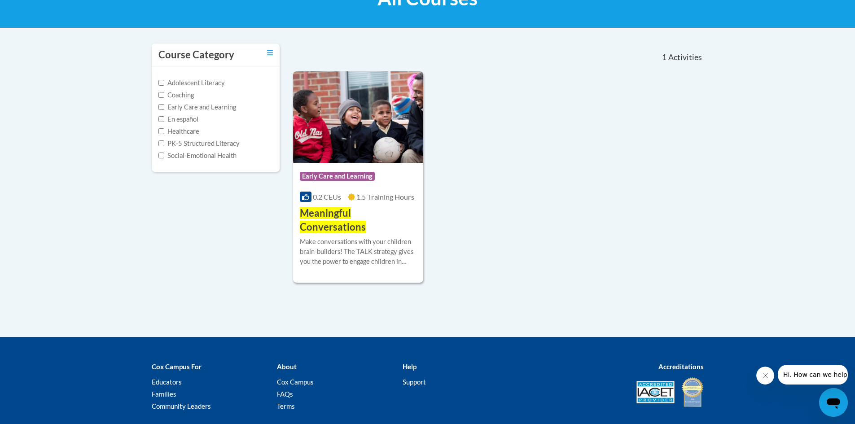
scroll to position [180, 0]
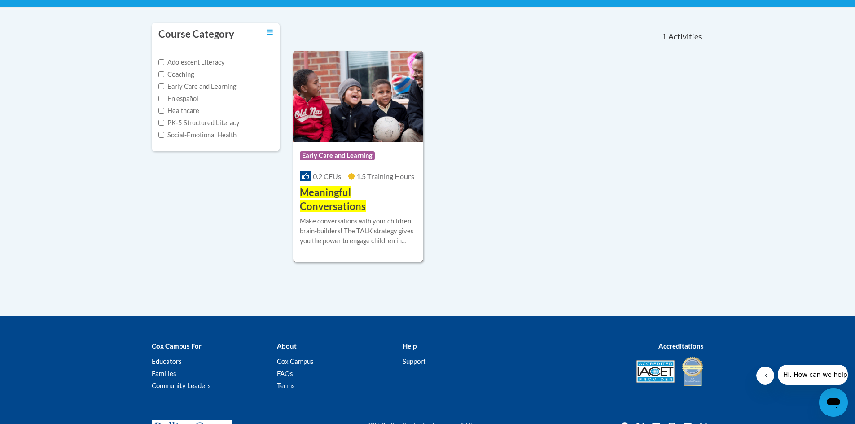
click at [329, 195] on span "Meaningful Conversations" at bounding box center [333, 199] width 66 height 26
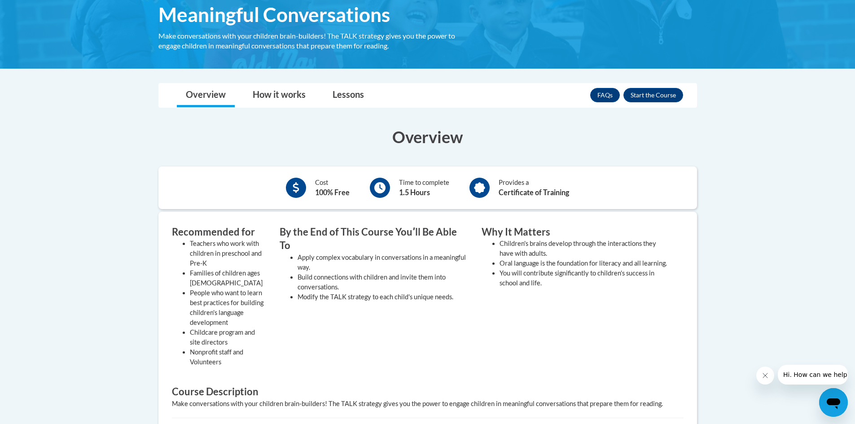
scroll to position [135, 0]
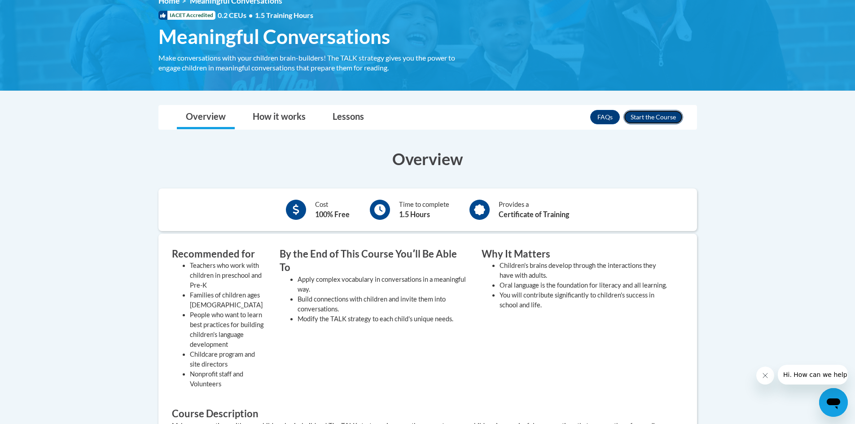
click at [672, 117] on button "Enroll" at bounding box center [654, 117] width 60 height 14
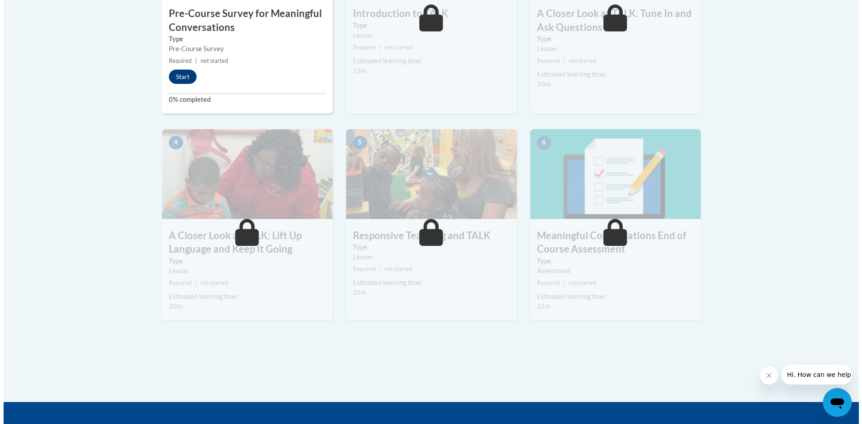
scroll to position [314, 0]
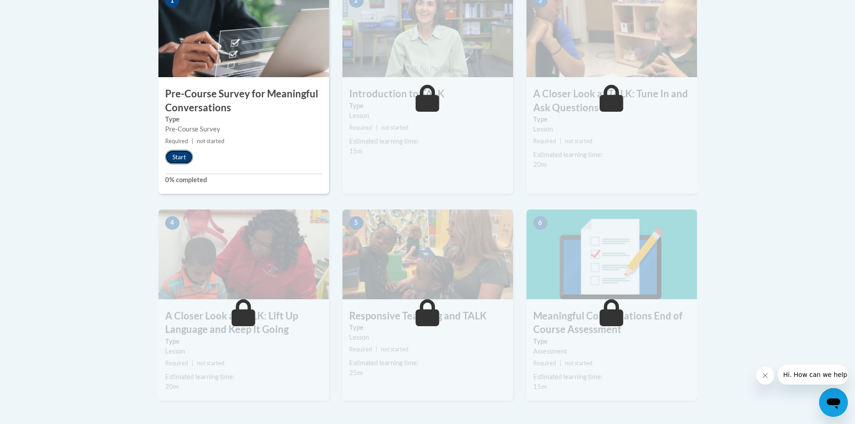
click at [173, 160] on button "Start" at bounding box center [179, 157] width 28 height 14
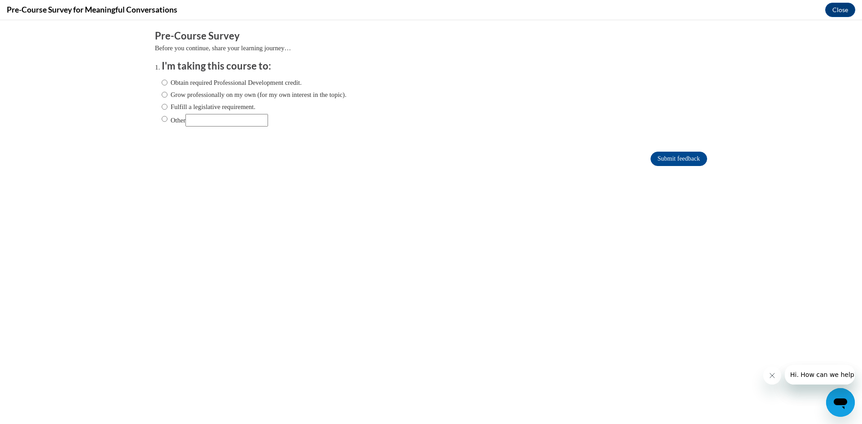
scroll to position [0, 0]
click at [162, 84] on input "Obtain required Professional Development credit." at bounding box center [165, 83] width 6 height 10
radio input "true"
click at [651, 158] on input "Submit feedback" at bounding box center [679, 159] width 57 height 14
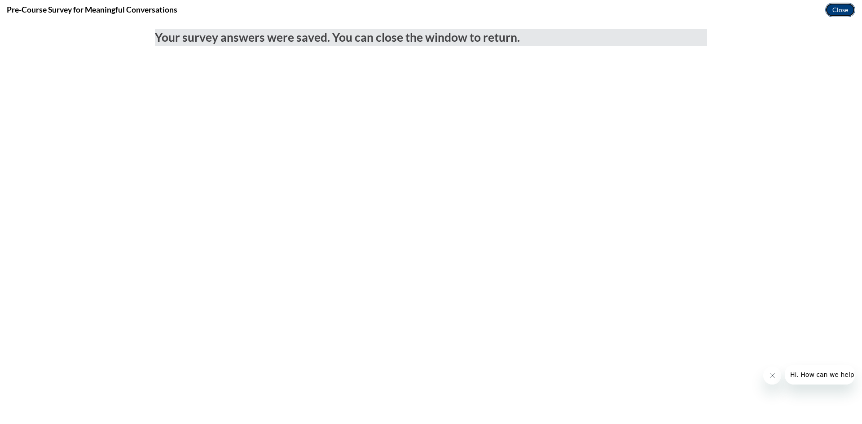
click at [844, 14] on button "Close" at bounding box center [840, 10] width 30 height 14
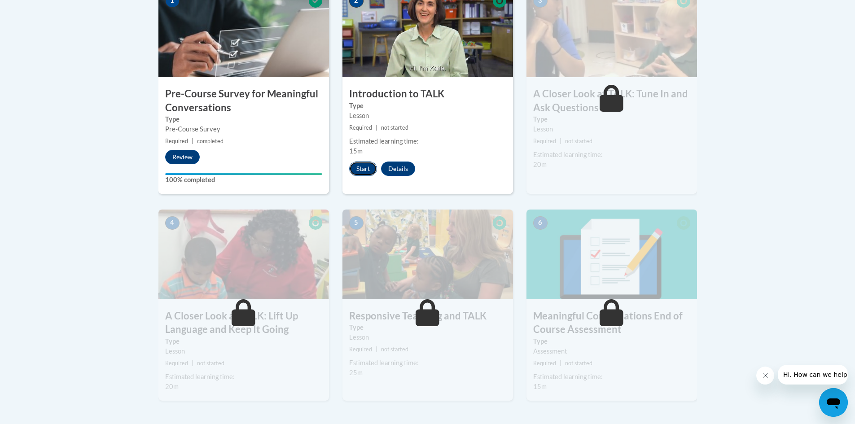
click at [363, 167] on button "Start" at bounding box center [363, 169] width 28 height 14
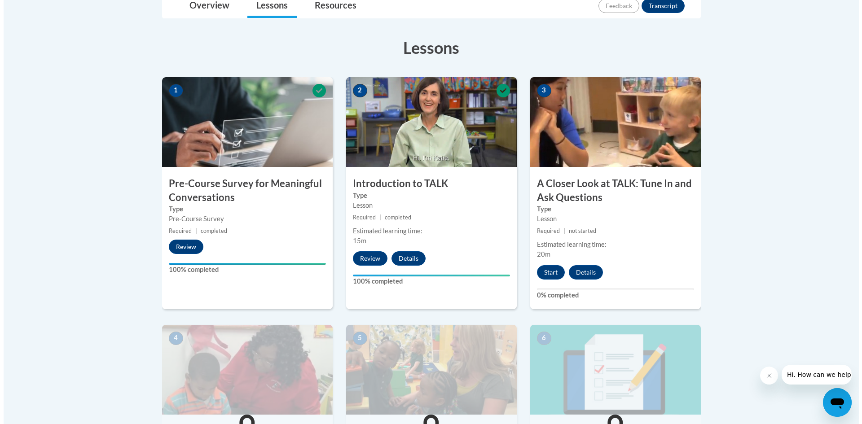
scroll to position [269, 0]
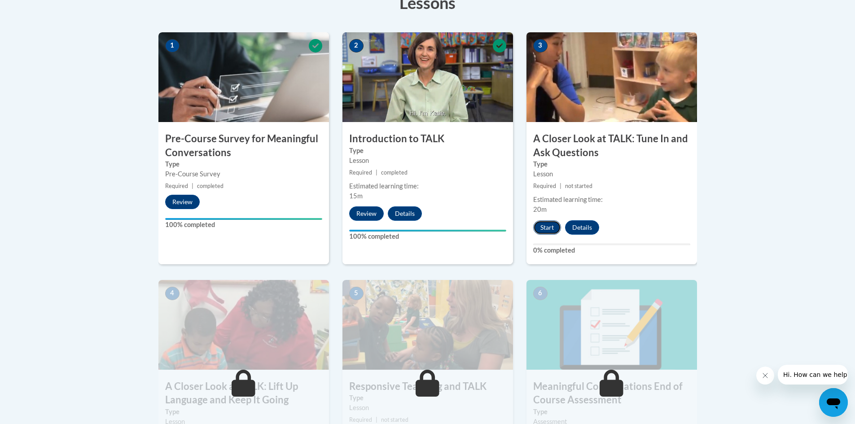
click at [550, 227] on button "Start" at bounding box center [547, 227] width 28 height 14
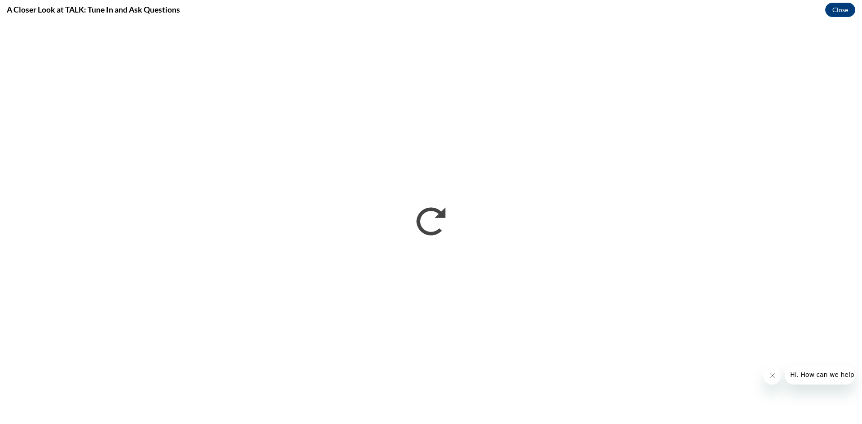
scroll to position [0, 0]
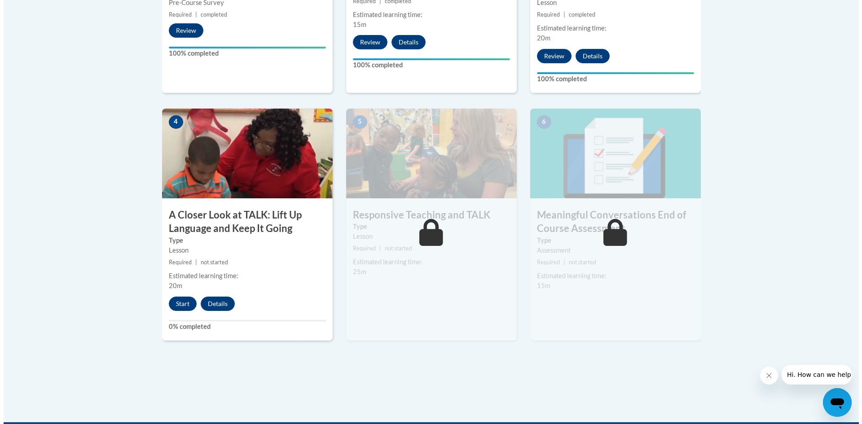
scroll to position [449, 0]
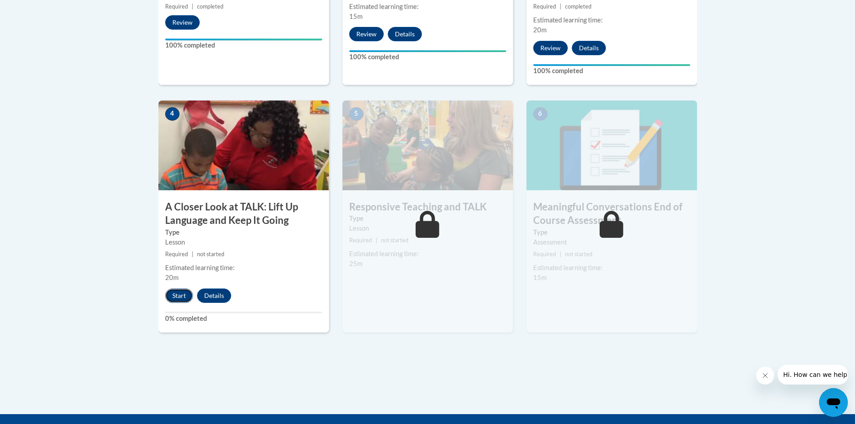
click at [180, 297] on button "Start" at bounding box center [179, 296] width 28 height 14
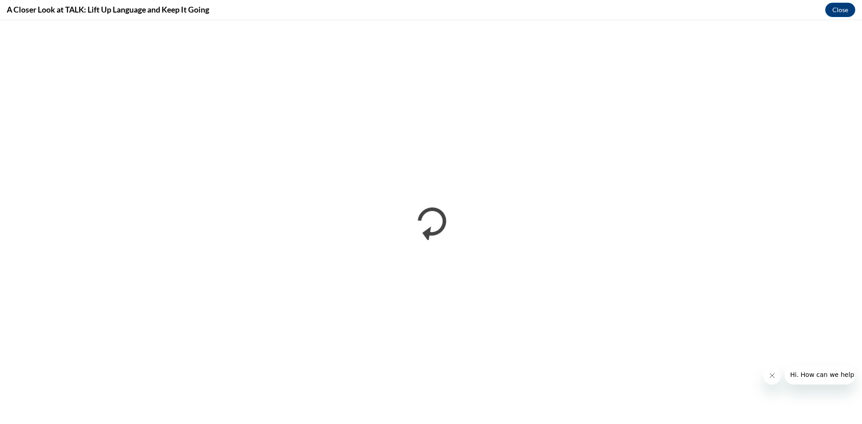
scroll to position [0, 0]
